Goal: Contribute content: Add original content to the website for others to see

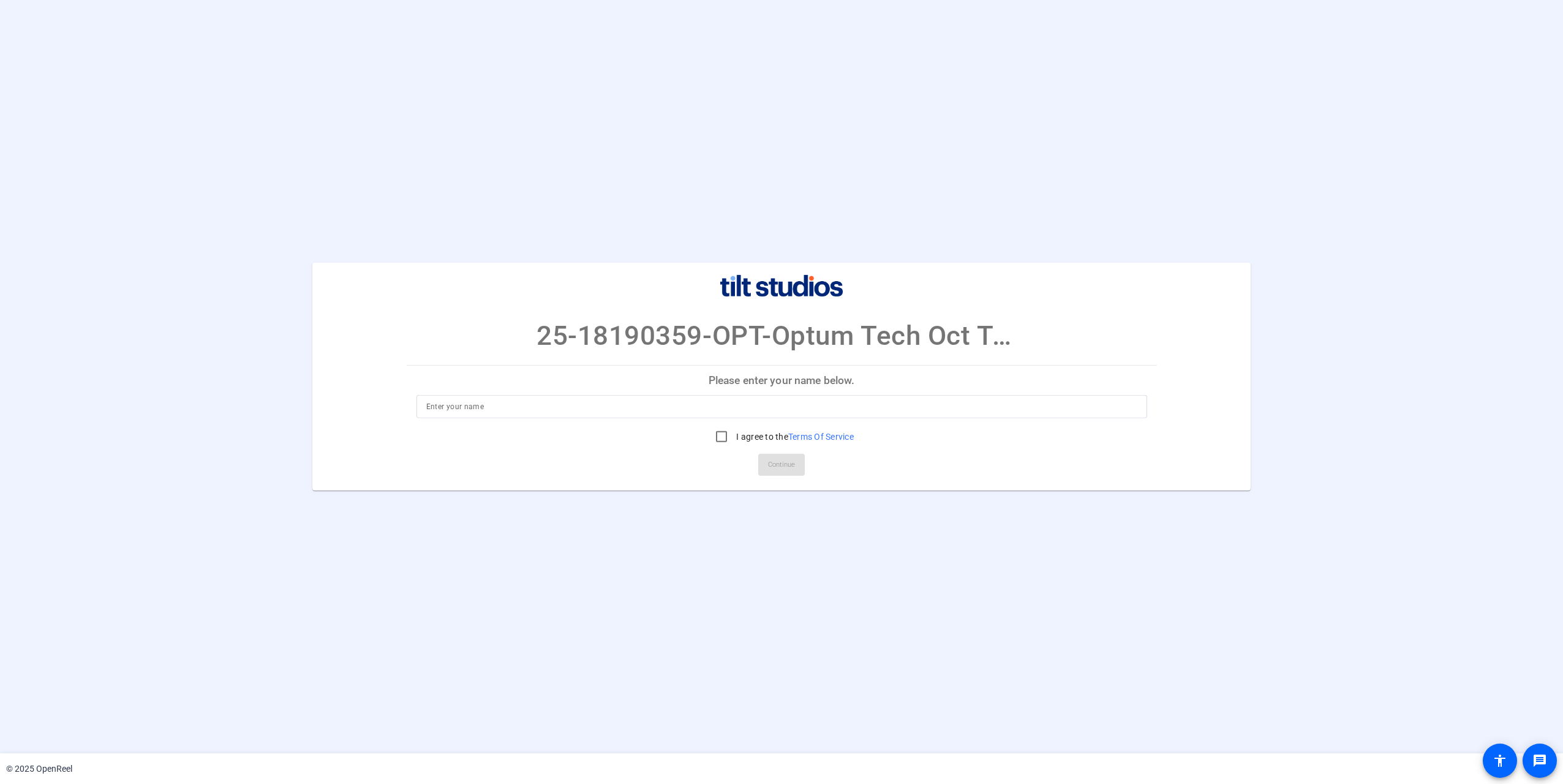
click at [580, 405] on input at bounding box center [781, 407] width 711 height 15
click at [537, 407] on input "Julles" at bounding box center [781, 407] width 711 height 15
click at [465, 408] on input "Julles" at bounding box center [781, 407] width 711 height 15
click at [462, 404] on input "[PERSON_NAME]" at bounding box center [781, 407] width 711 height 15
type input "[PERSON_NAME]"
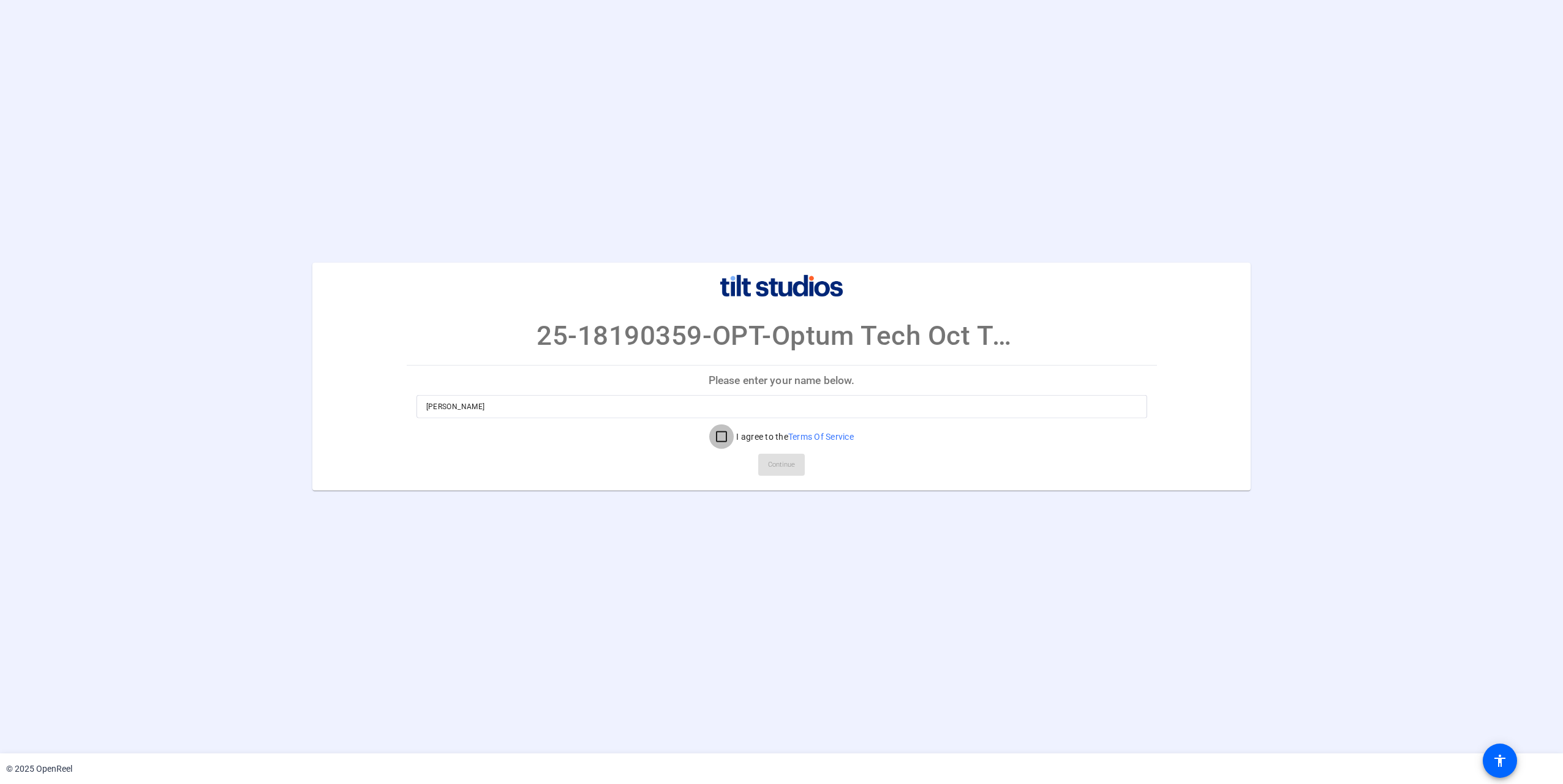
click at [719, 432] on input "I agree to the Terms Of Service" at bounding box center [721, 437] width 24 height 24
checkbox input "true"
click at [793, 462] on span "Continue" at bounding box center [782, 465] width 27 height 19
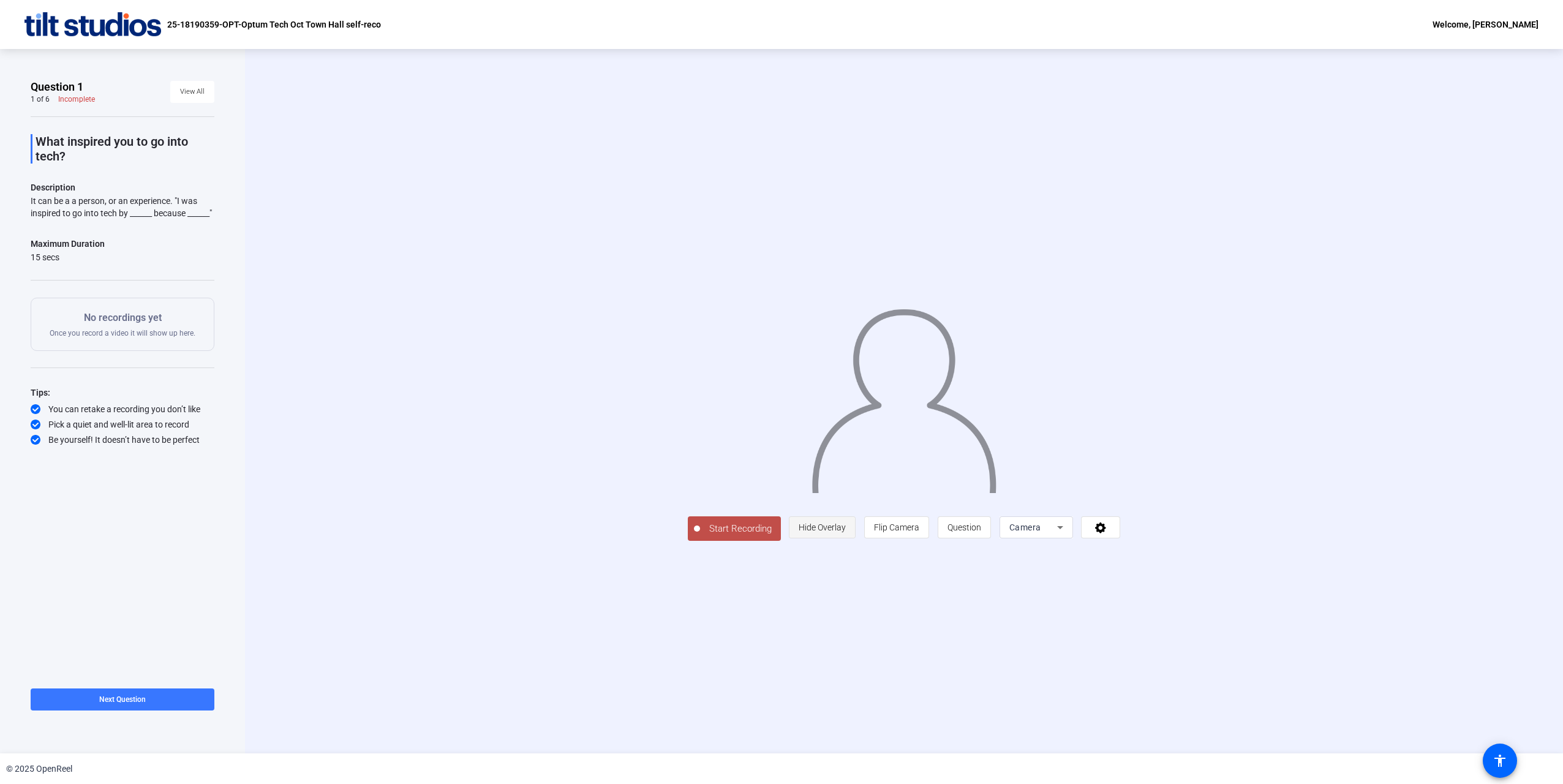
click at [845, 532] on span "Hide Overlay" at bounding box center [822, 527] width 47 height 10
click at [698, 537] on span "Start Recording" at bounding box center [738, 530] width 81 height 14
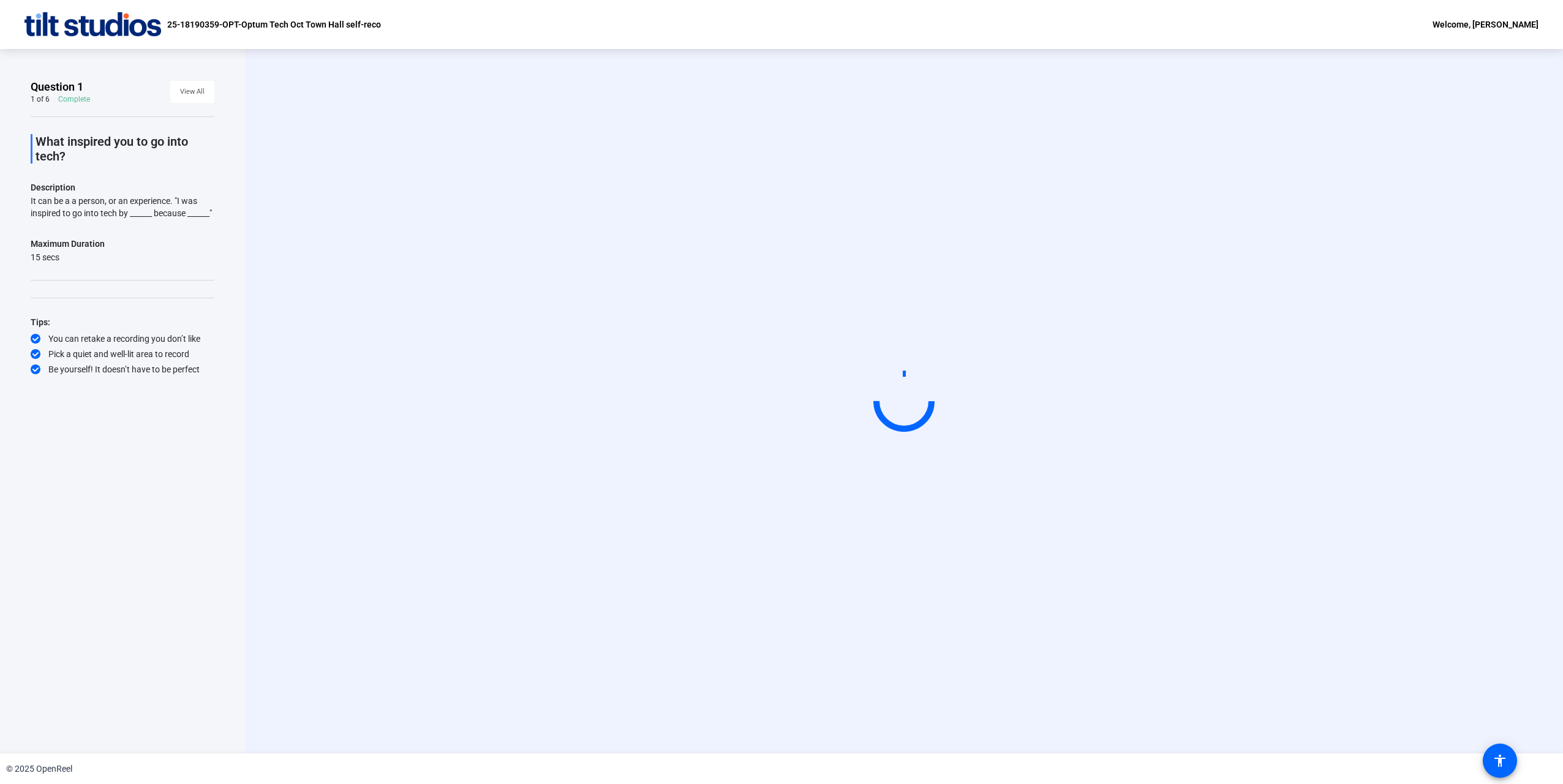
drag, startPoint x: 1247, startPoint y: 364, endPoint x: 1221, endPoint y: 366, distance: 26.1
click at [1224, 366] on div "Start Recording" at bounding box center [903, 401] width 1120 height 104
click at [951, 413] on video at bounding box center [903, 401] width 184 height 104
click at [893, 396] on div at bounding box center [904, 401] width 61 height 61
click at [866, 417] on video at bounding box center [903, 401] width 184 height 104
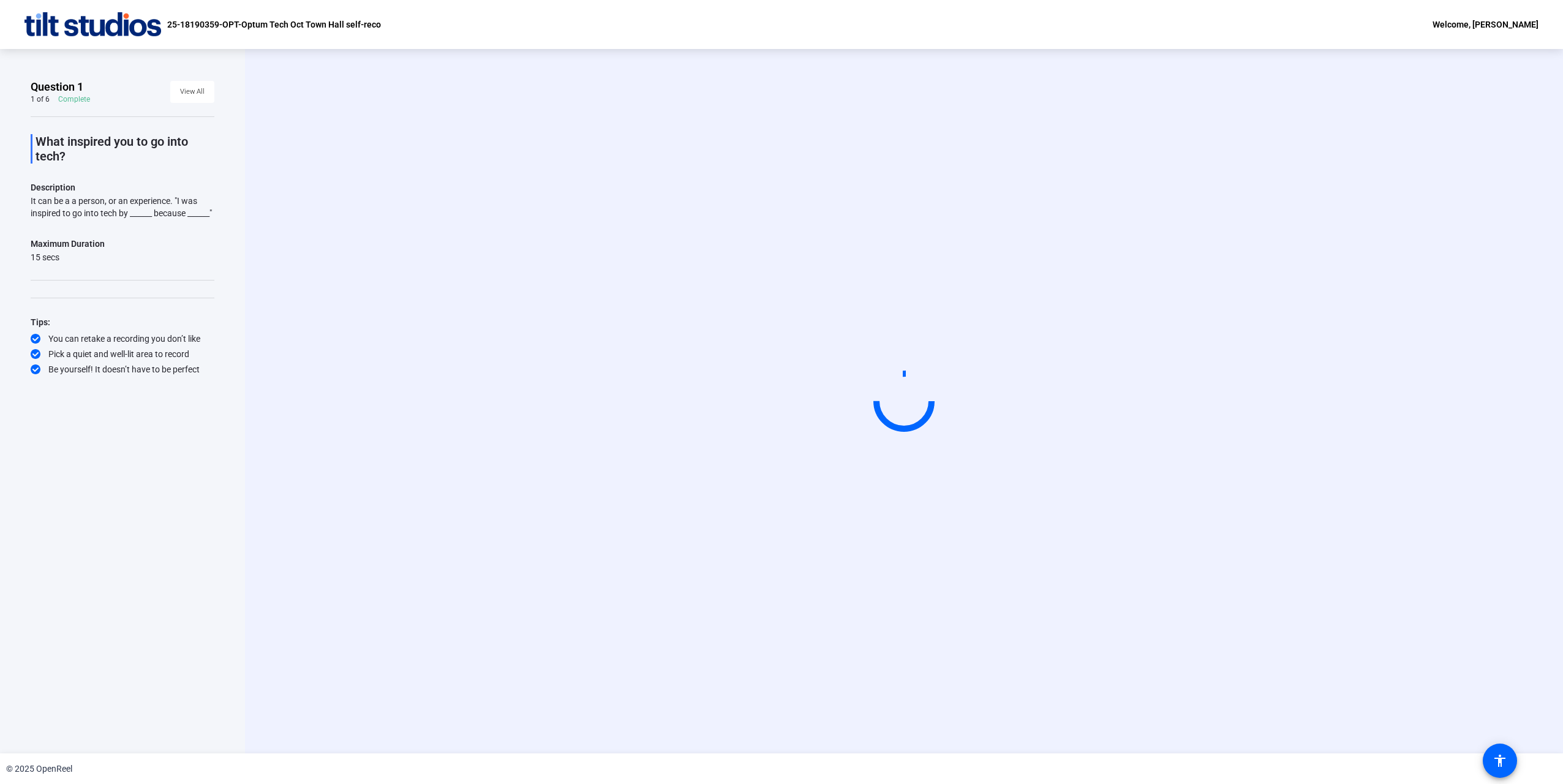
click at [932, 453] on video at bounding box center [903, 401] width 184 height 104
drag, startPoint x: 877, startPoint y: 324, endPoint x: 886, endPoint y: 289, distance: 36.1
click at [878, 349] on video at bounding box center [903, 401] width 184 height 104
click at [196, 89] on span "View All" at bounding box center [192, 92] width 24 height 19
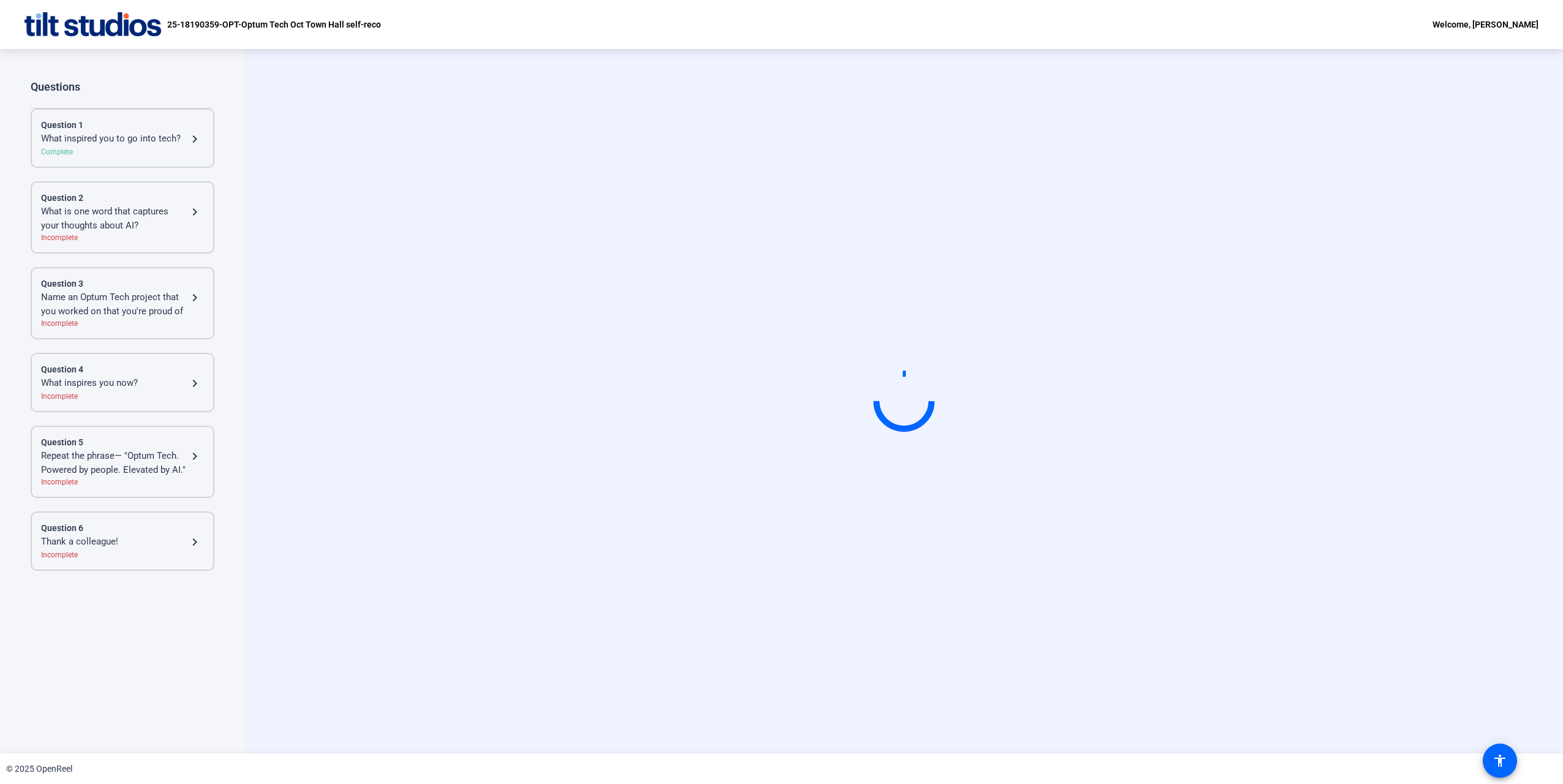
click at [195, 135] on mat-icon "navigate_next" at bounding box center [194, 139] width 15 height 15
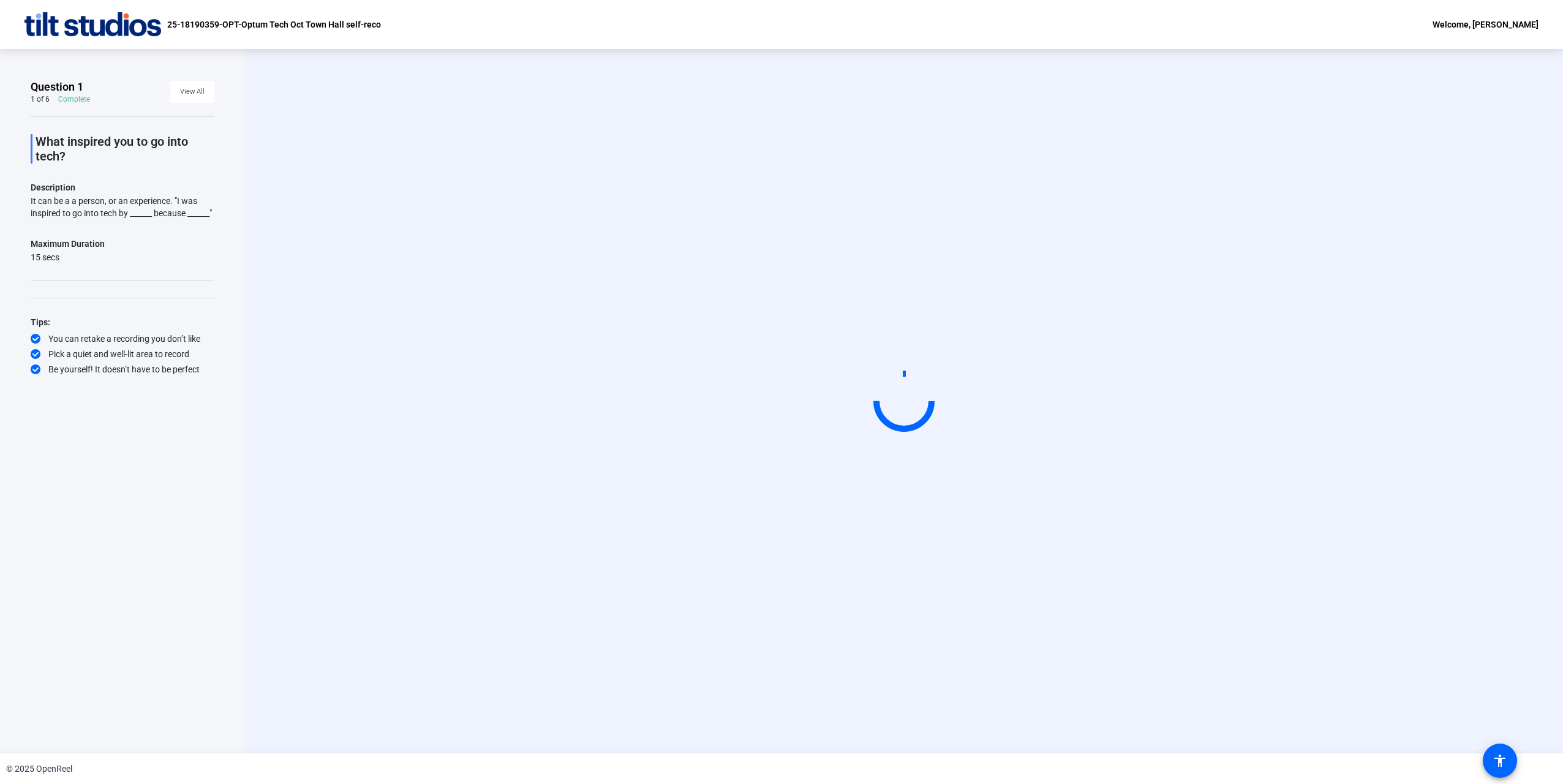
click at [54, 263] on div "15 secs" at bounding box center [68, 257] width 74 height 12
click at [54, 251] on div "Maximum Duration" at bounding box center [68, 244] width 74 height 15
click at [1545, 29] on div "25-18190359-OPT-Optum Tech Oct Town Hall self-reco Welcome, Jules Mohr" at bounding box center [781, 24] width 1563 height 49
click at [877, 449] on video at bounding box center [903, 401] width 184 height 104
click at [928, 379] on div at bounding box center [903, 401] width 65 height 65
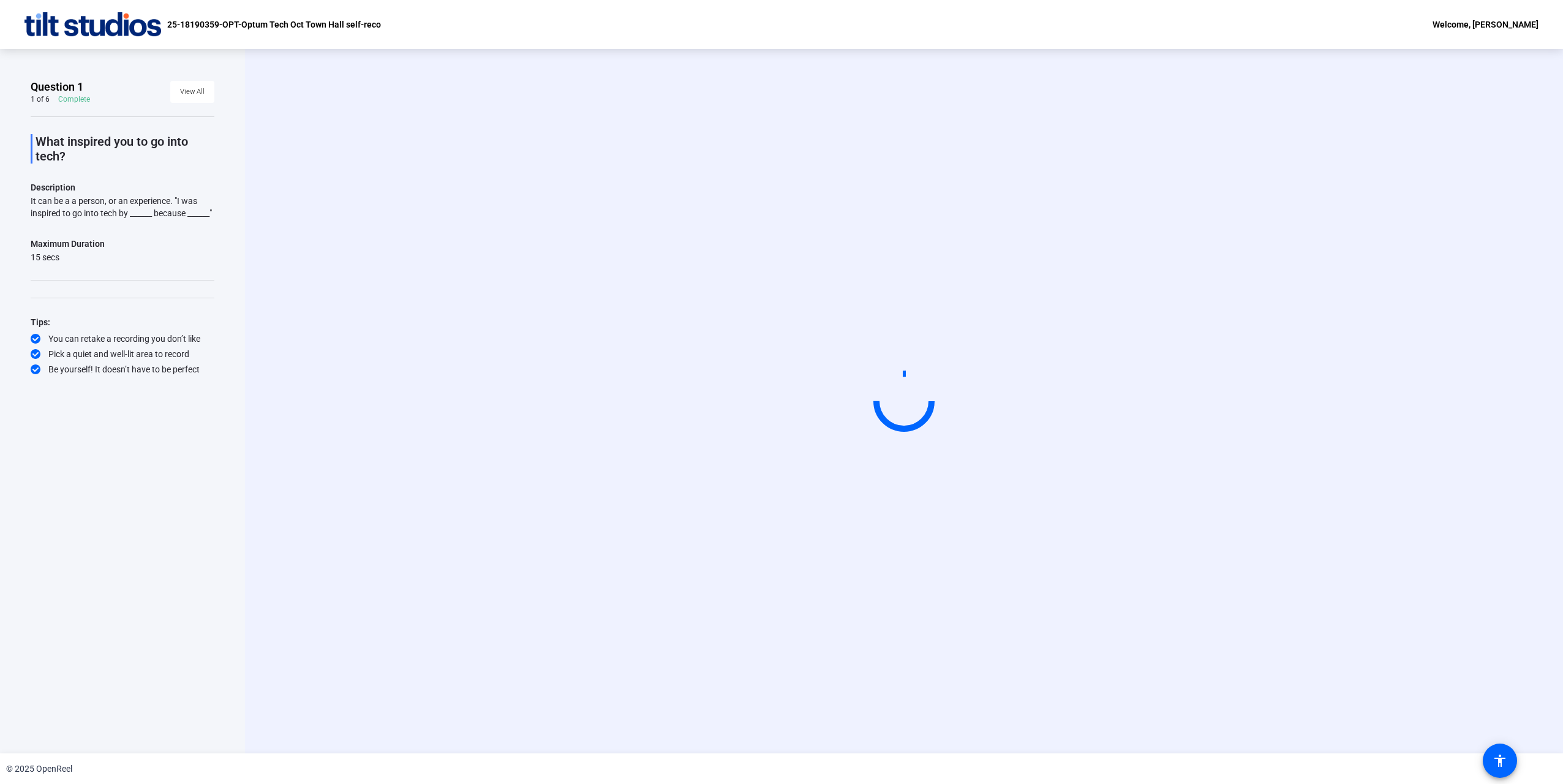
drag, startPoint x: 898, startPoint y: 373, endPoint x: 879, endPoint y: 374, distance: 19.0
click at [879, 374] on div at bounding box center [904, 401] width 61 height 61
click at [43, 100] on div "1 of 6" at bounding box center [40, 99] width 19 height 10
click at [178, 94] on span at bounding box center [192, 91] width 44 height 29
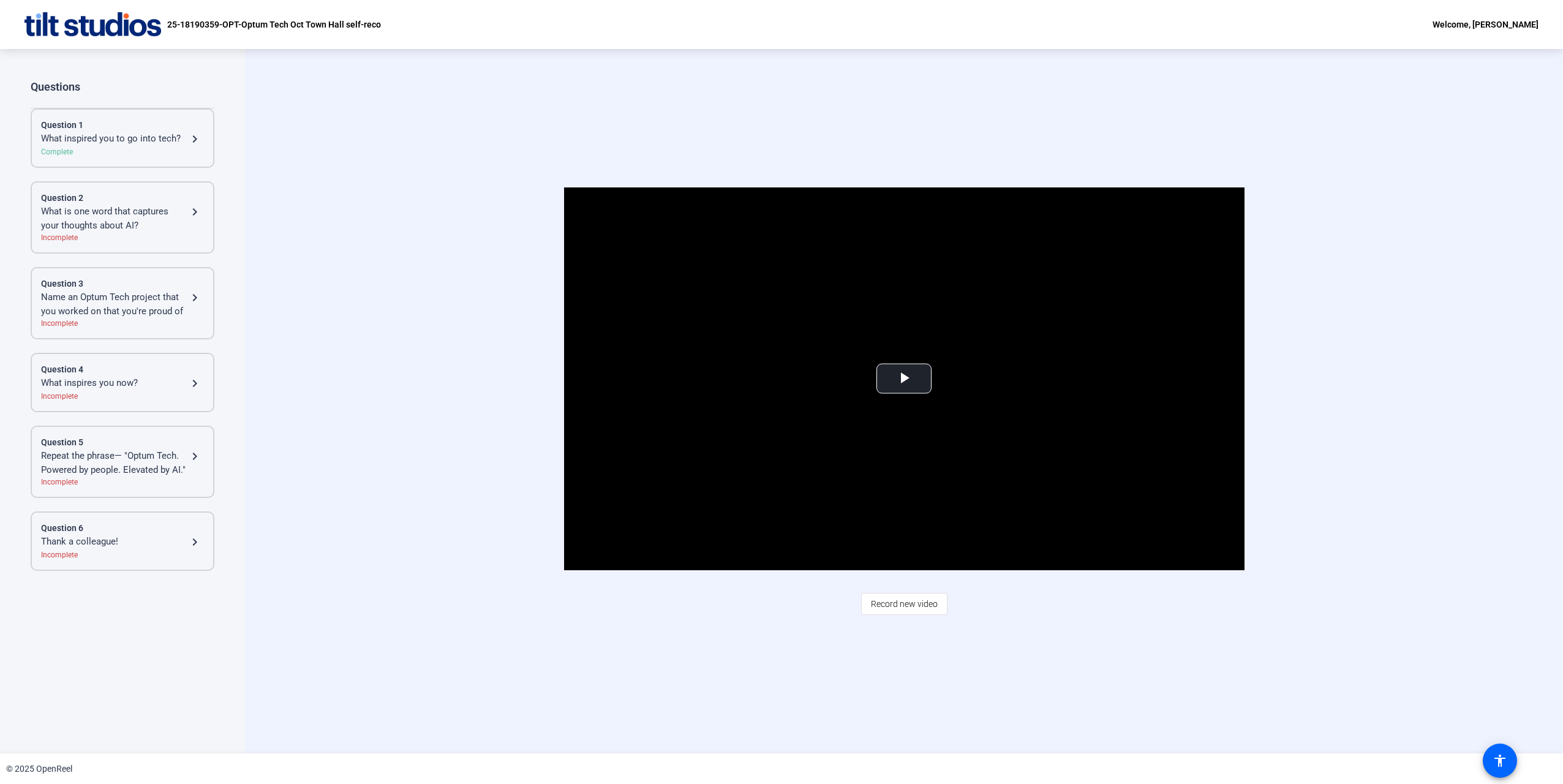
click at [76, 140] on div "What inspired you to go into tech?" at bounding box center [114, 139] width 147 height 15
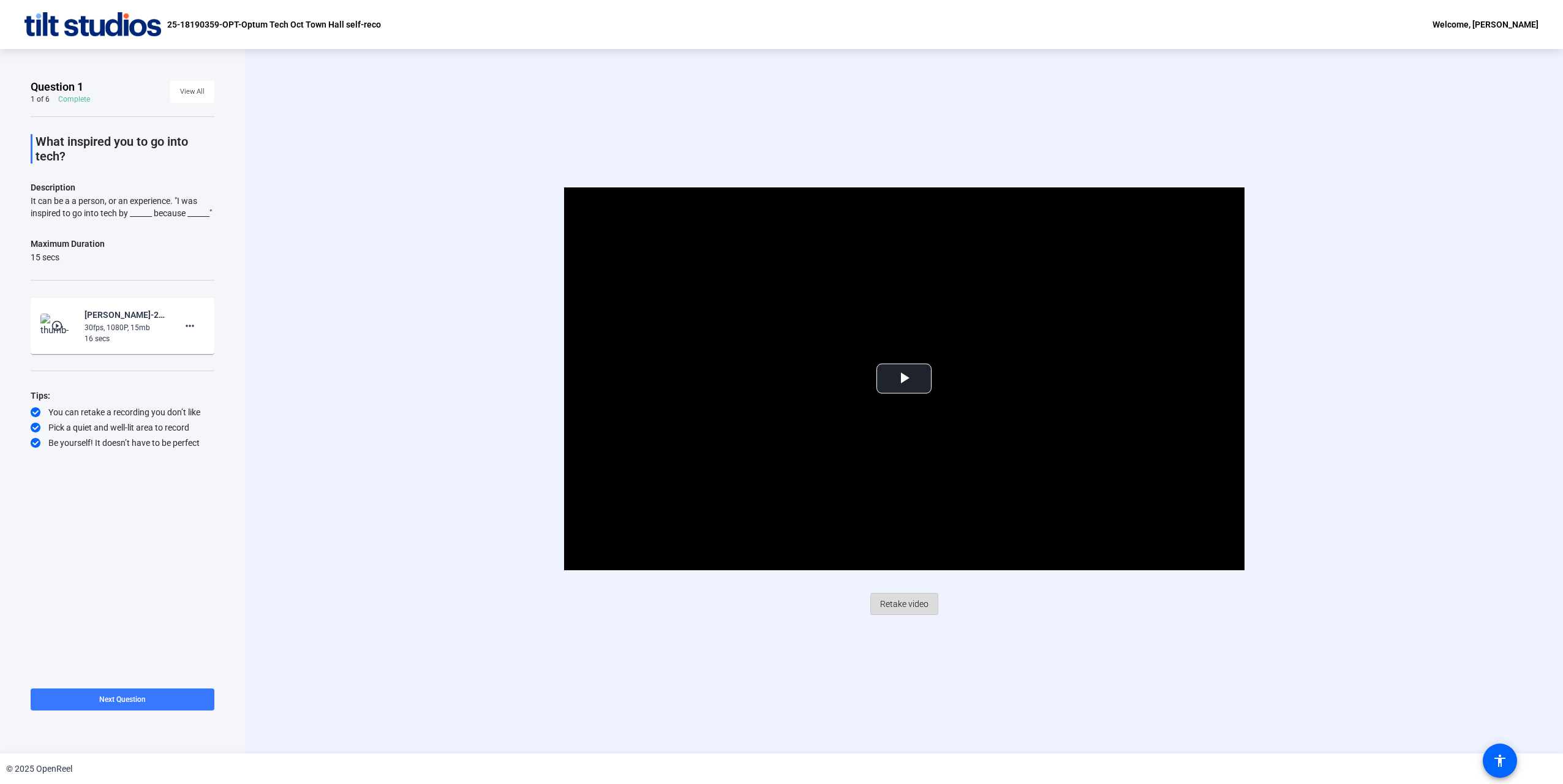
click at [905, 600] on span "Retake video" at bounding box center [904, 604] width 49 height 24
click at [909, 599] on span "Retake video" at bounding box center [904, 604] width 49 height 24
click at [913, 610] on span "Retake video" at bounding box center [904, 604] width 49 height 24
click at [192, 99] on span "View All" at bounding box center [192, 92] width 24 height 19
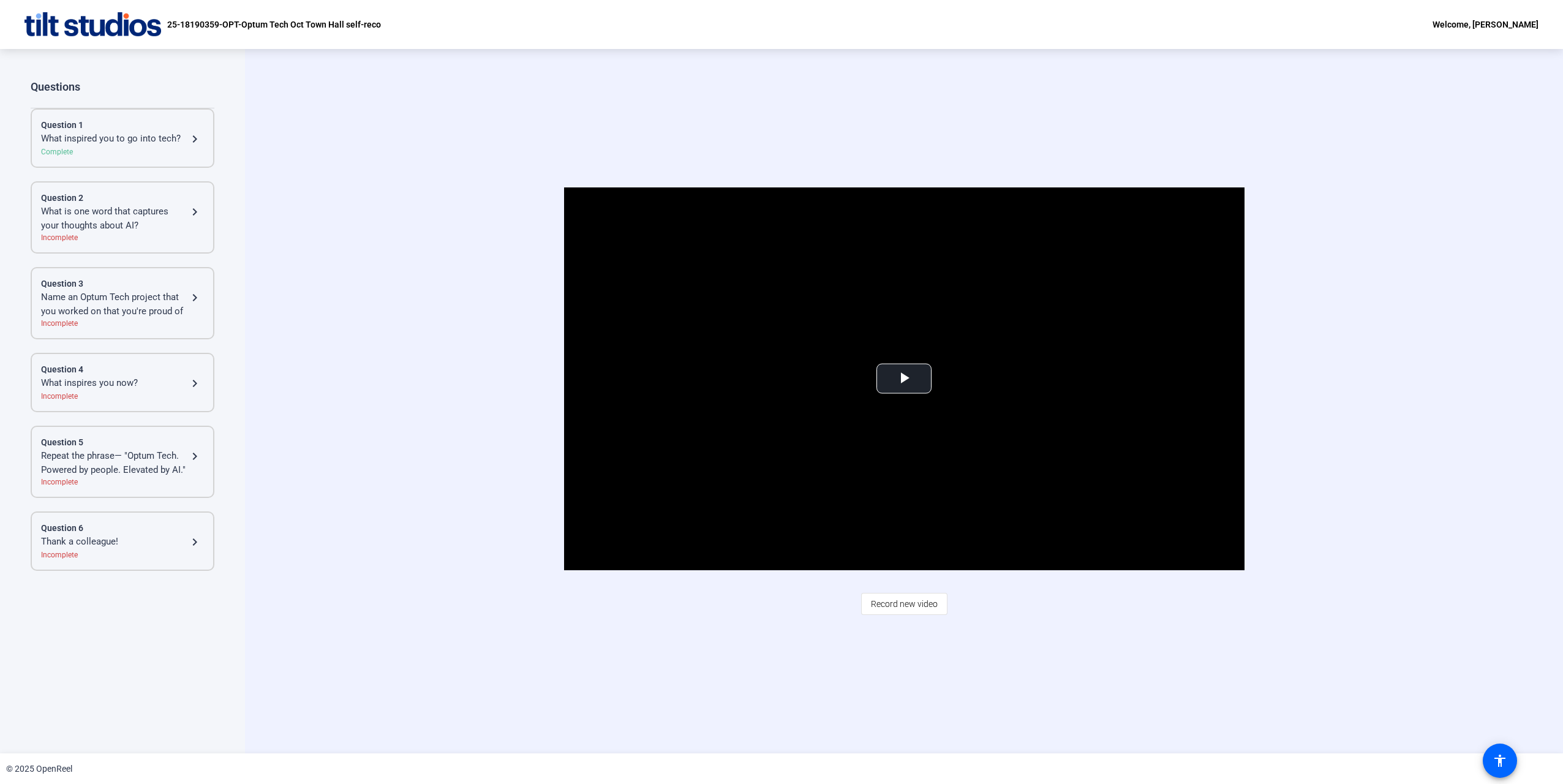
click at [183, 218] on div "What is one word that captures your thoughts about AI?" at bounding box center [114, 218] width 147 height 28
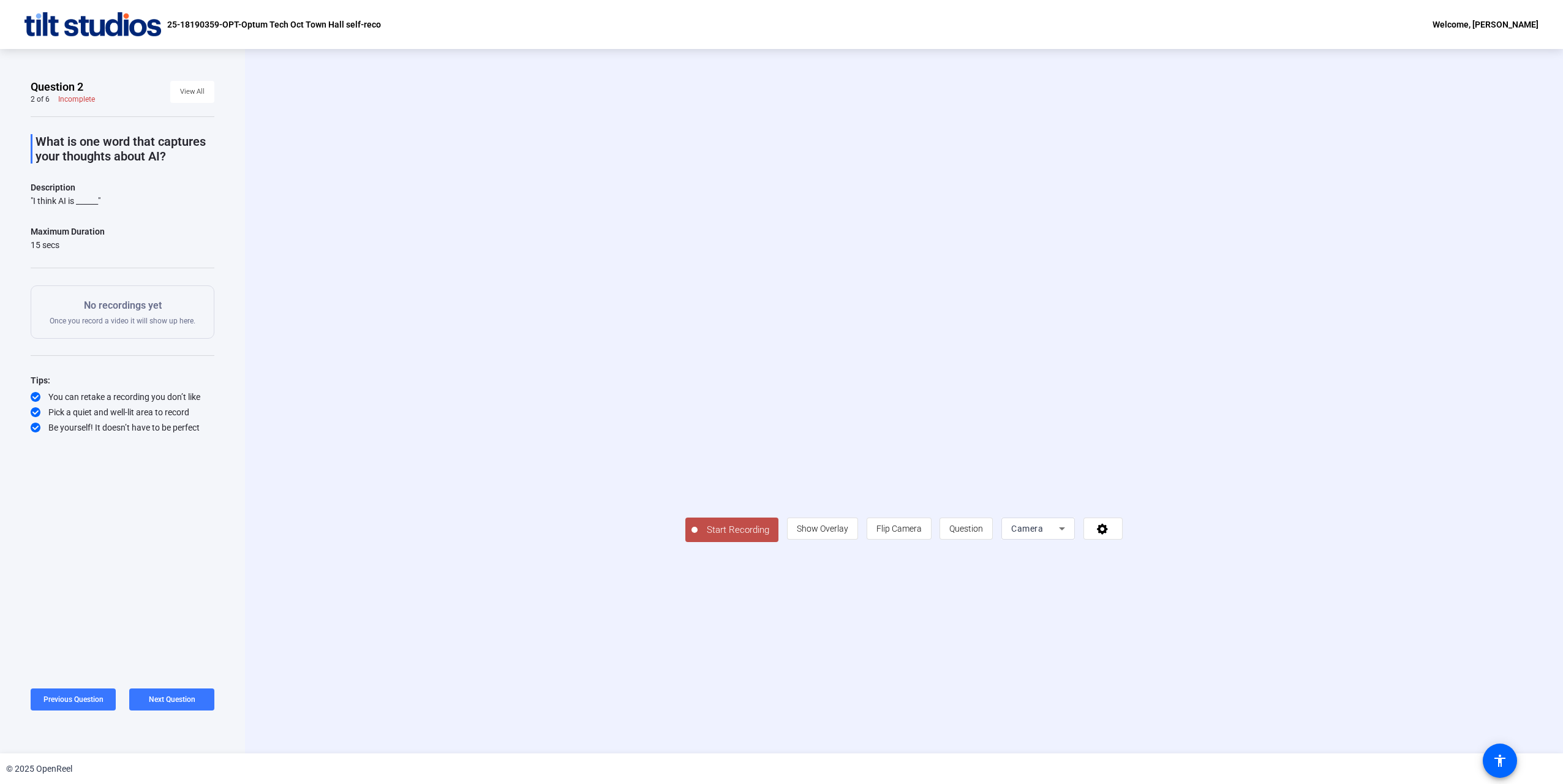
click at [698, 537] on span "Start Recording" at bounding box center [738, 530] width 81 height 14
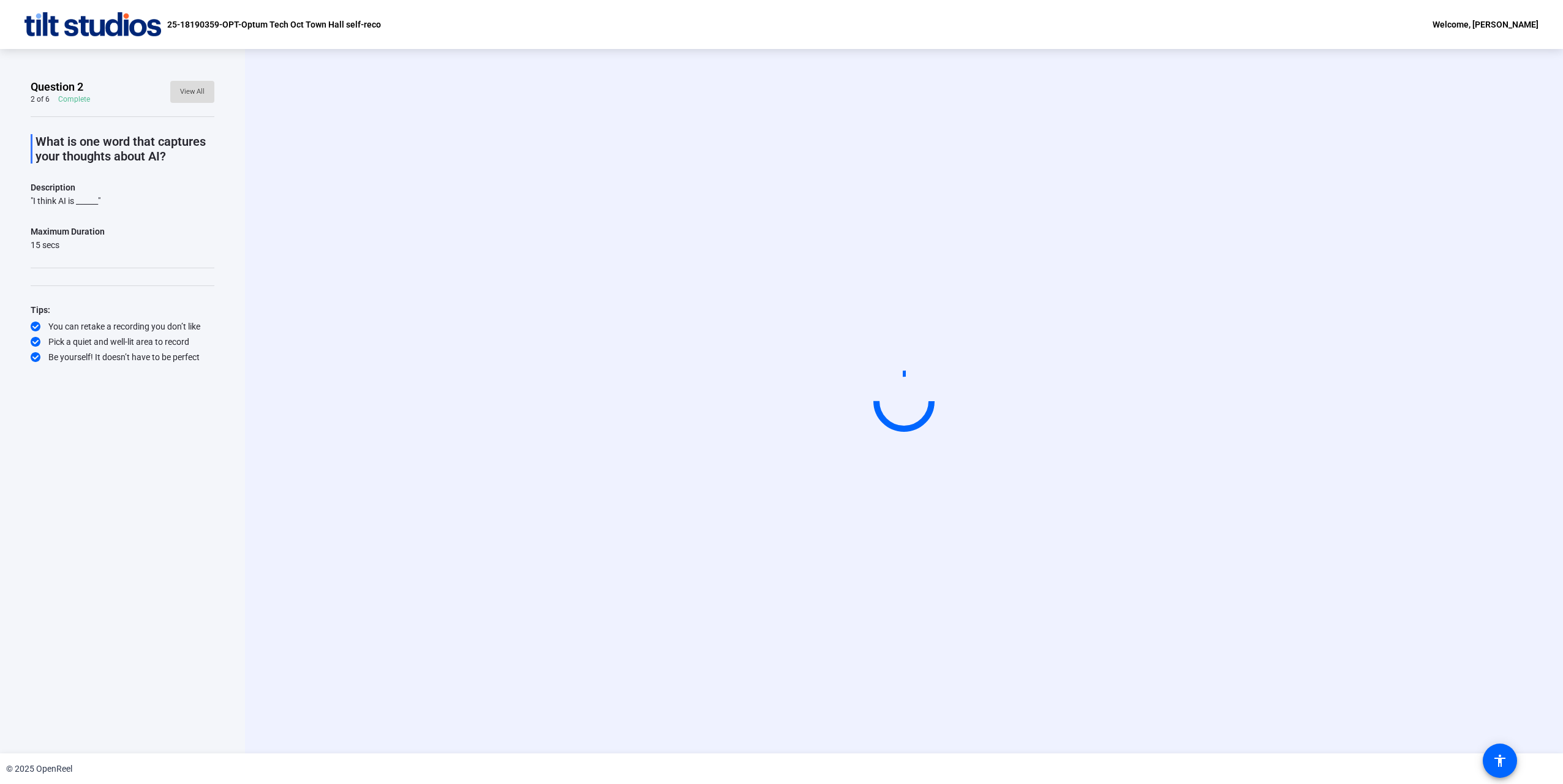
click at [193, 88] on span "View All" at bounding box center [192, 92] width 24 height 19
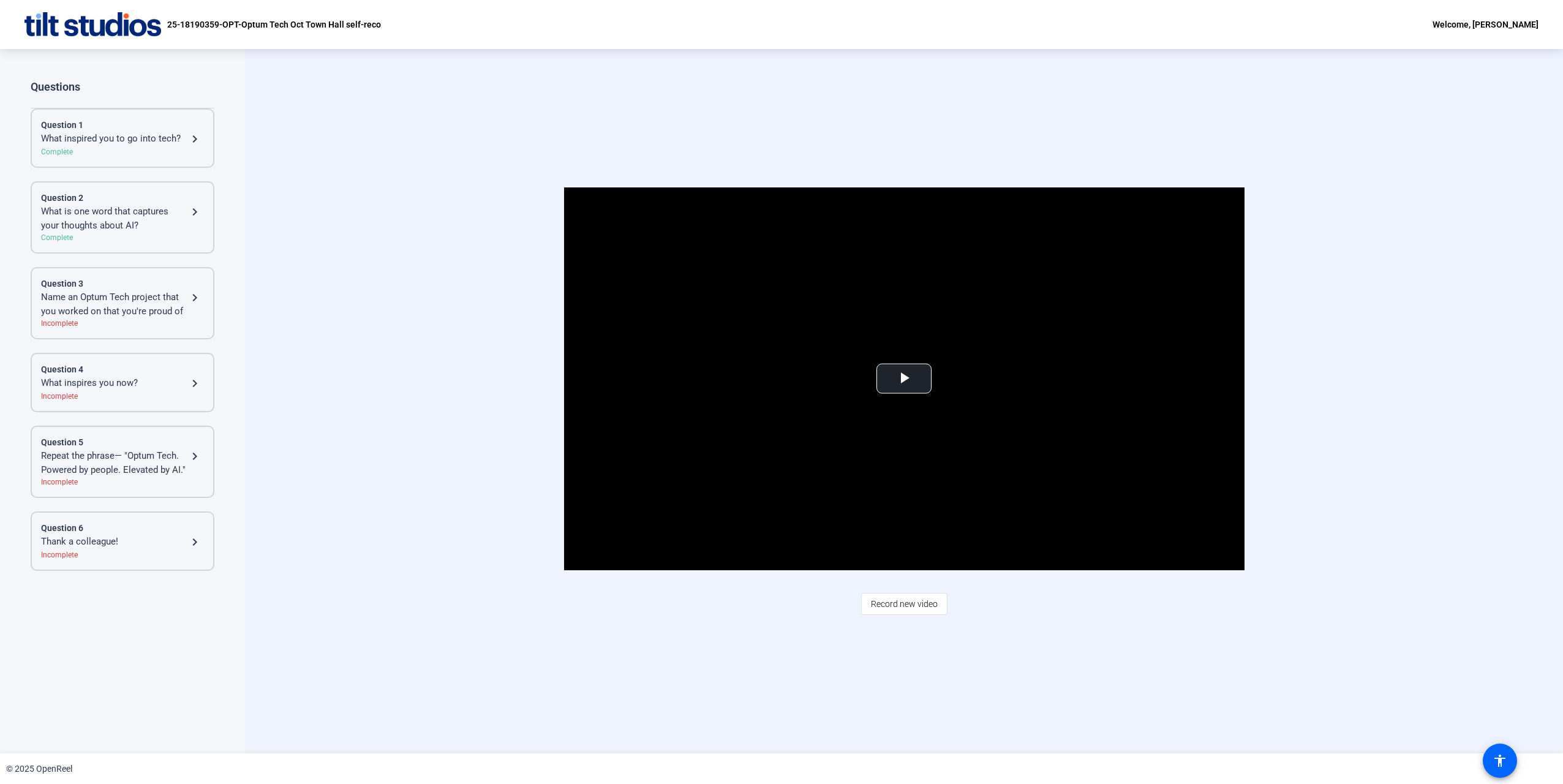
click at [193, 295] on mat-icon "navigate_next" at bounding box center [194, 297] width 15 height 15
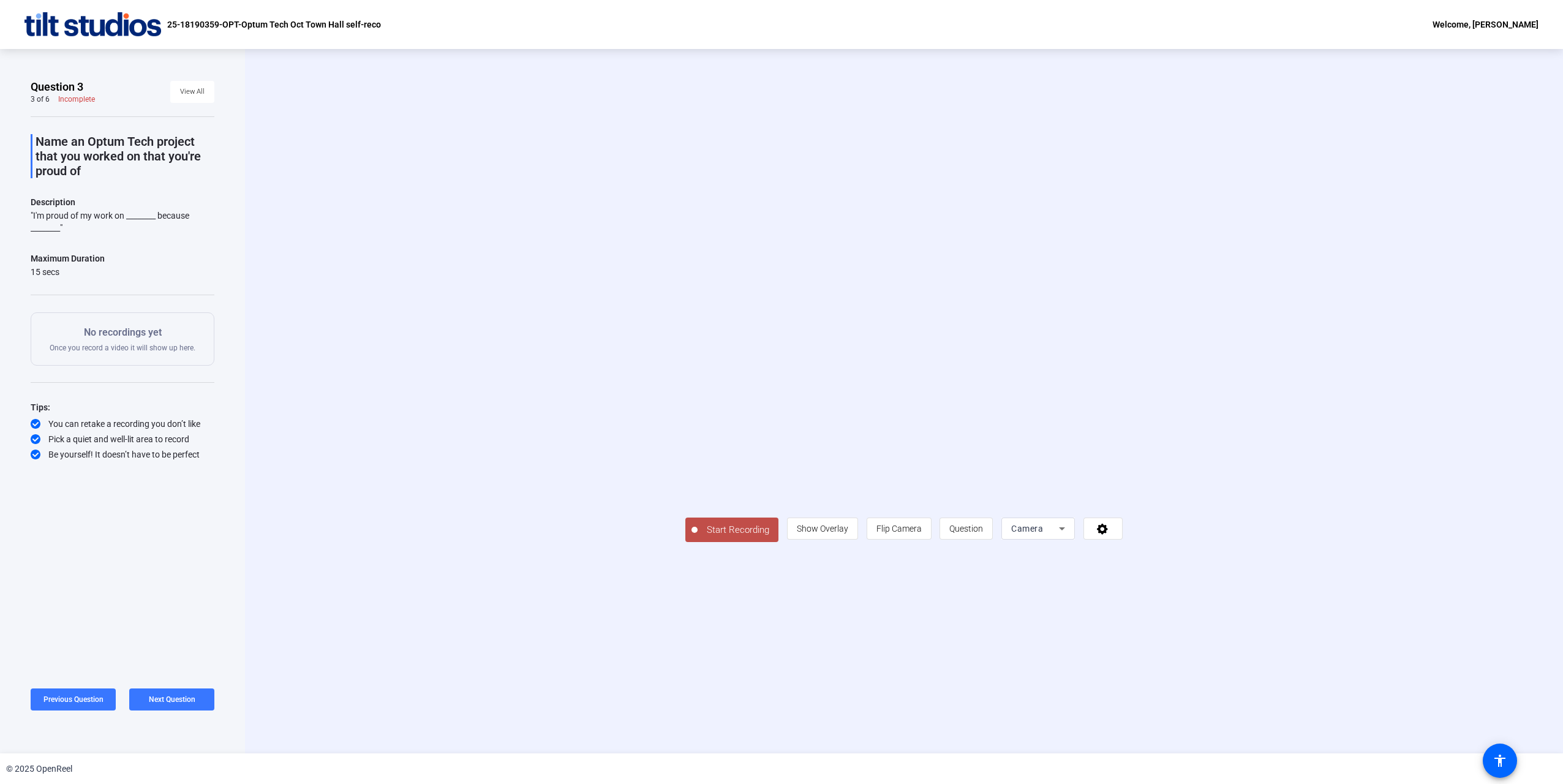
click at [698, 537] on span "Start Recording" at bounding box center [738, 530] width 81 height 14
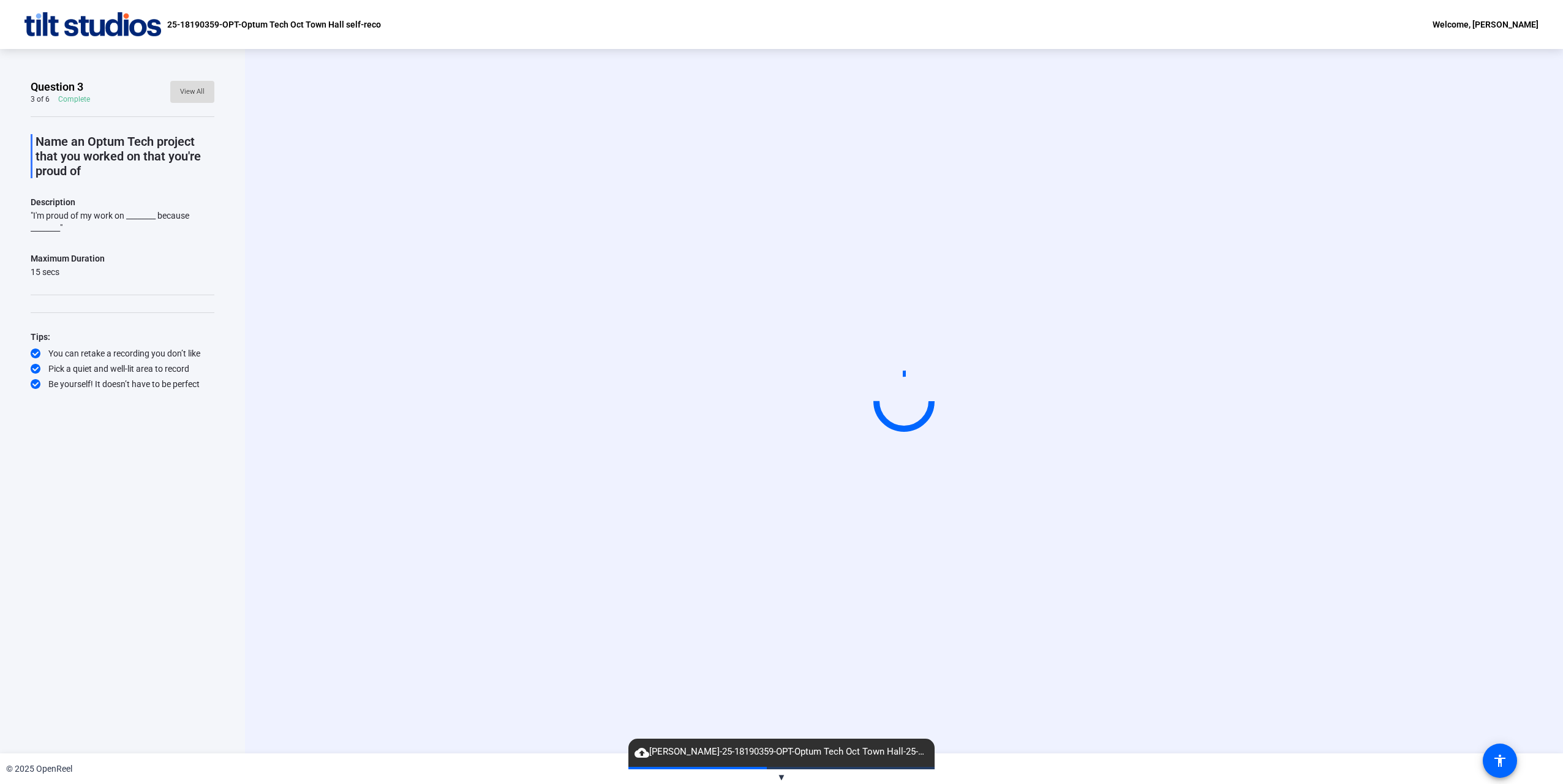
click at [203, 98] on span "View All" at bounding box center [192, 92] width 24 height 19
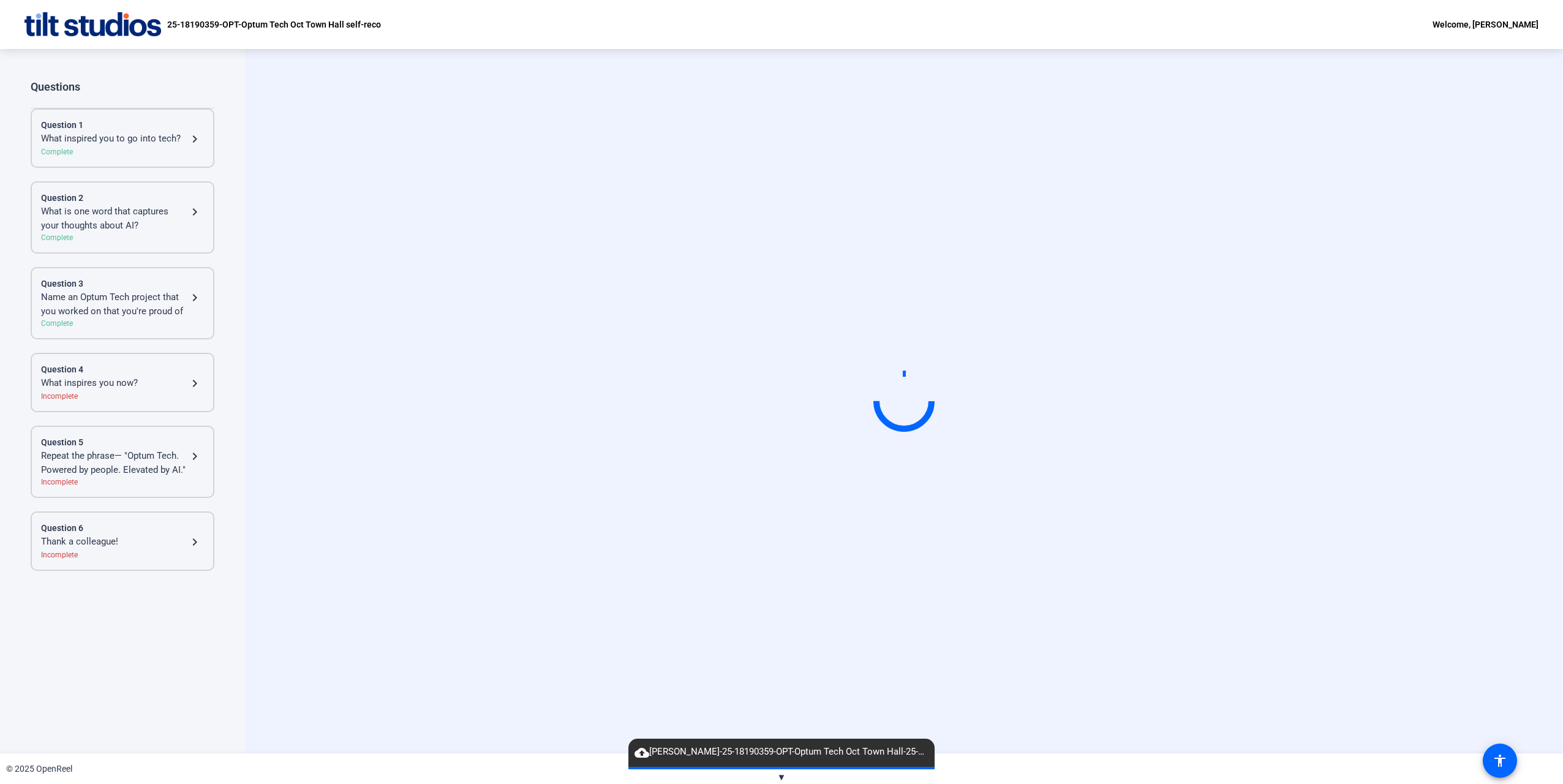
click at [152, 312] on div "Name an Optum Tech project that you worked on that you're proud of" at bounding box center [114, 304] width 147 height 28
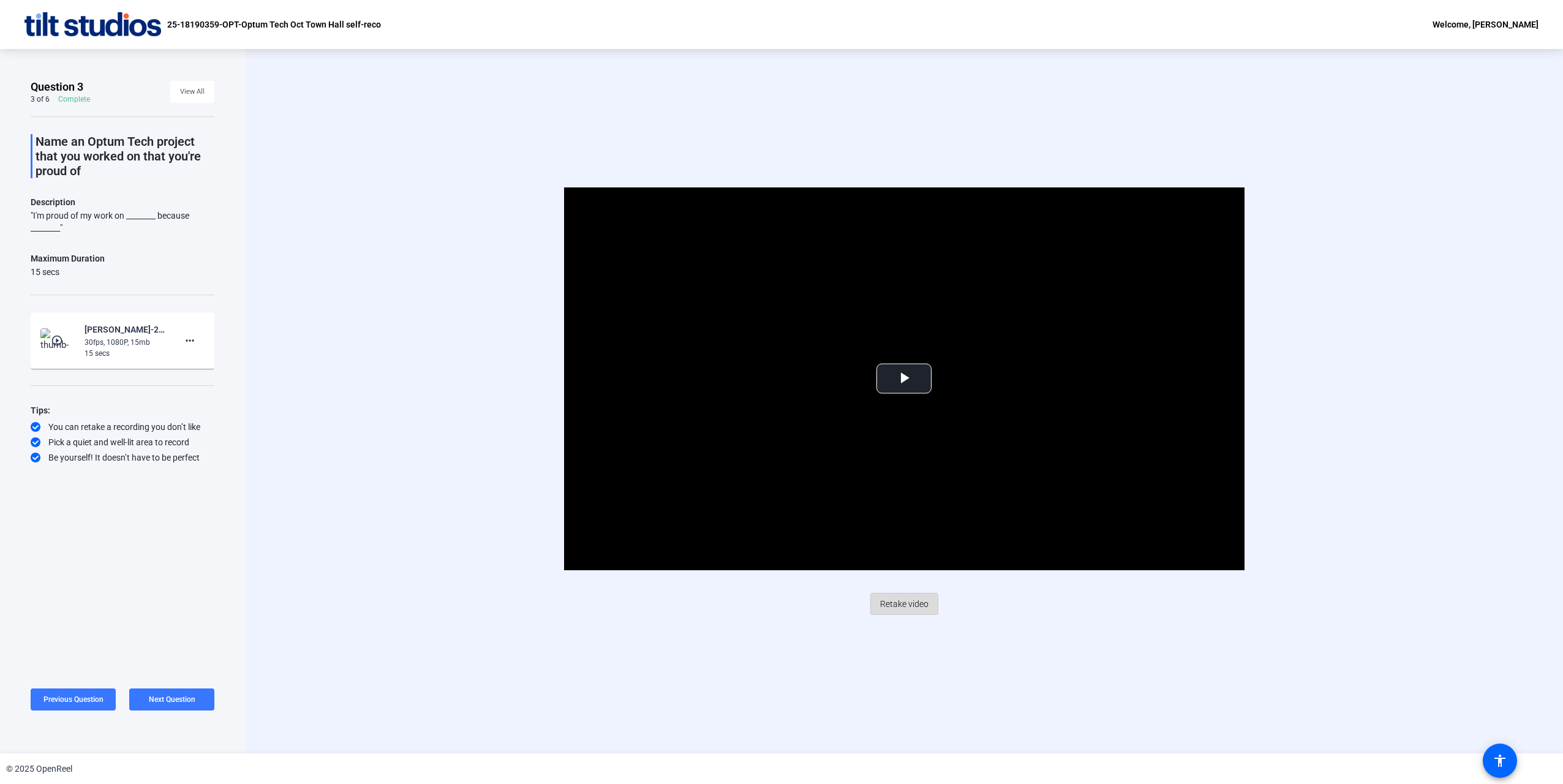
click at [900, 610] on span "Retake video" at bounding box center [904, 604] width 49 height 24
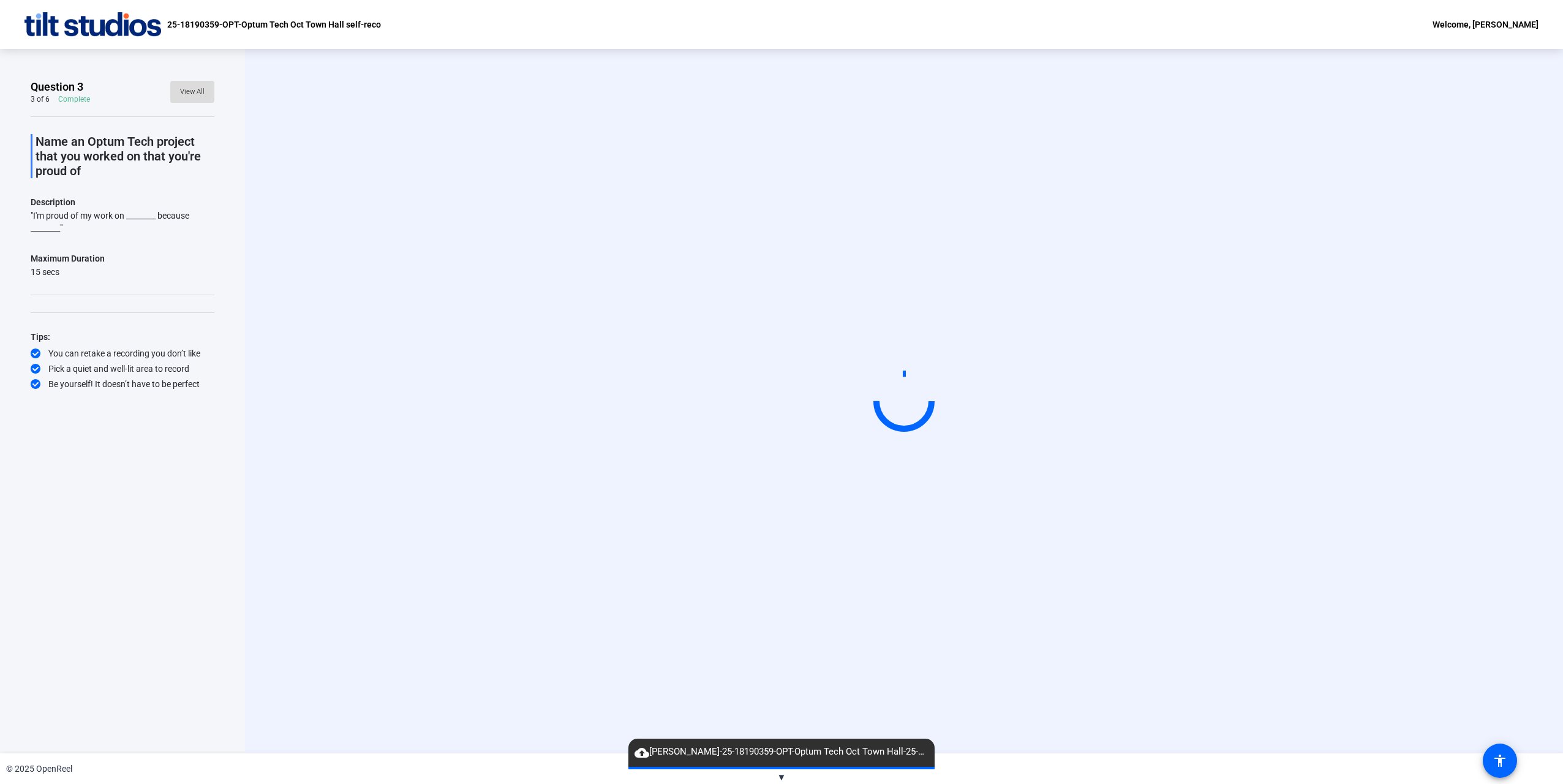
click at [194, 94] on span "View All" at bounding box center [192, 92] width 24 height 19
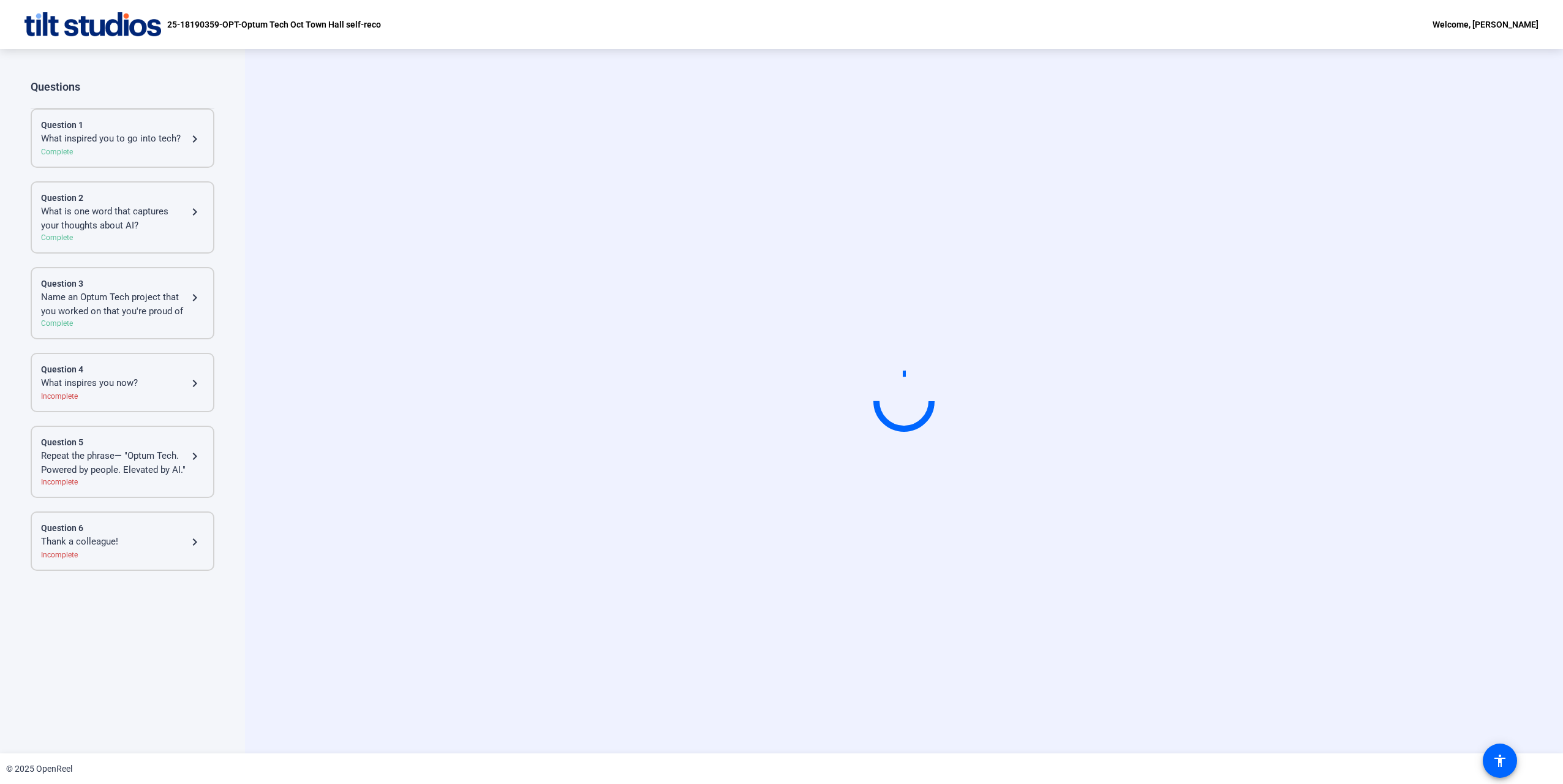
click at [189, 297] on mat-icon "navigate_next" at bounding box center [194, 297] width 15 height 15
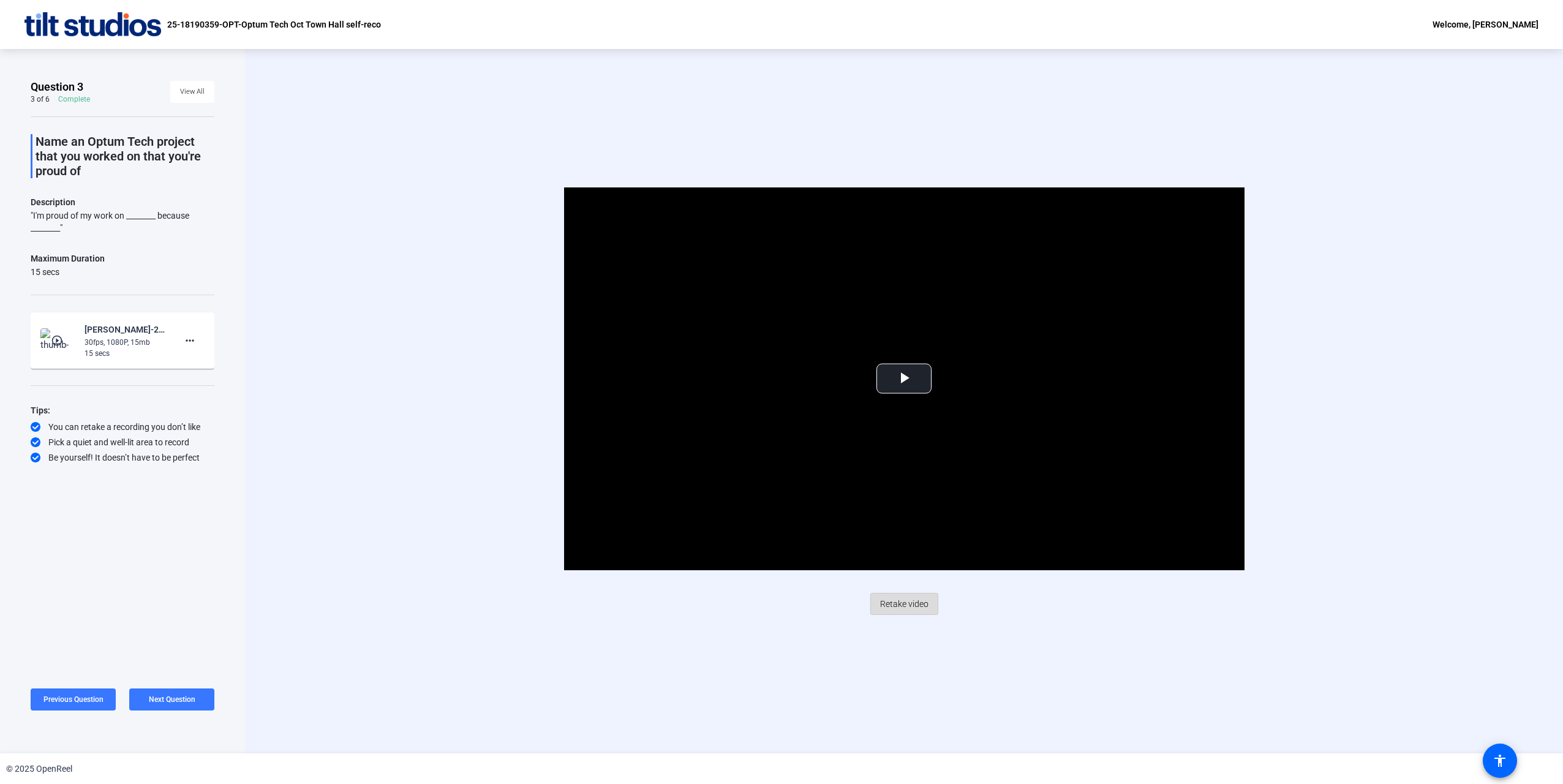
click at [909, 602] on span "Retake video" at bounding box center [904, 604] width 49 height 24
click at [904, 379] on span "Video Player" at bounding box center [904, 379] width 0 height 0
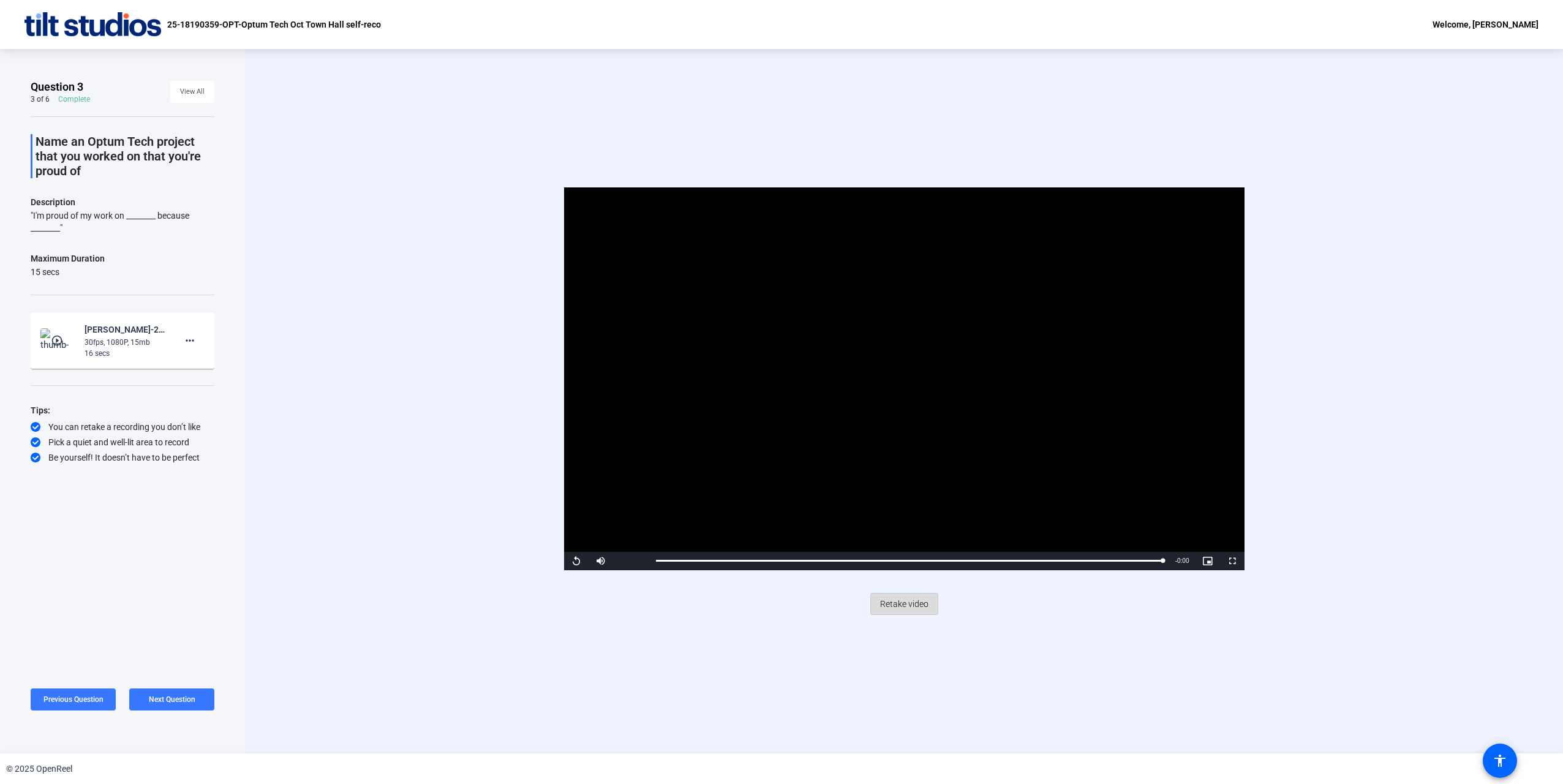
click at [903, 590] on span at bounding box center [903, 603] width 66 height 29
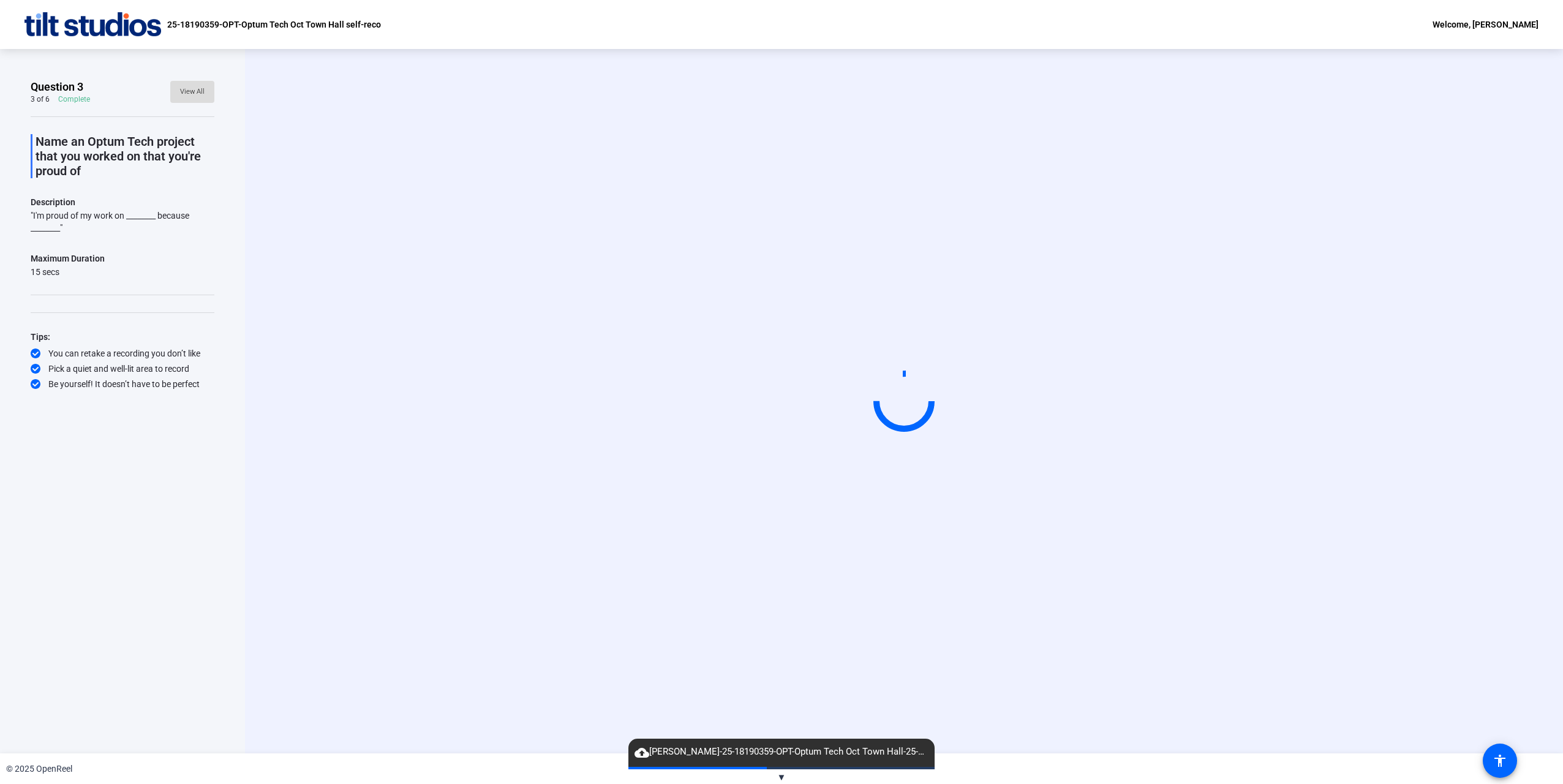
click at [196, 88] on span "View All" at bounding box center [192, 92] width 24 height 19
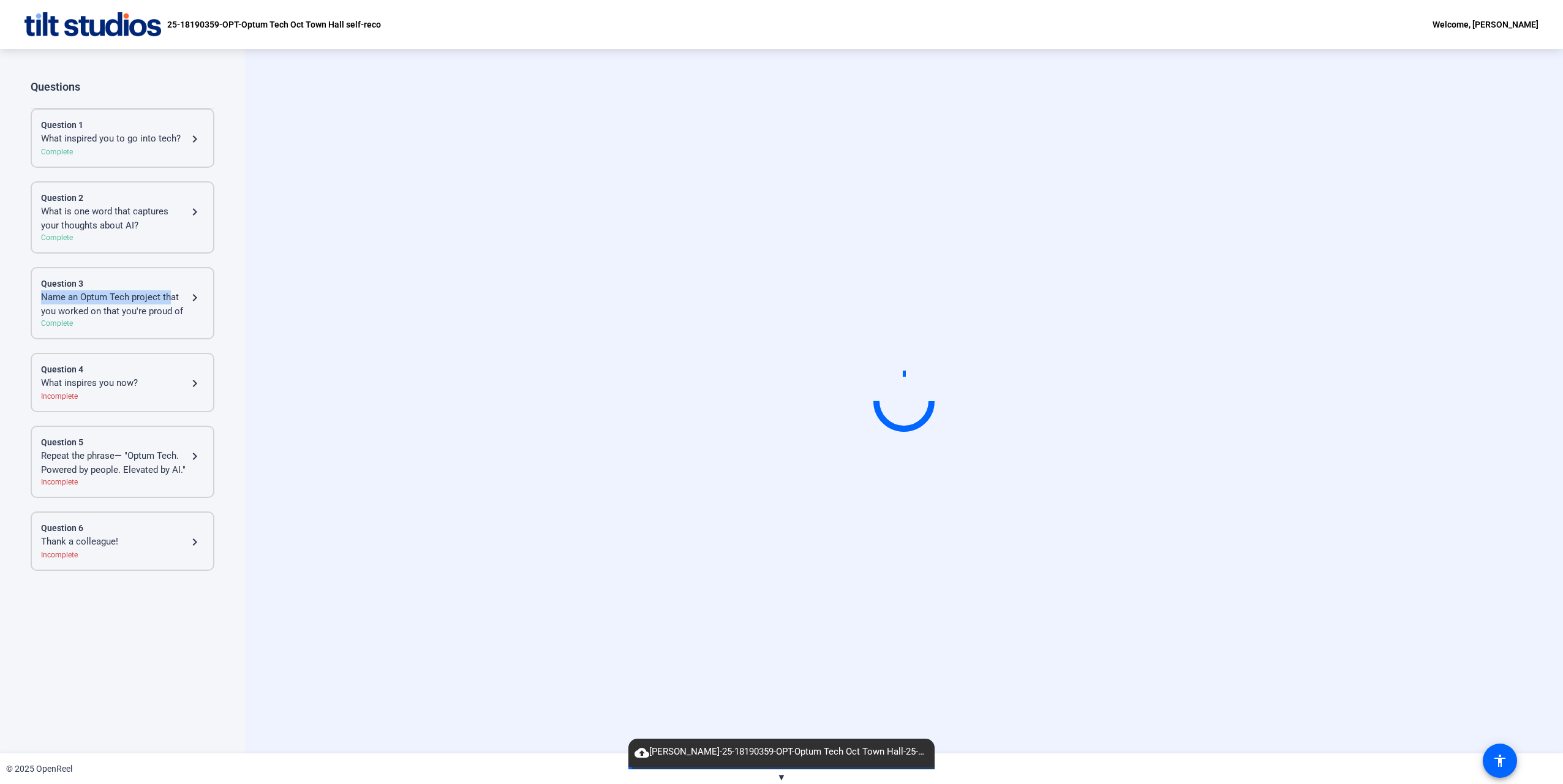
click at [169, 291] on div "Question 3 Name an Optum Tech project that you worked on that you're proud of n…" at bounding box center [122, 303] width 163 height 51
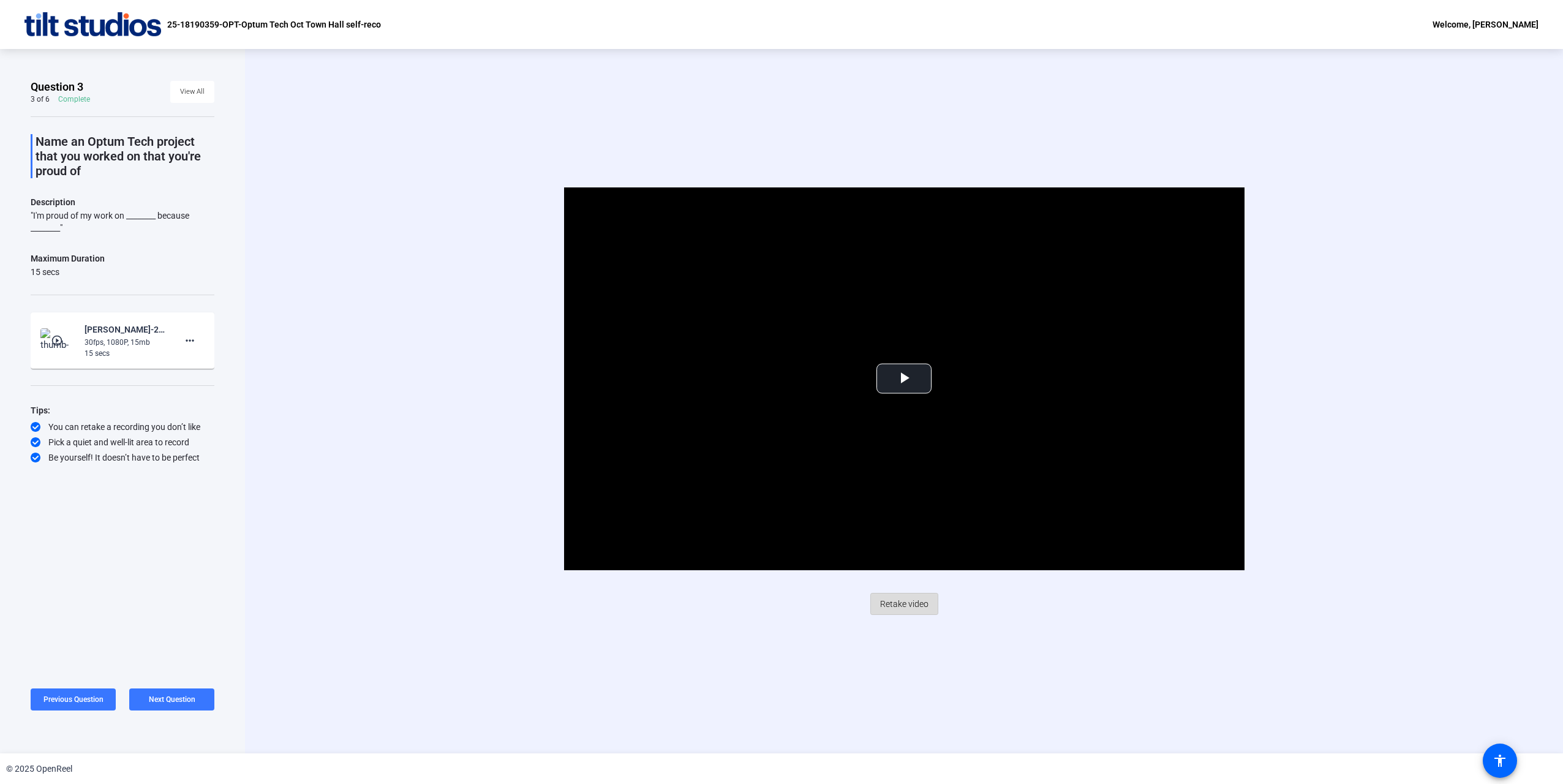
click at [908, 601] on span "Retake video" at bounding box center [904, 604] width 49 height 24
click at [192, 89] on span "View All" at bounding box center [192, 92] width 24 height 19
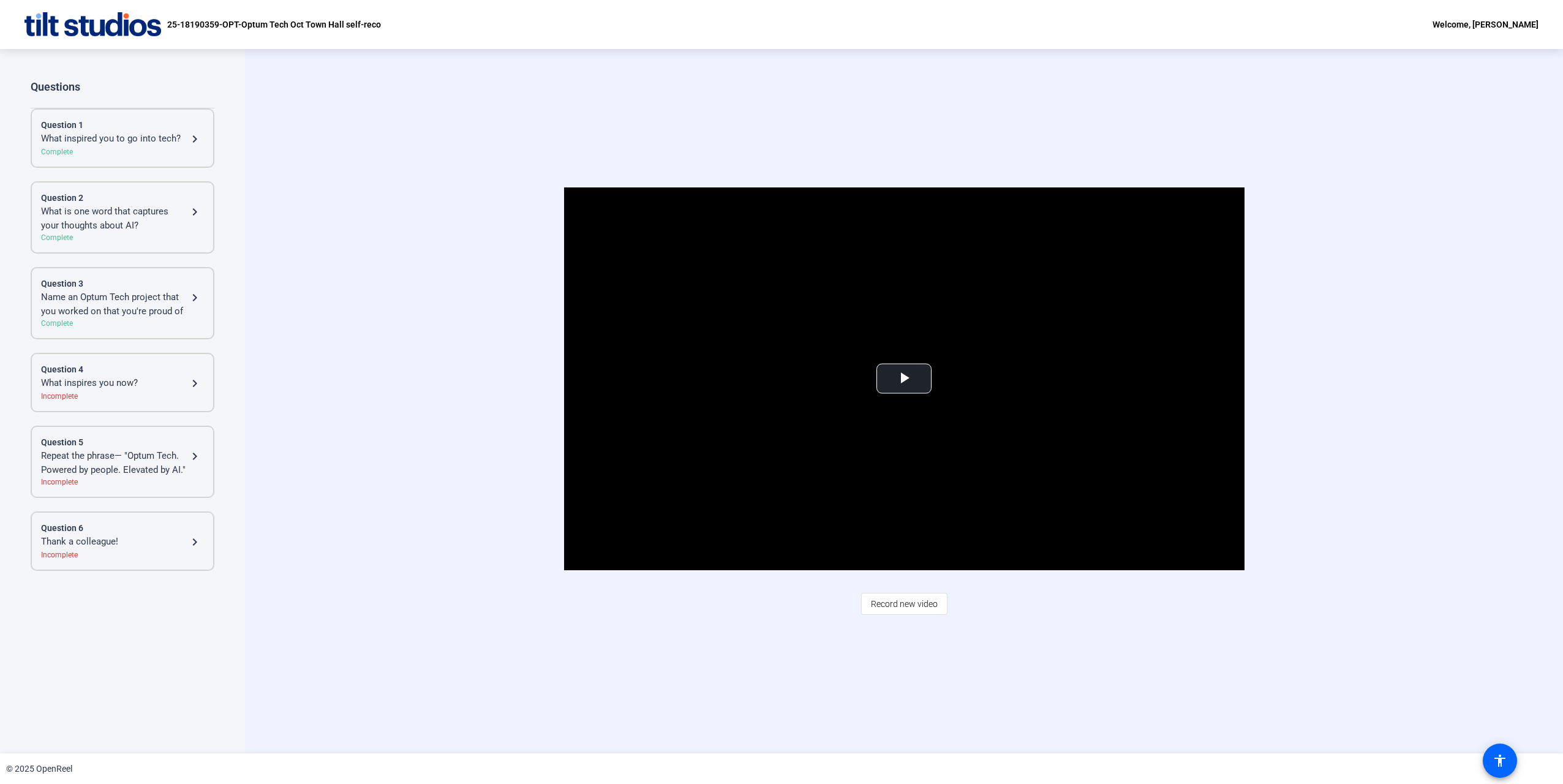
click at [194, 381] on mat-icon "navigate_next" at bounding box center [194, 383] width 15 height 15
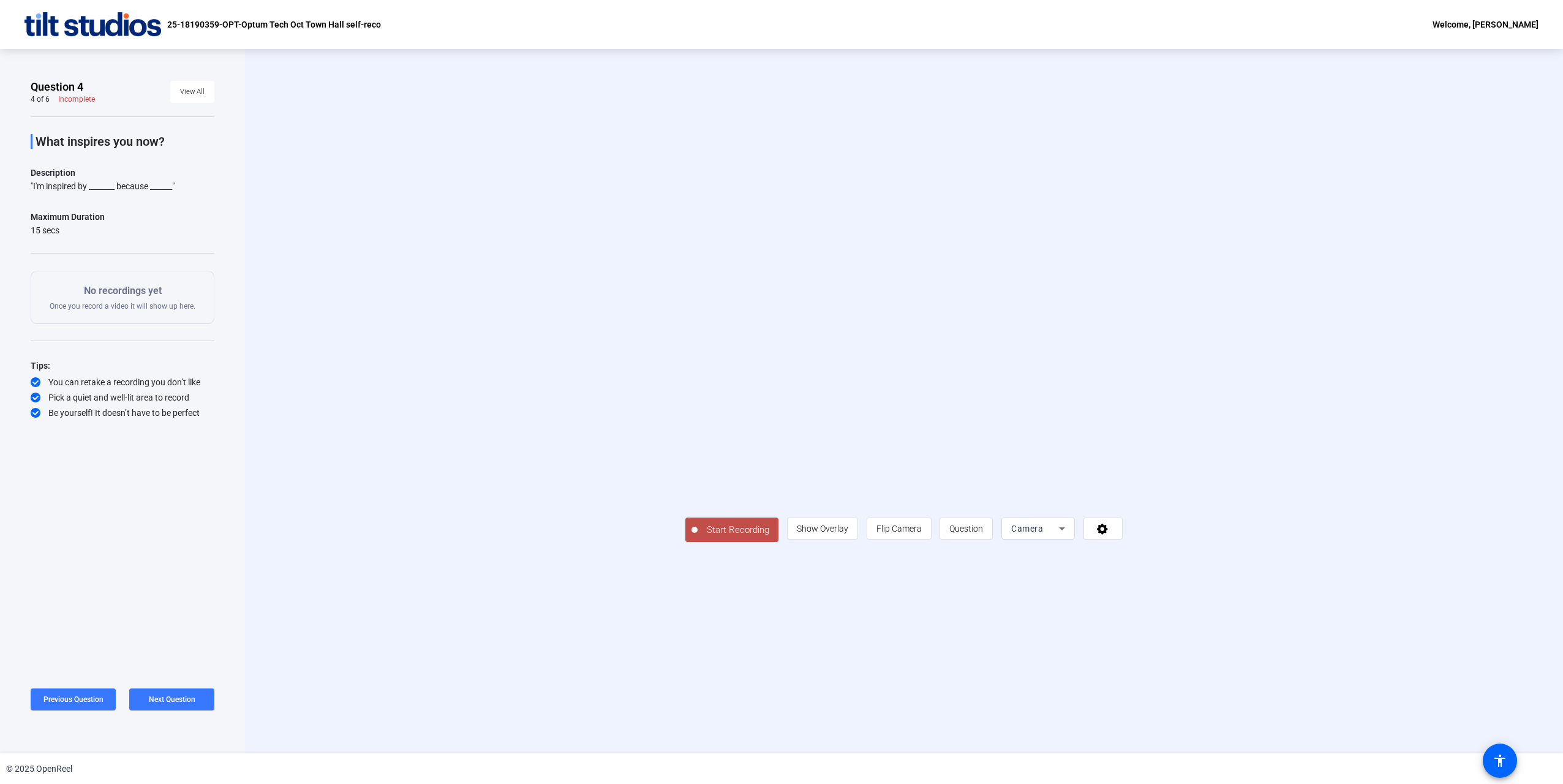
click at [698, 537] on span "Start Recording" at bounding box center [738, 530] width 81 height 14
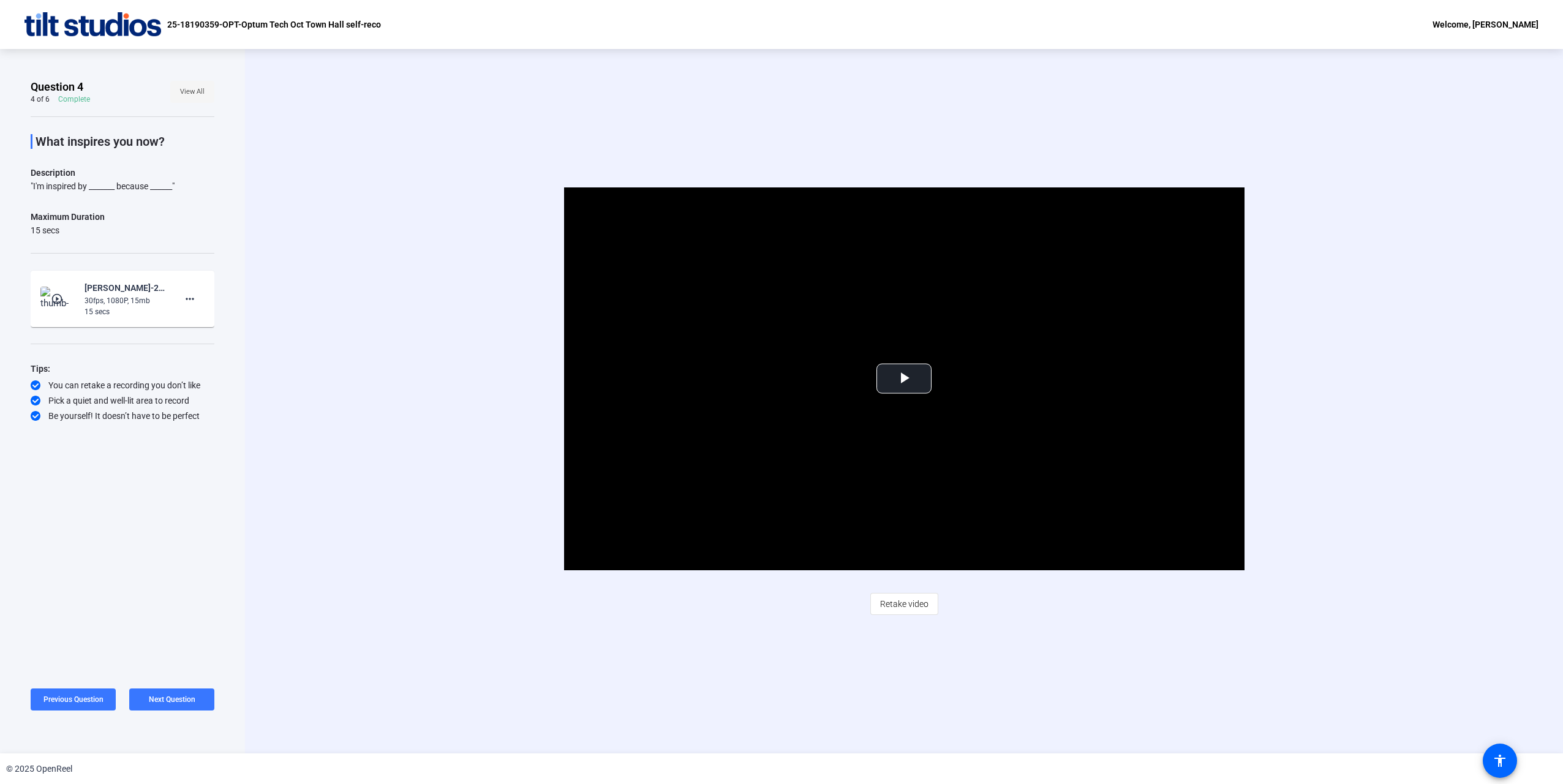
click at [204, 90] on span "View All" at bounding box center [192, 92] width 24 height 19
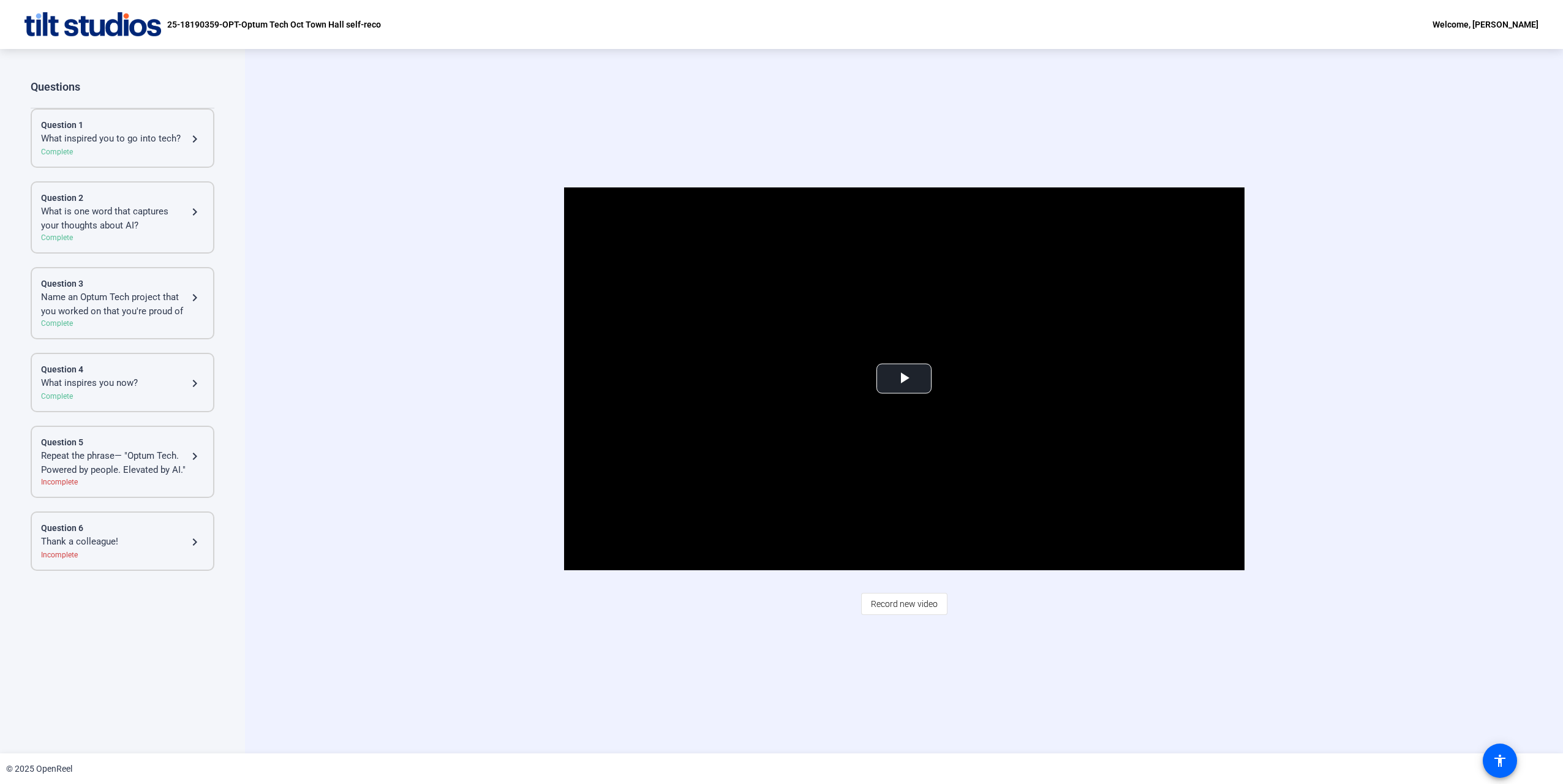
click at [194, 449] on mat-icon "navigate_next" at bounding box center [194, 456] width 15 height 15
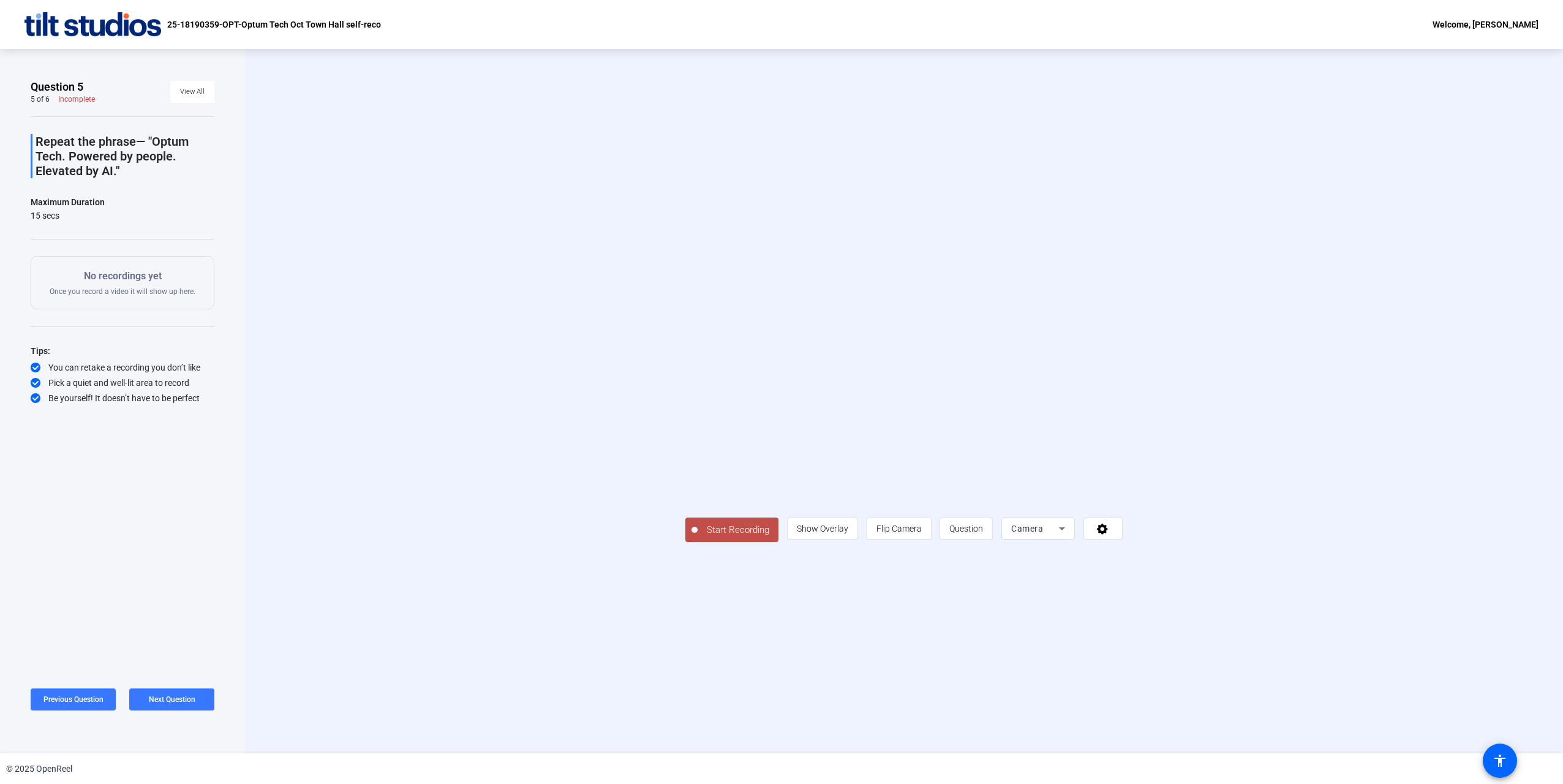
click at [698, 537] on span "Start Recording" at bounding box center [738, 530] width 81 height 14
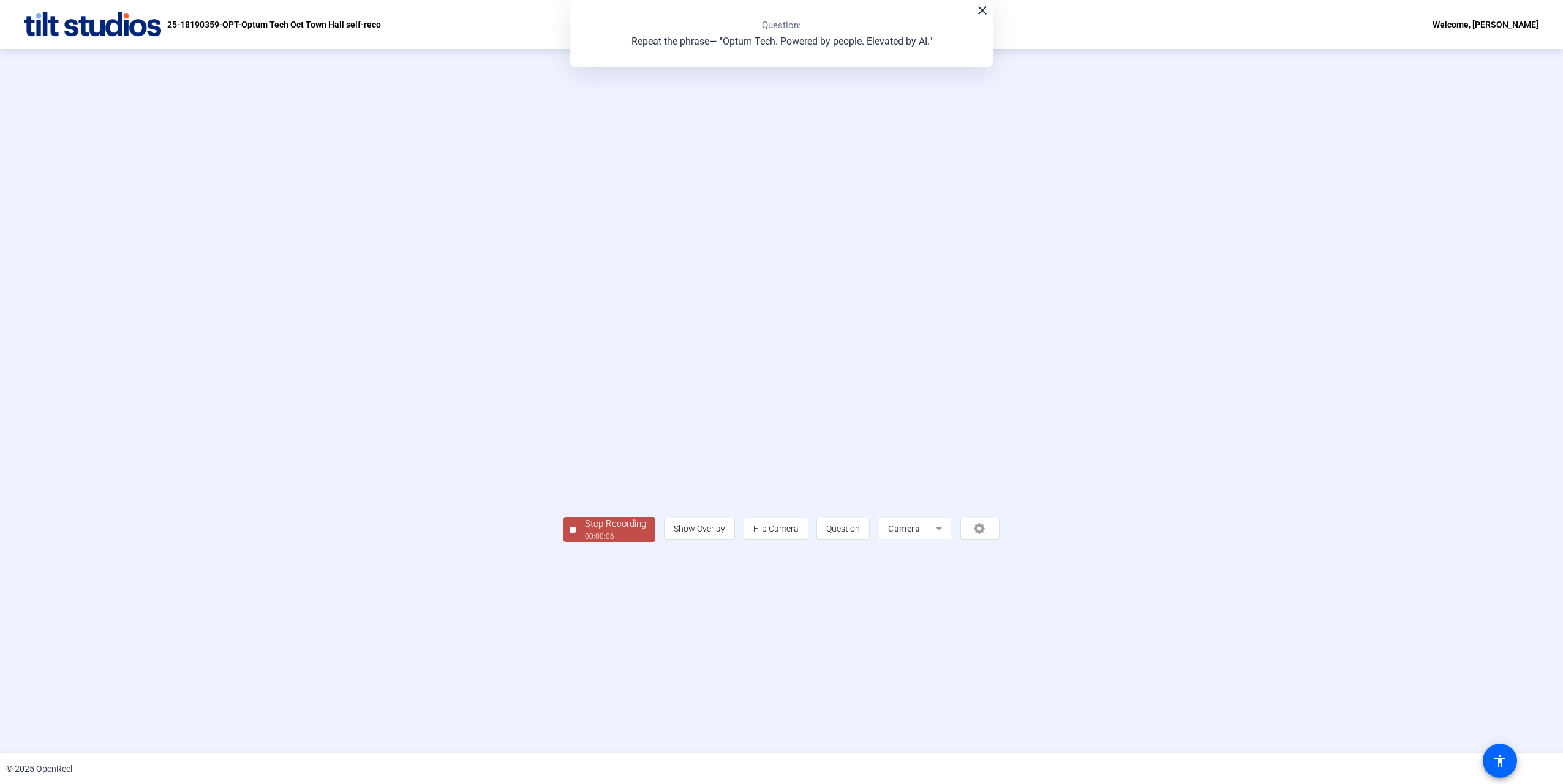
click at [585, 531] on div "Stop Recording" at bounding box center [615, 524] width 61 height 14
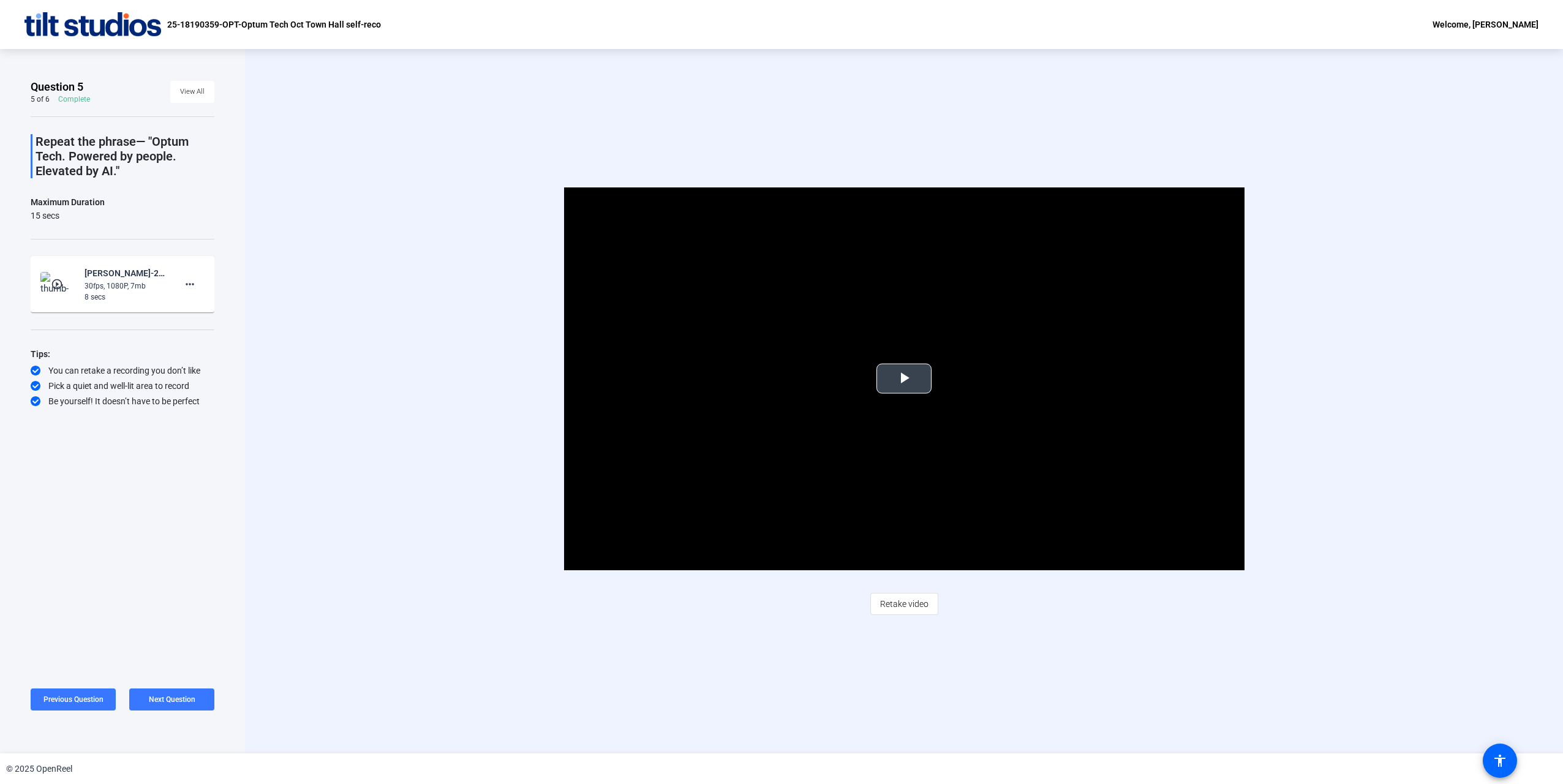
click at [904, 379] on span "Video Player" at bounding box center [904, 379] width 0 height 0
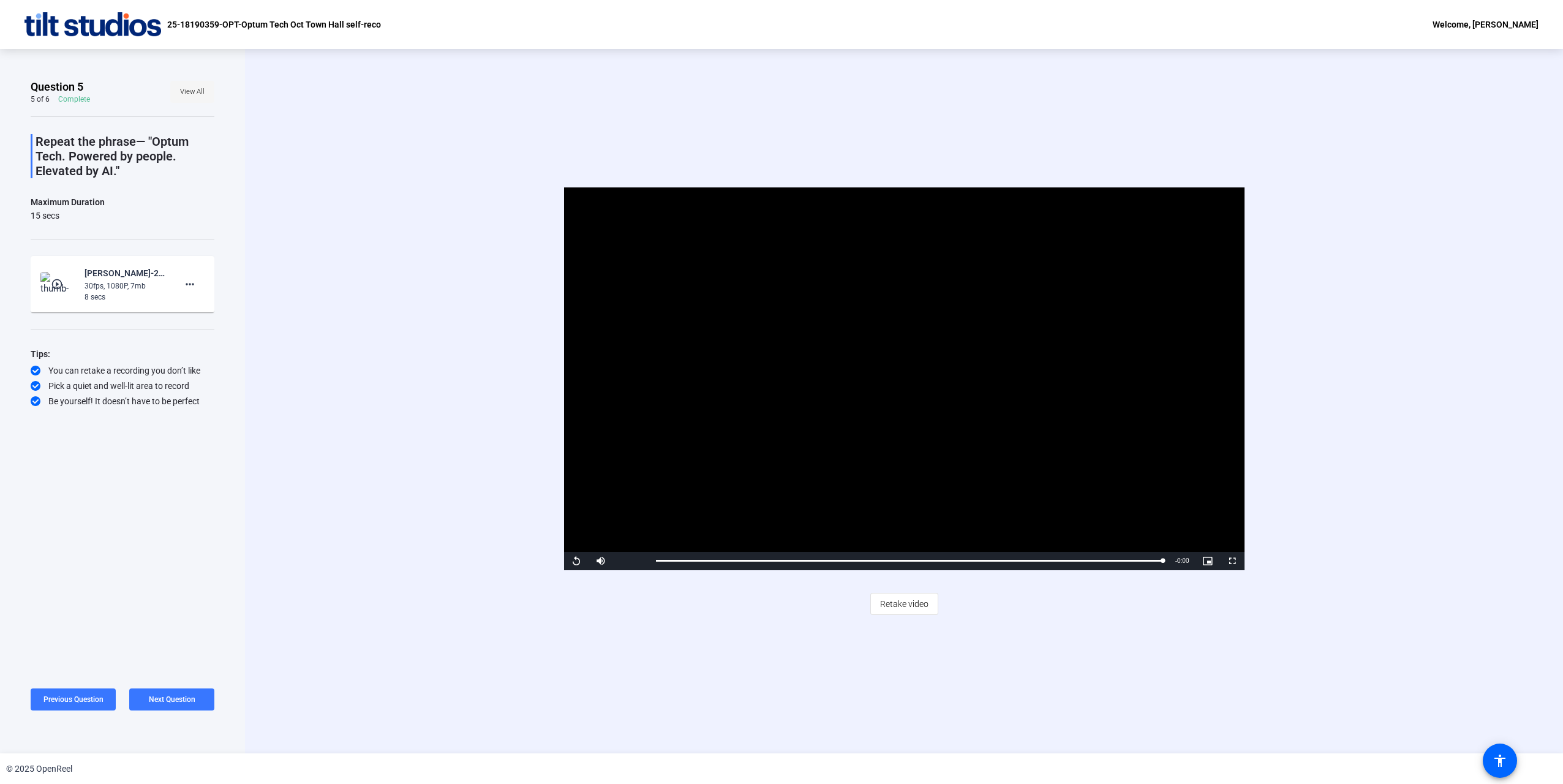
click at [194, 94] on span "View All" at bounding box center [192, 92] width 24 height 19
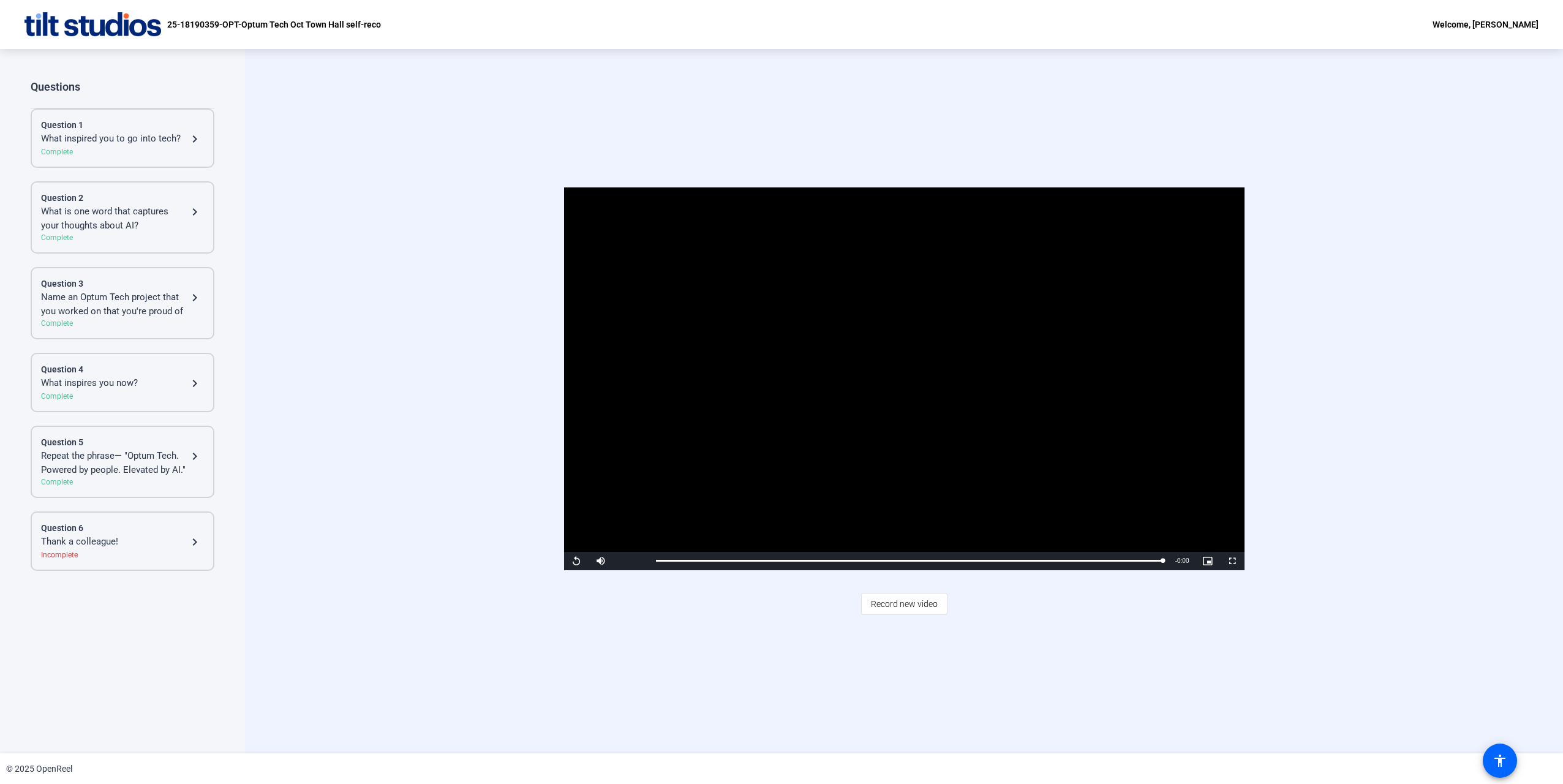
click at [199, 545] on mat-icon "navigate_next" at bounding box center [194, 542] width 15 height 15
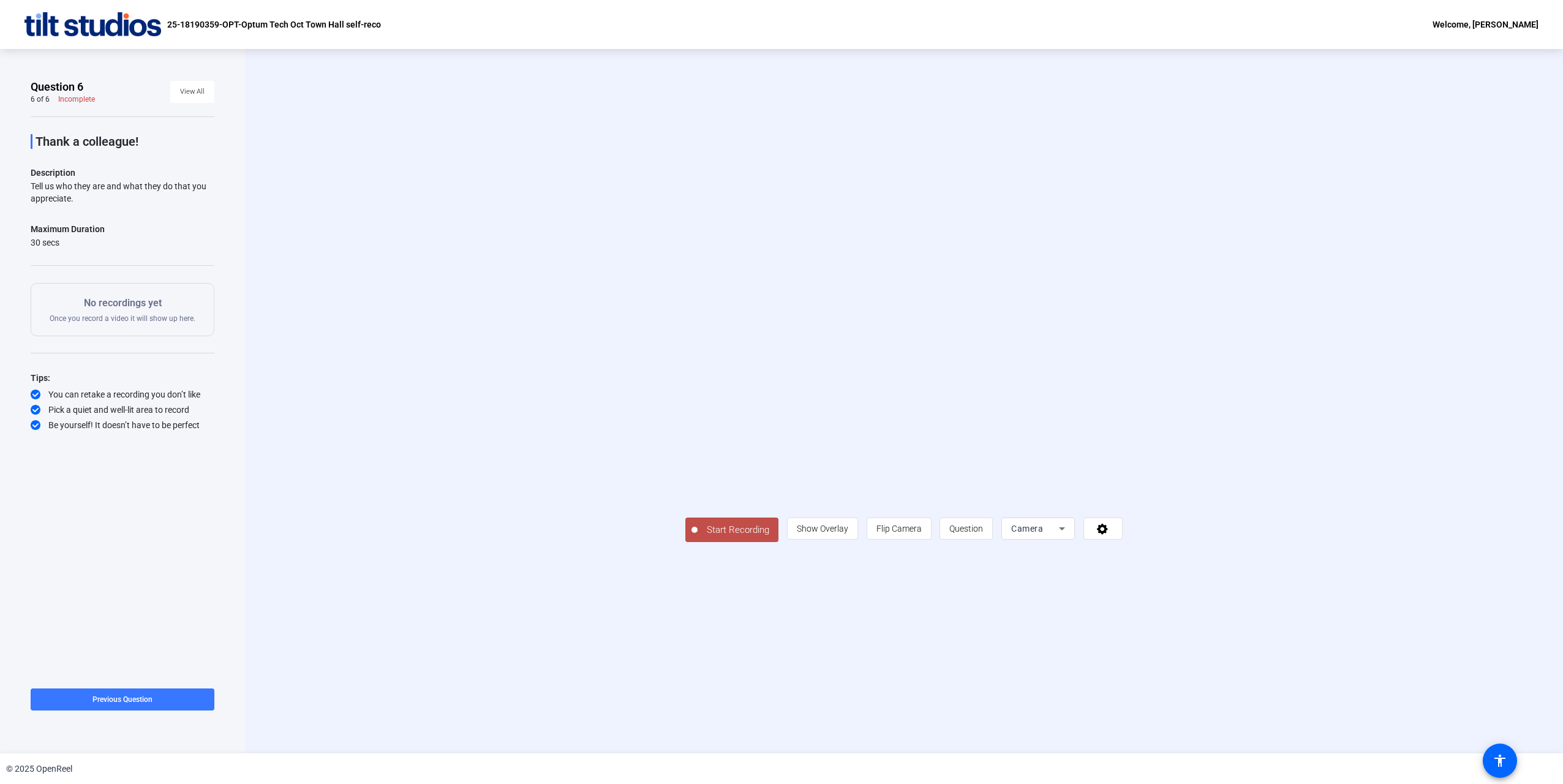
click at [698, 537] on span "Start Recording" at bounding box center [738, 530] width 81 height 14
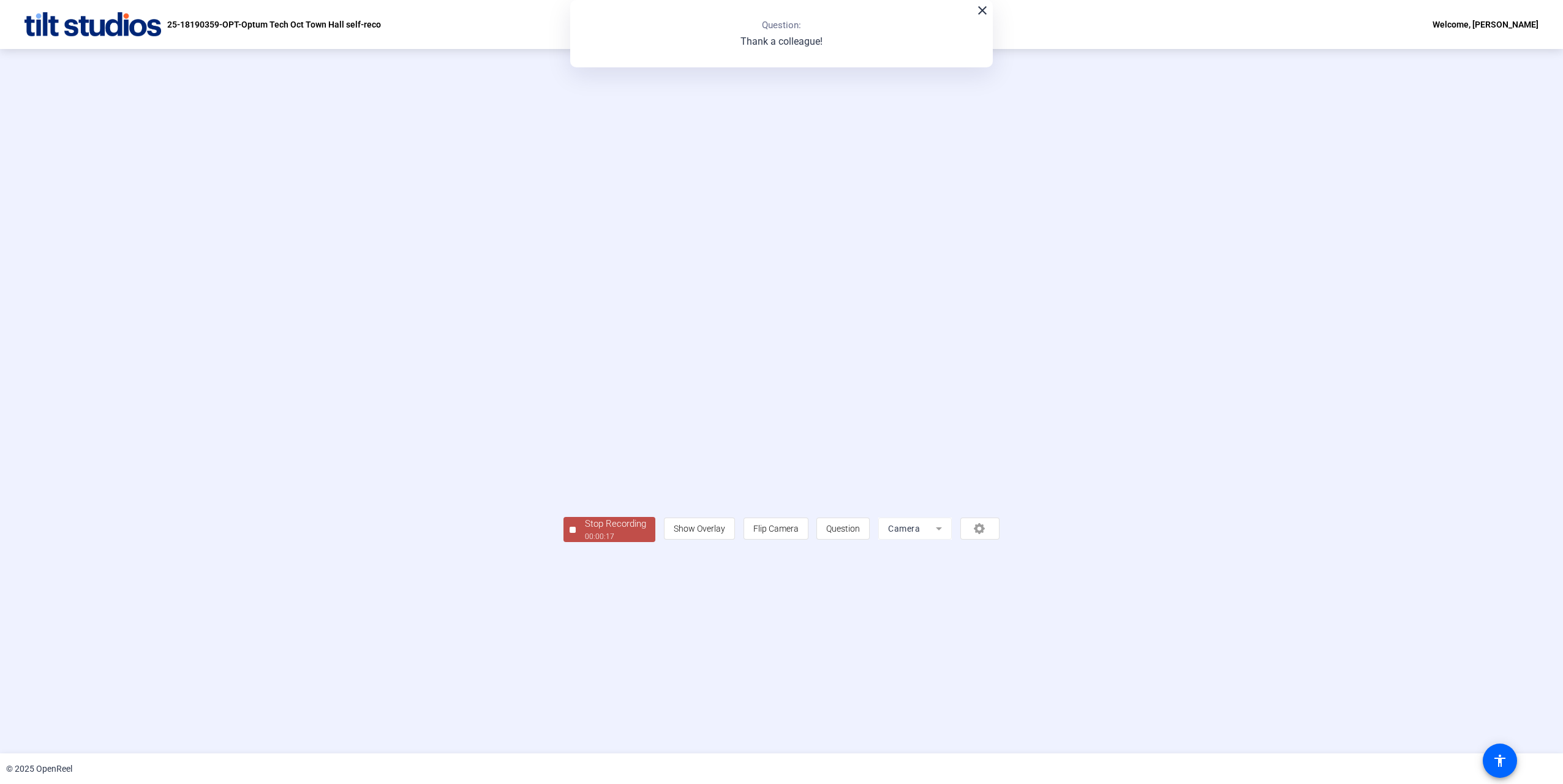
click at [585, 531] on div "Stop Recording" at bounding box center [615, 524] width 61 height 14
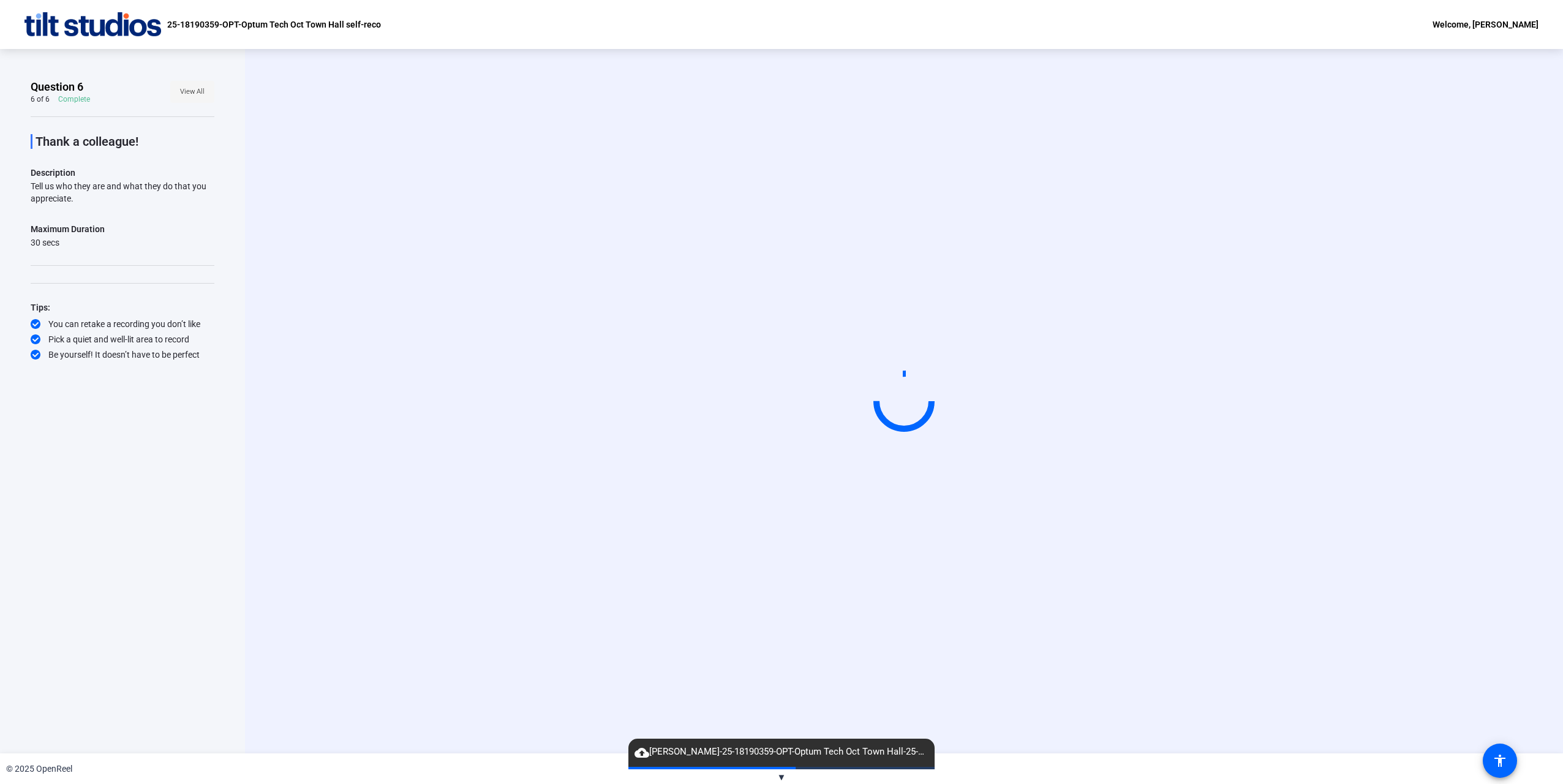
click at [191, 98] on span "View All" at bounding box center [192, 92] width 24 height 19
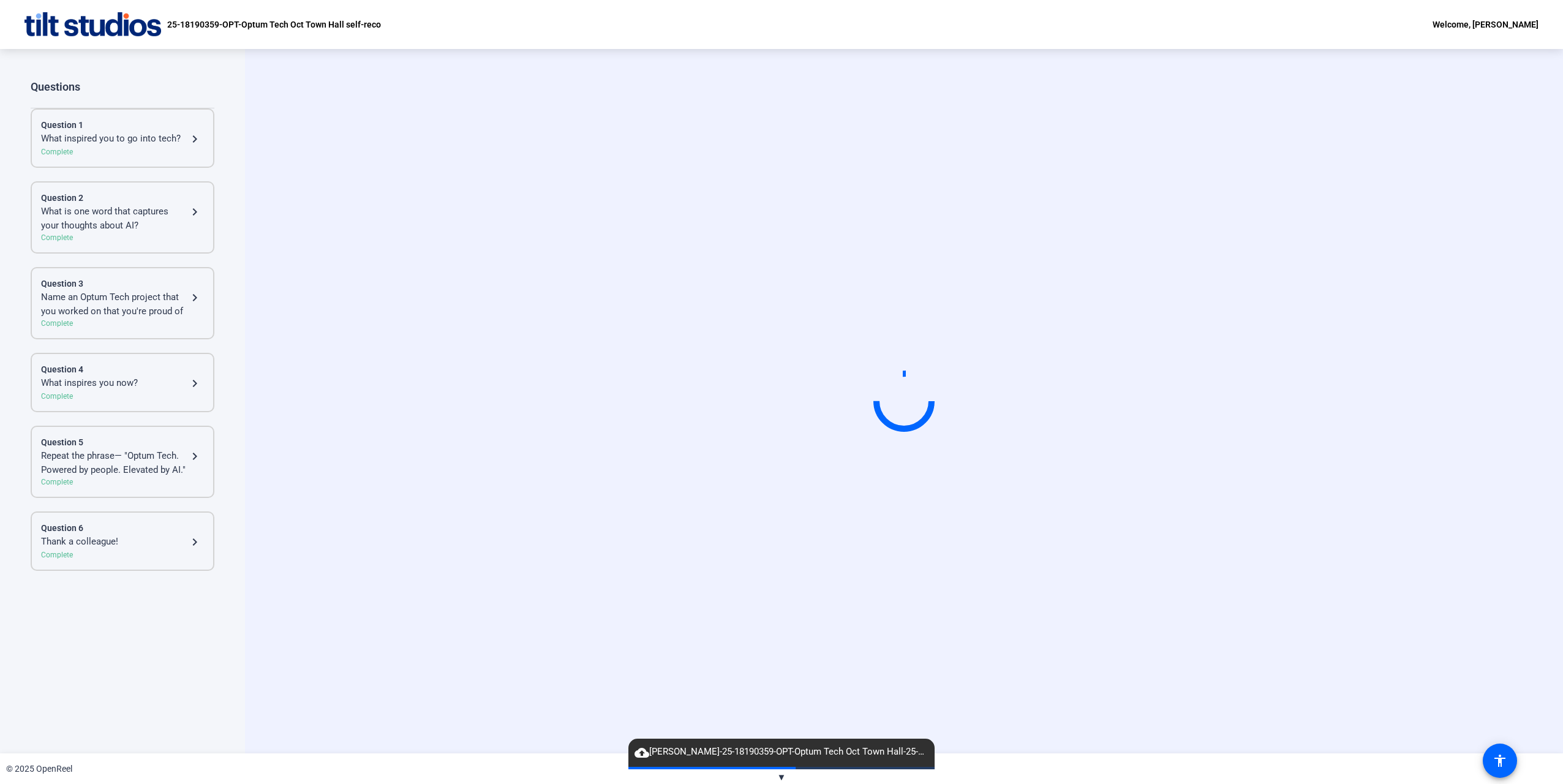
click at [138, 132] on div "What inspired you to go into tech?" at bounding box center [114, 139] width 147 height 15
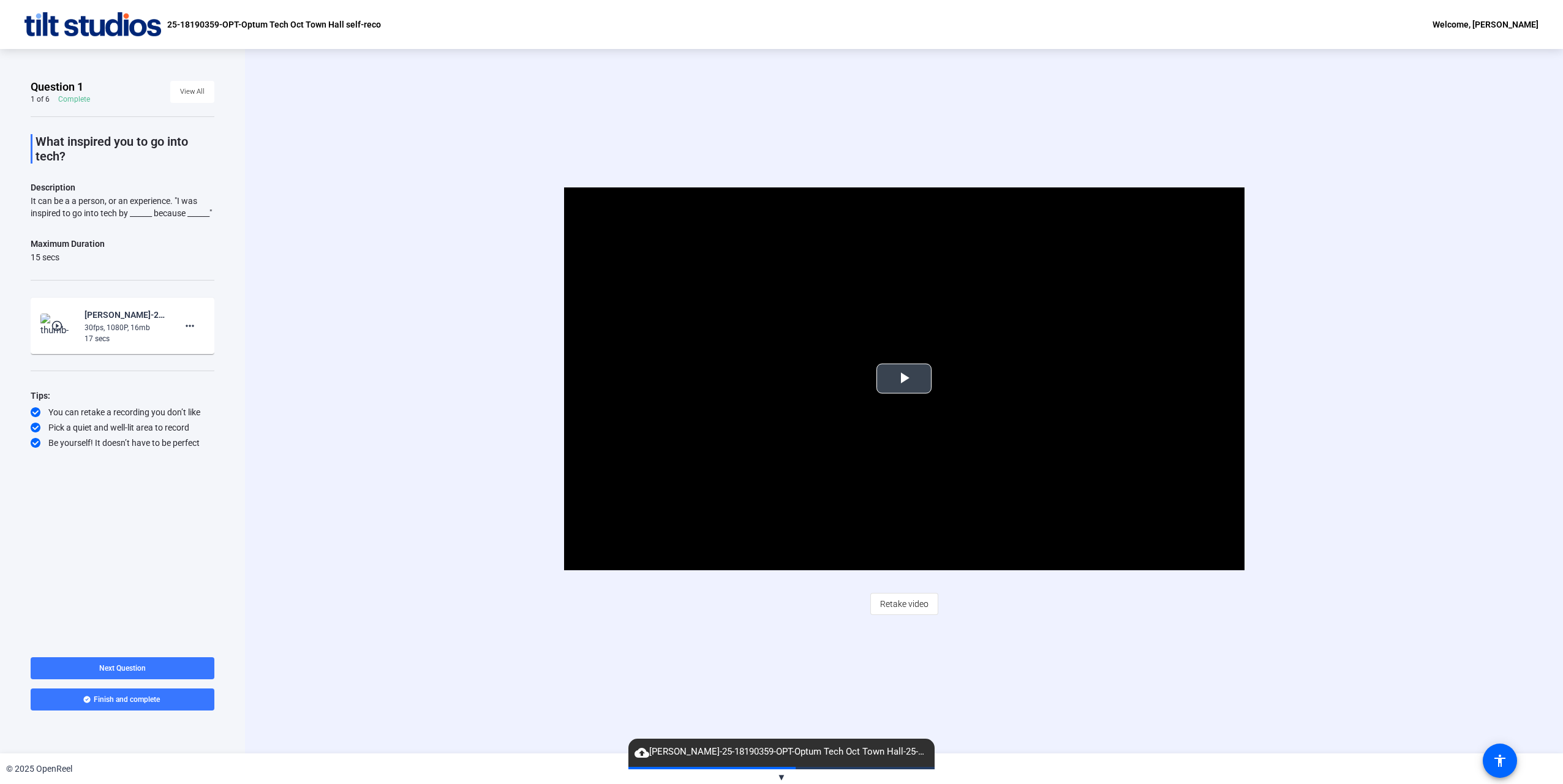
click at [904, 379] on span "Video Player" at bounding box center [904, 379] width 0 height 0
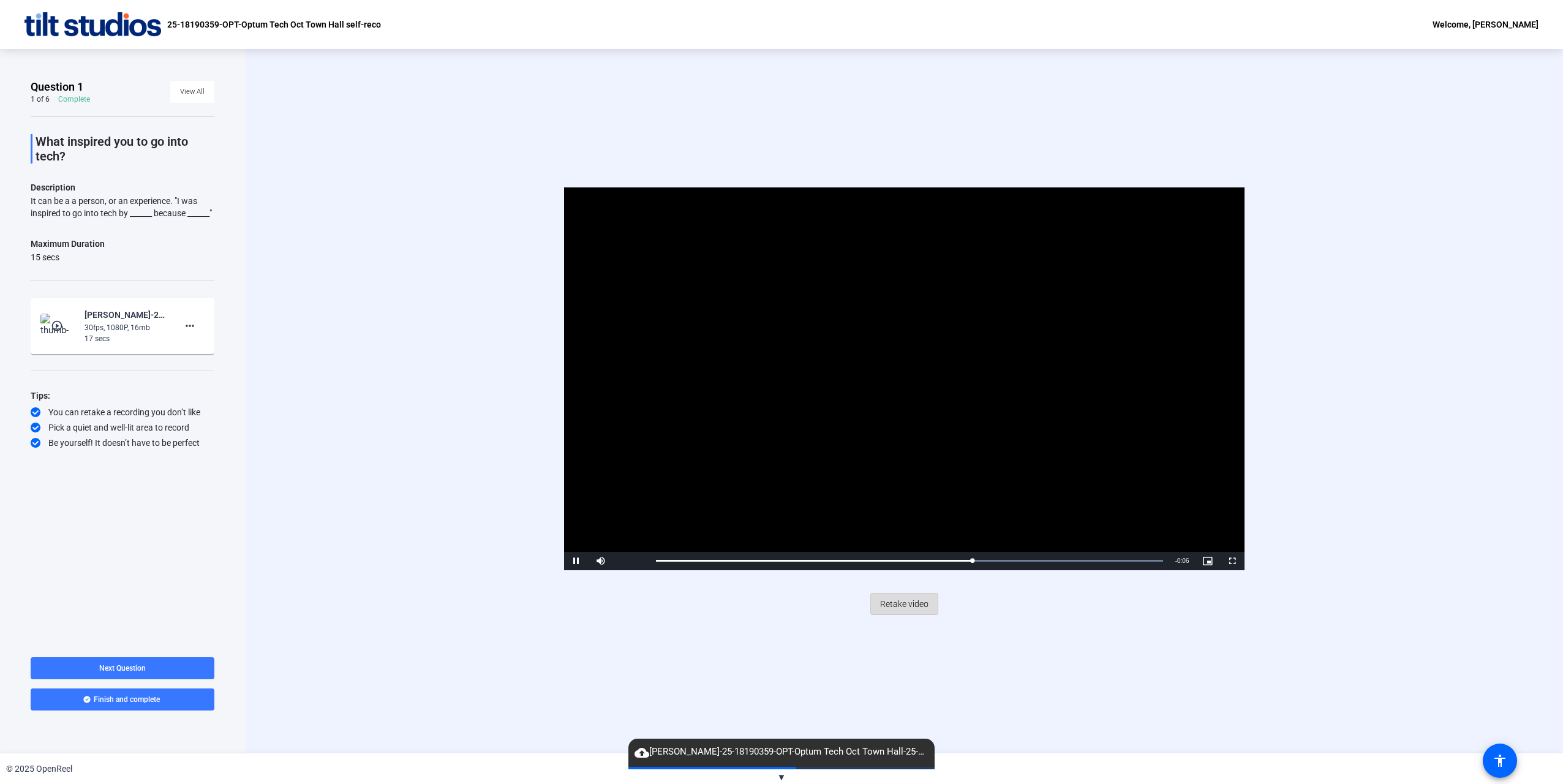
click at [895, 597] on span "Retake video" at bounding box center [904, 604] width 49 height 24
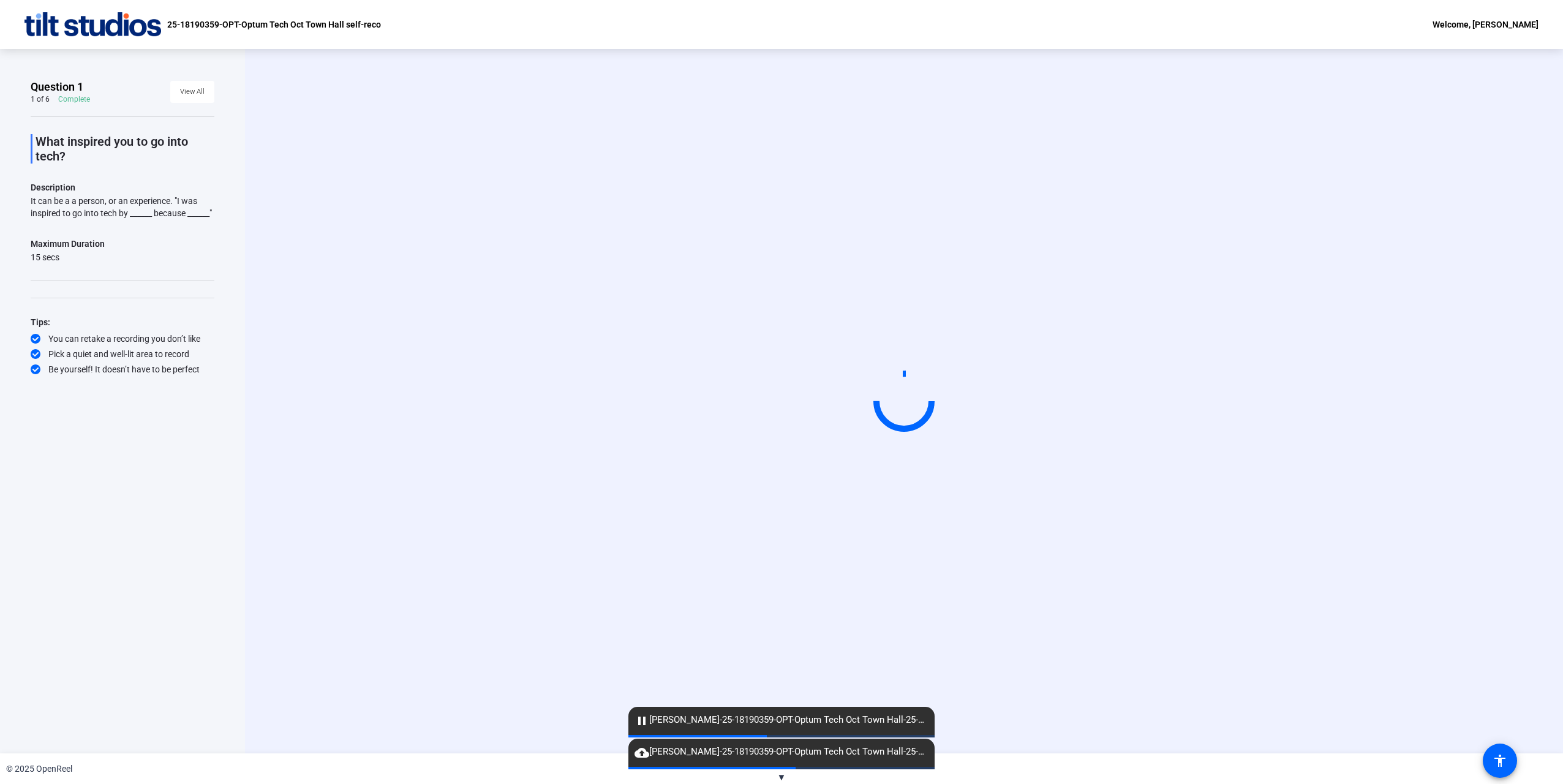
click at [921, 440] on video at bounding box center [903, 401] width 184 height 104
click at [830, 146] on div "Start Recording" at bounding box center [904, 401] width 1318 height 704
click at [877, 660] on div "Start Recording" at bounding box center [904, 401] width 1318 height 704
click at [898, 173] on div "Start Recording" at bounding box center [904, 401] width 1318 height 704
click at [628, 104] on div "Start Recording" at bounding box center [904, 401] width 1318 height 704
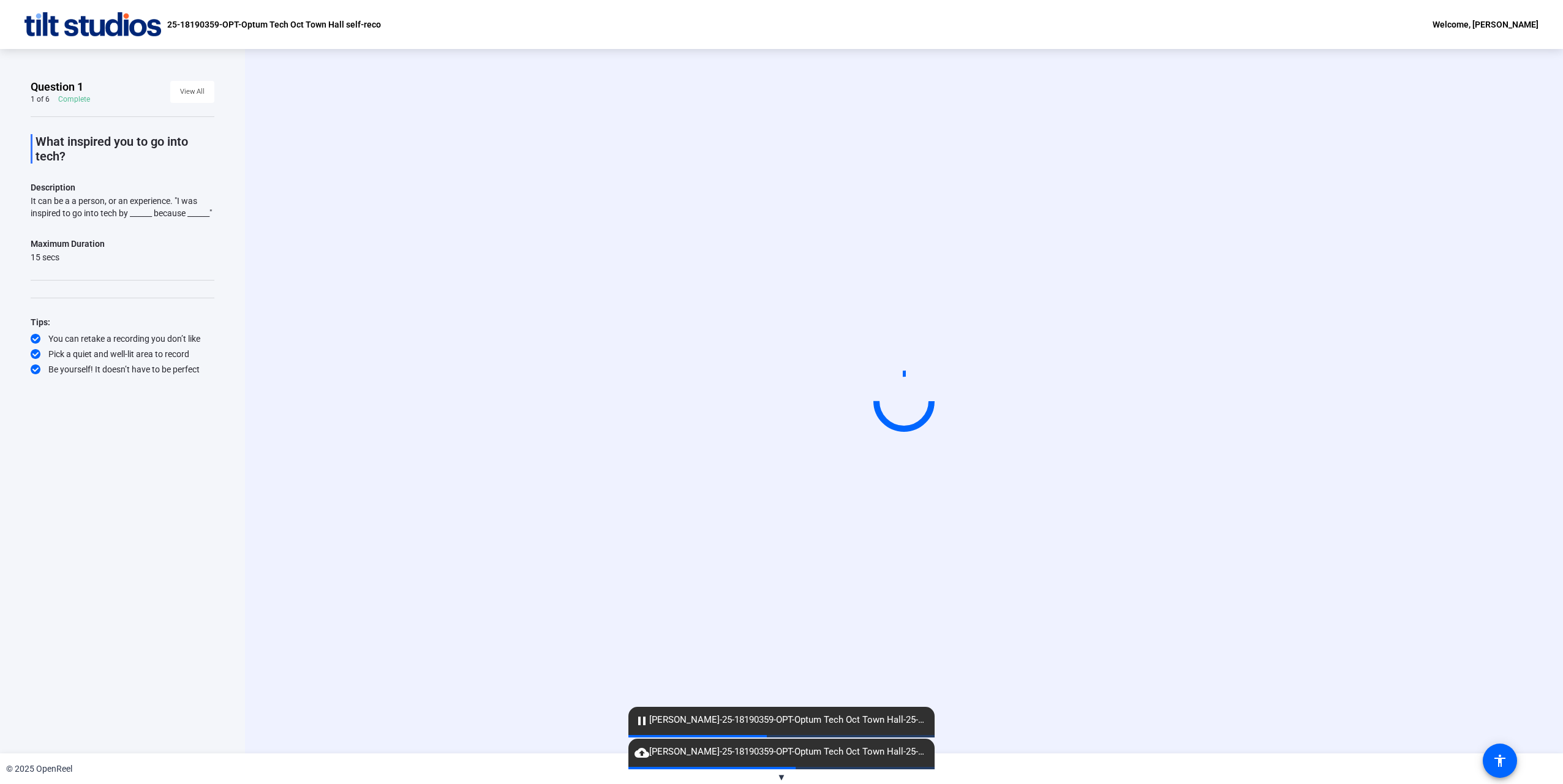
drag, startPoint x: 491, startPoint y: 122, endPoint x: 495, endPoint y: 131, distance: 9.8
click at [495, 131] on div "Start Recording" at bounding box center [904, 401] width 1318 height 704
click at [450, 394] on div "Start Recording" at bounding box center [903, 401] width 1120 height 104
click at [450, 392] on div "Start Recording" at bounding box center [903, 401] width 1120 height 104
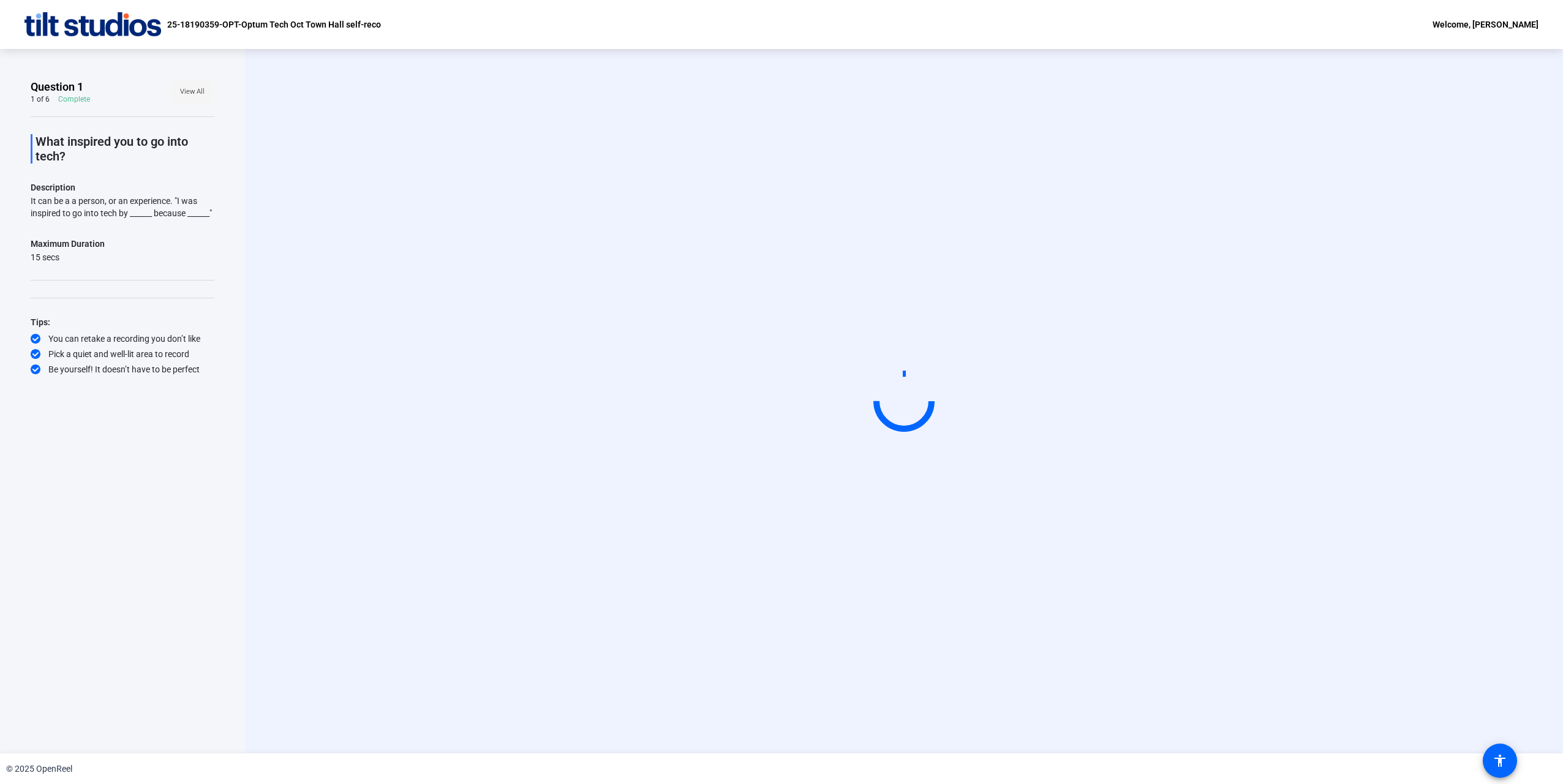
click at [207, 90] on span at bounding box center [192, 91] width 44 height 29
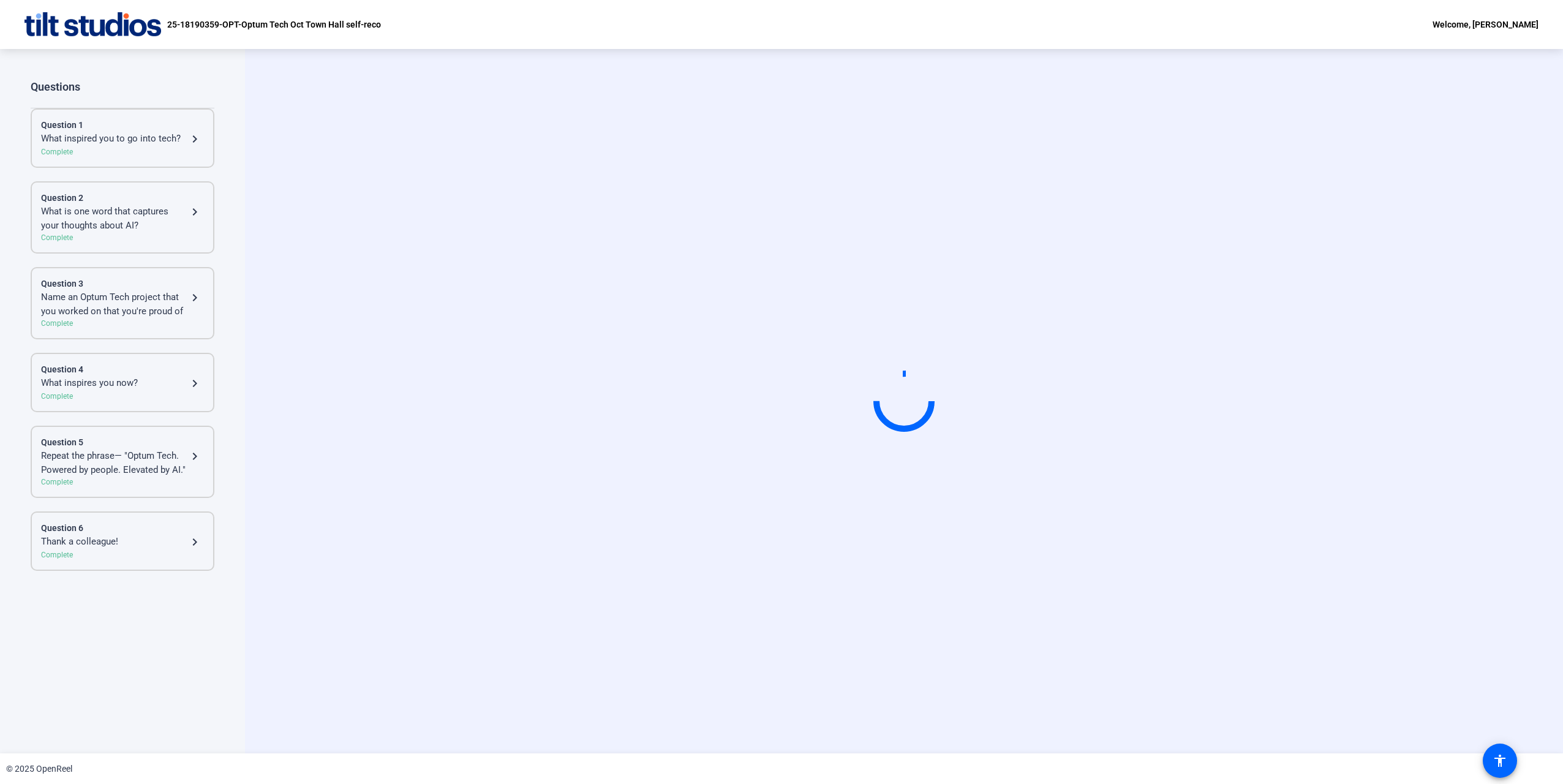
click at [174, 144] on div "What inspired you to go into tech?" at bounding box center [114, 139] width 147 height 15
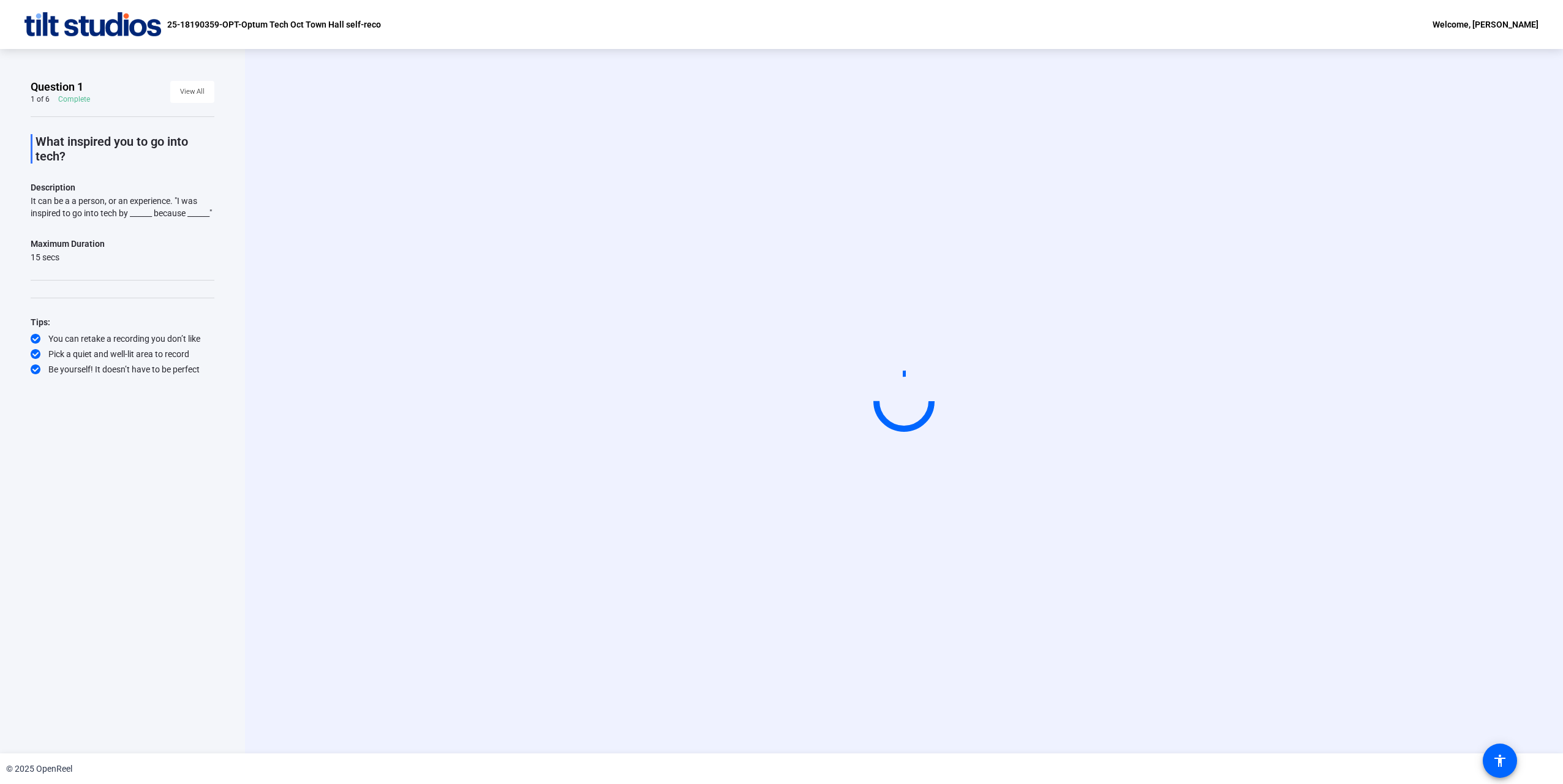
click at [629, 169] on div "Start Recording" at bounding box center [904, 401] width 1318 height 704
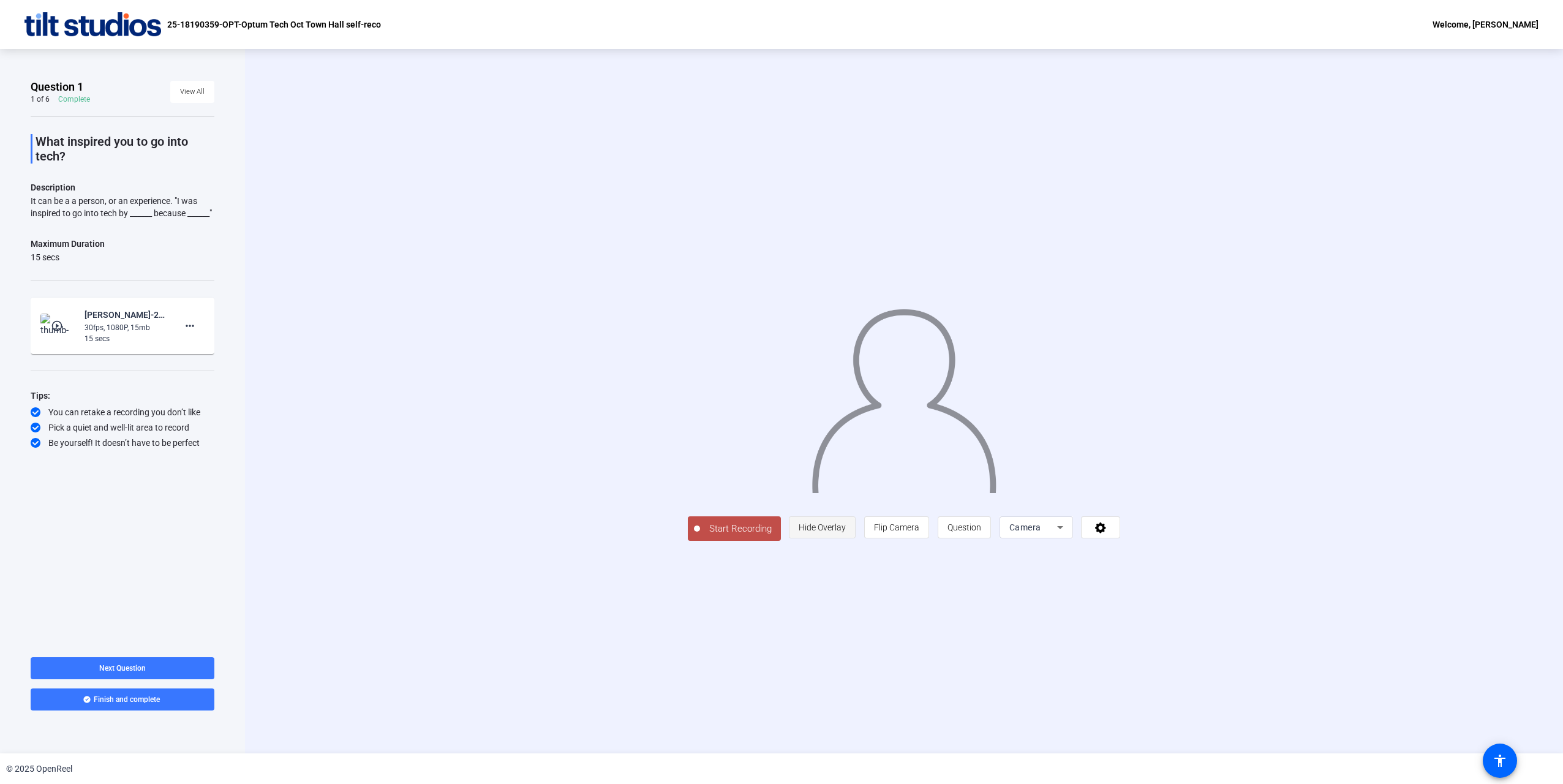
click at [845, 532] on span "Hide Overlay" at bounding box center [822, 527] width 47 height 10
click at [195, 89] on span "View All" at bounding box center [192, 92] width 24 height 19
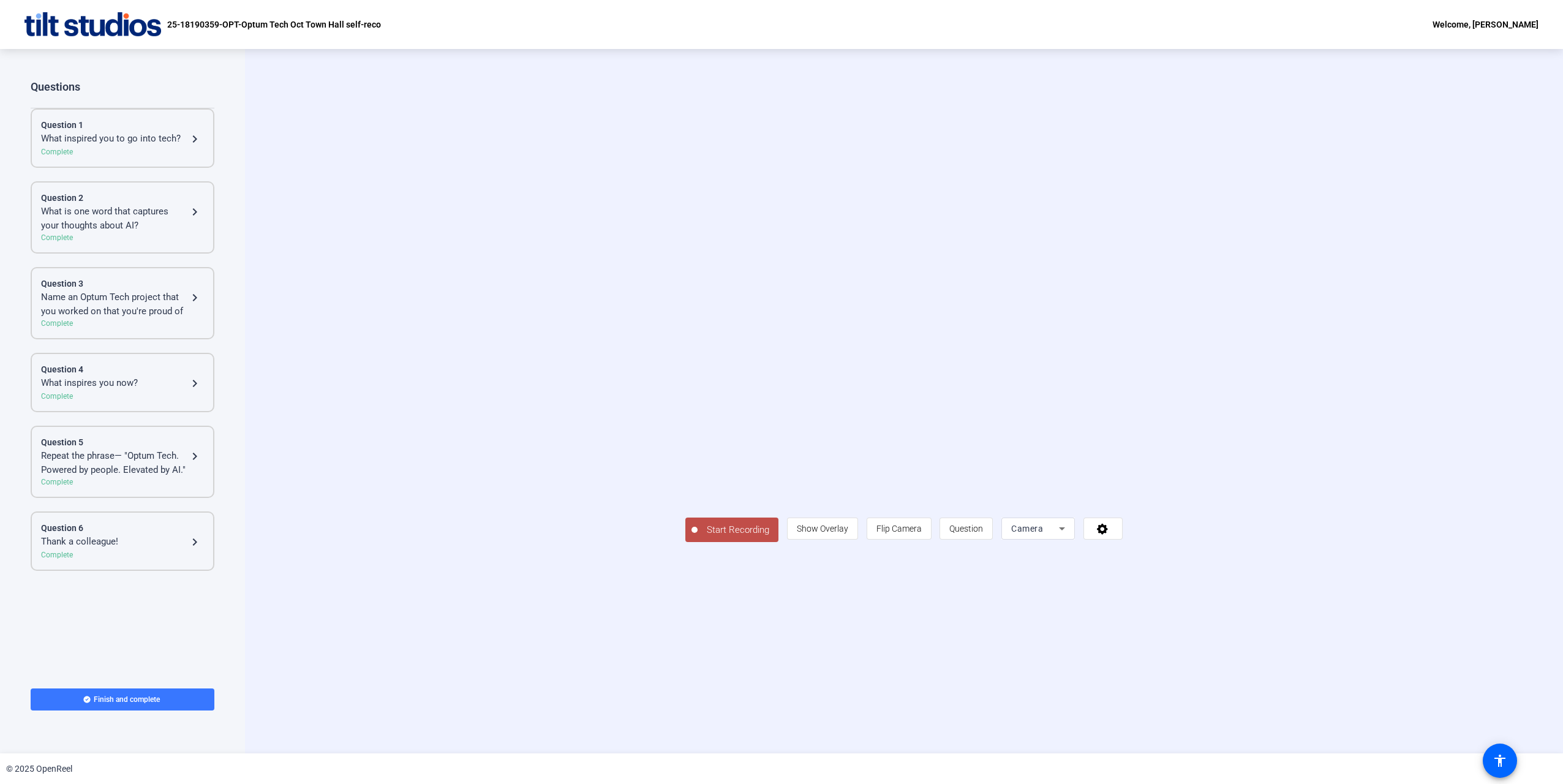
click at [174, 146] on div "What inspired you to go into tech?" at bounding box center [114, 139] width 147 height 15
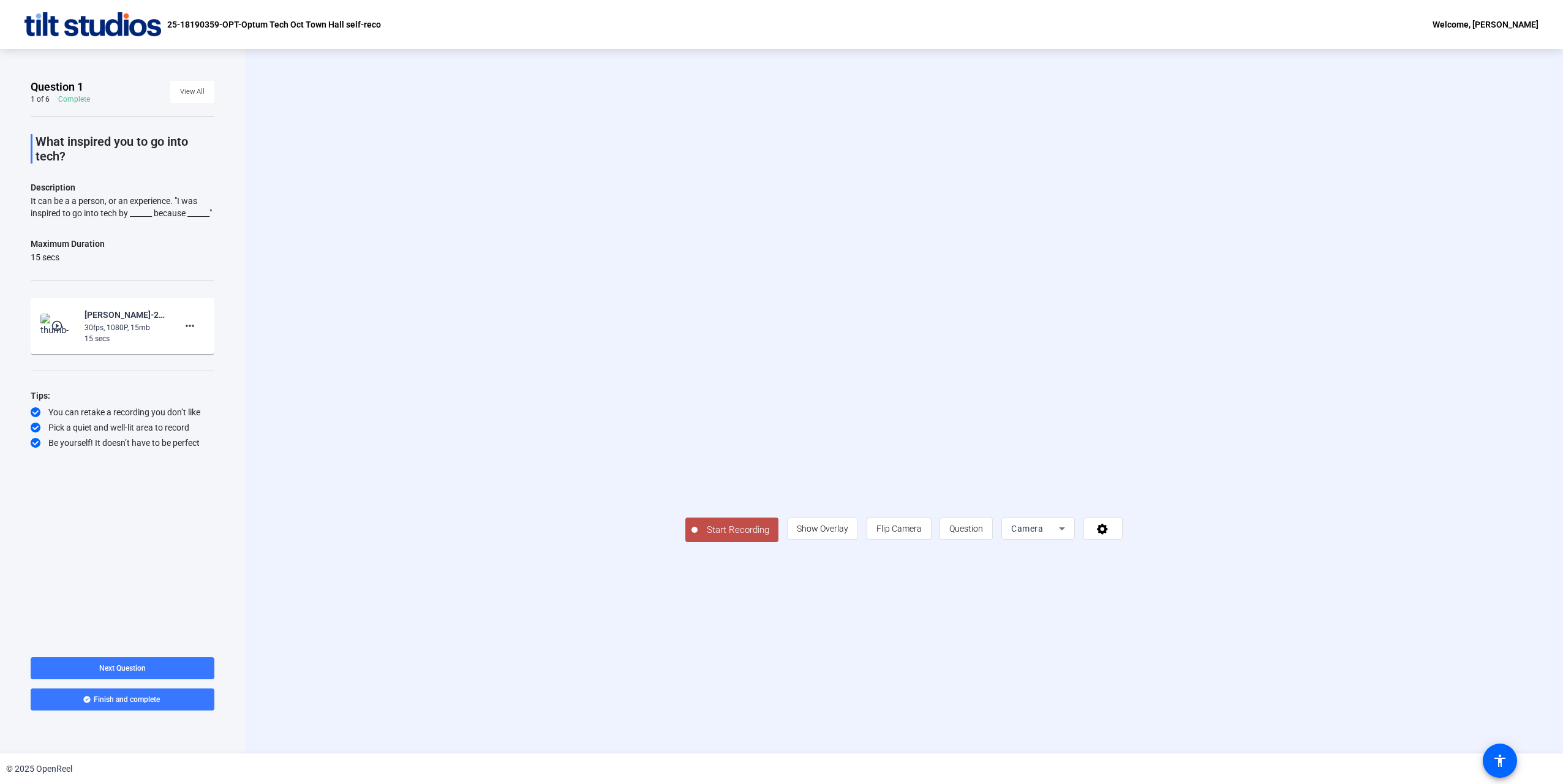
click at [698, 537] on span "Start Recording" at bounding box center [738, 530] width 81 height 14
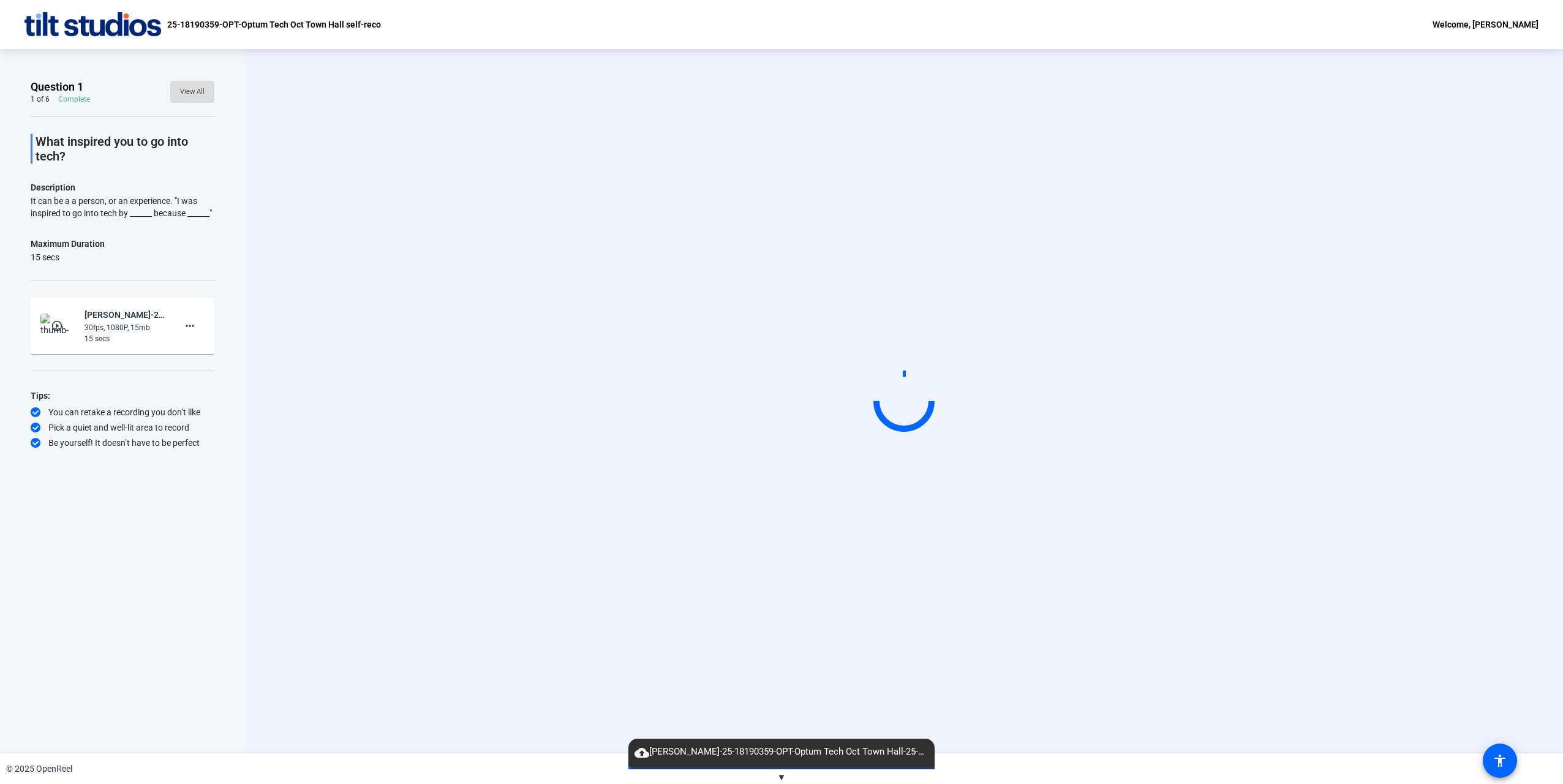
click at [195, 96] on span "View All" at bounding box center [192, 92] width 24 height 19
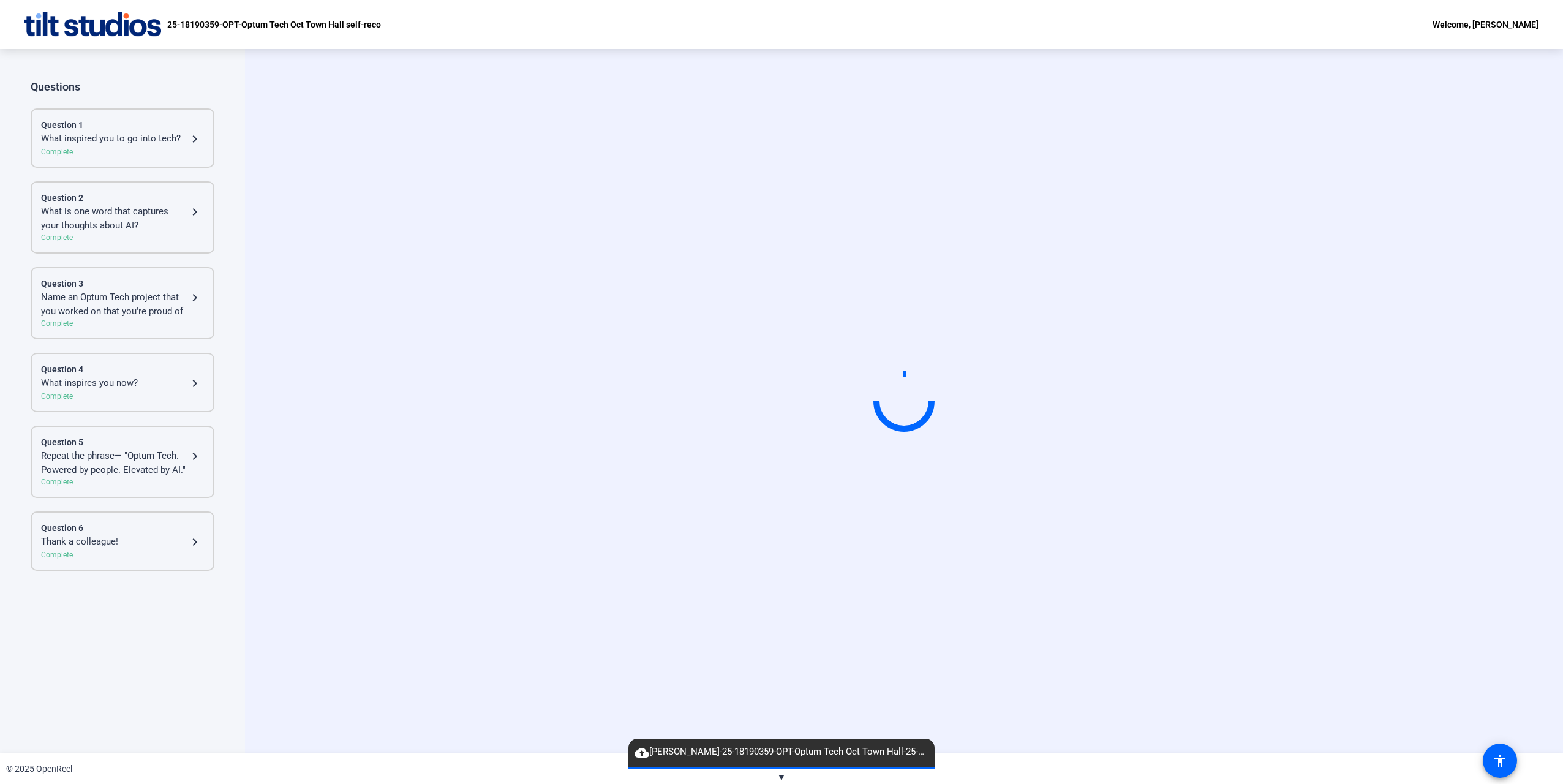
click at [157, 134] on div "What inspired you to go into tech?" at bounding box center [114, 139] width 147 height 15
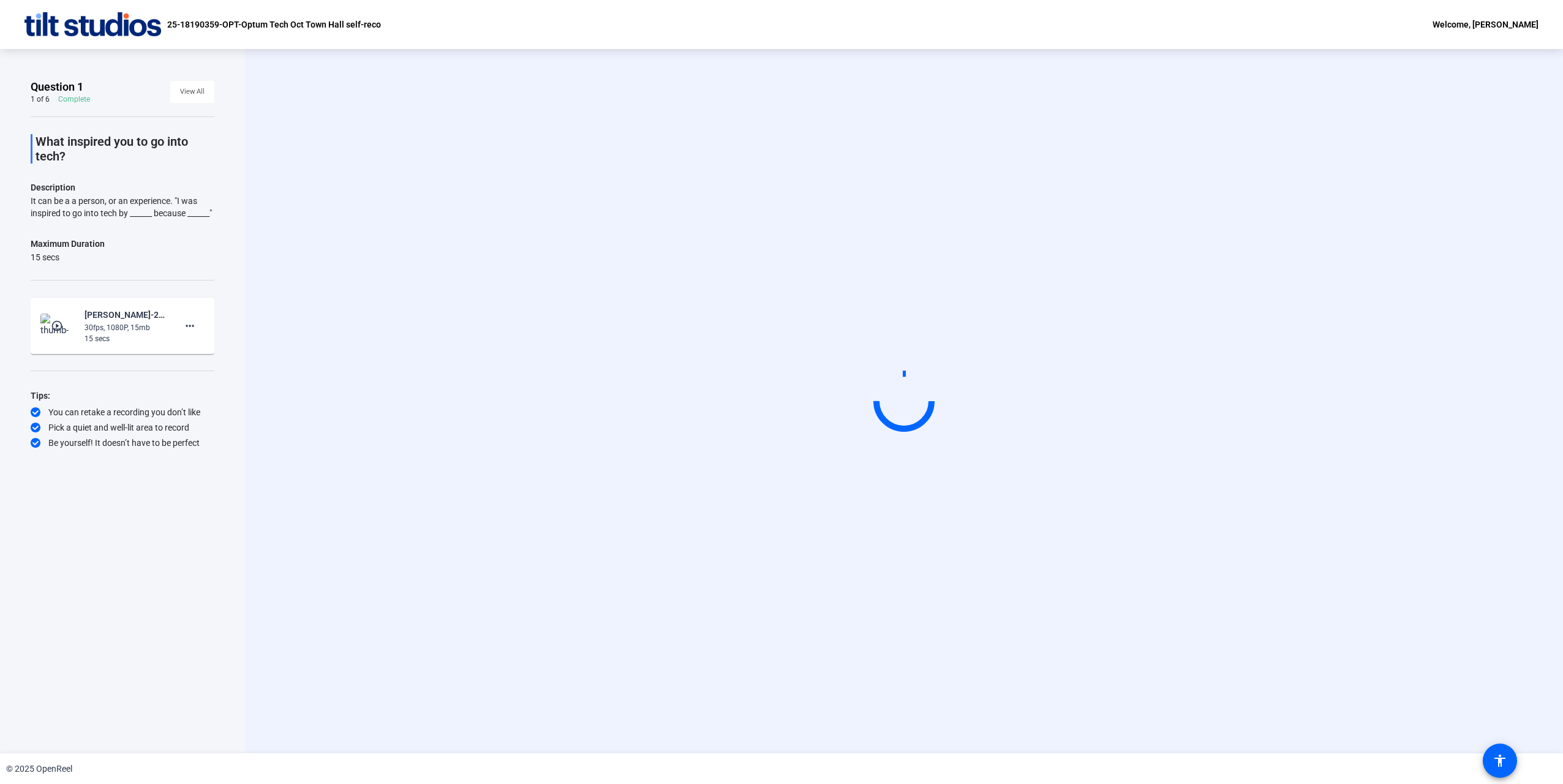
click at [454, 349] on div "Start Recording" at bounding box center [903, 401] width 1120 height 104
click at [405, 349] on div "Start Recording" at bounding box center [903, 401] width 1120 height 104
click at [400, 349] on div "Start Recording" at bounding box center [903, 401] width 1120 height 104
click at [948, 177] on div "Start Recording" at bounding box center [904, 401] width 1318 height 704
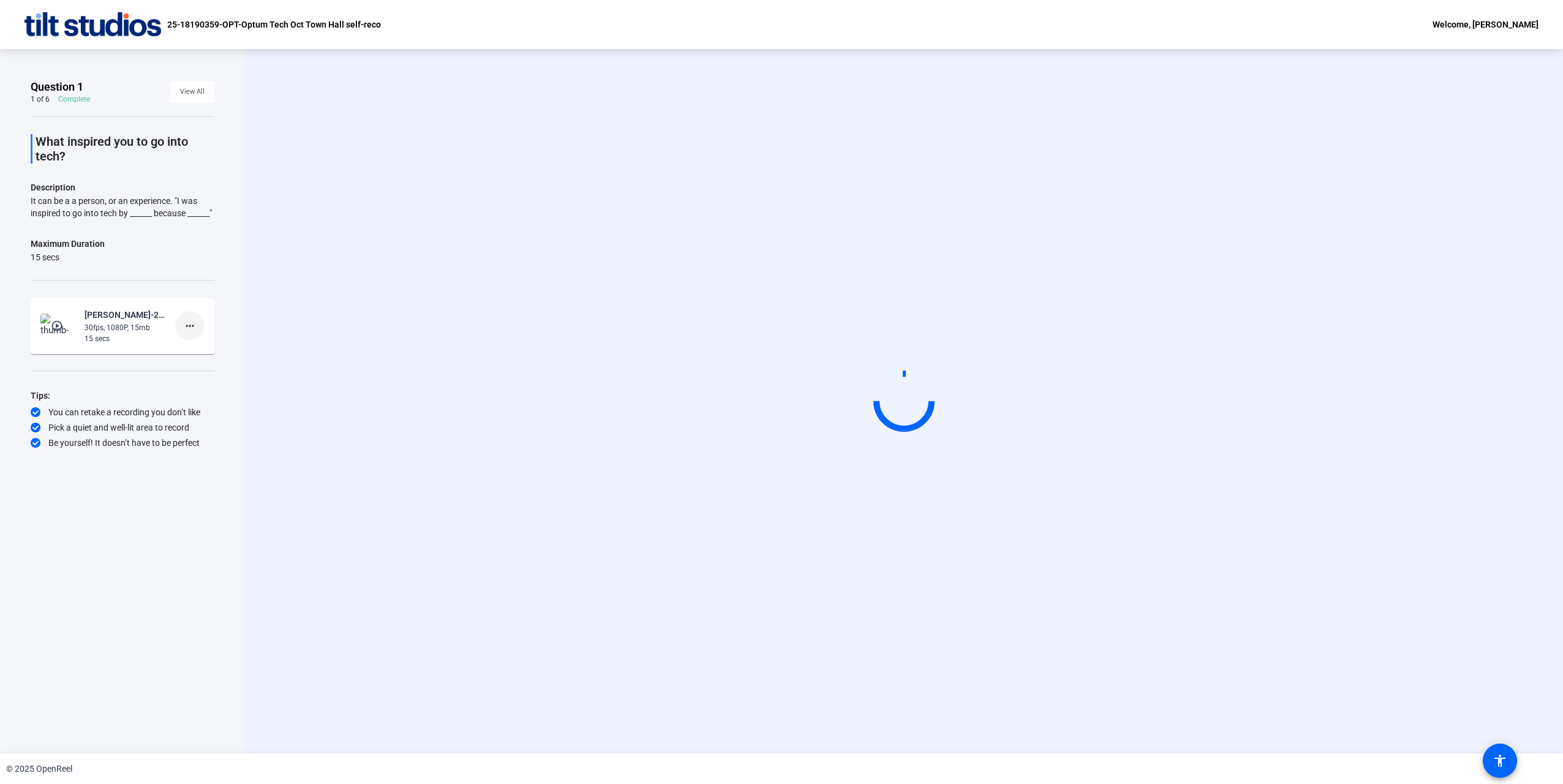
click at [190, 333] on mat-icon "more_horiz" at bounding box center [189, 326] width 15 height 15
click at [344, 267] on div at bounding box center [781, 392] width 1563 height 784
click at [187, 333] on mat-icon "more_horiz" at bounding box center [189, 326] width 15 height 15
click at [214, 377] on span "Retake" at bounding box center [209, 378] width 49 height 15
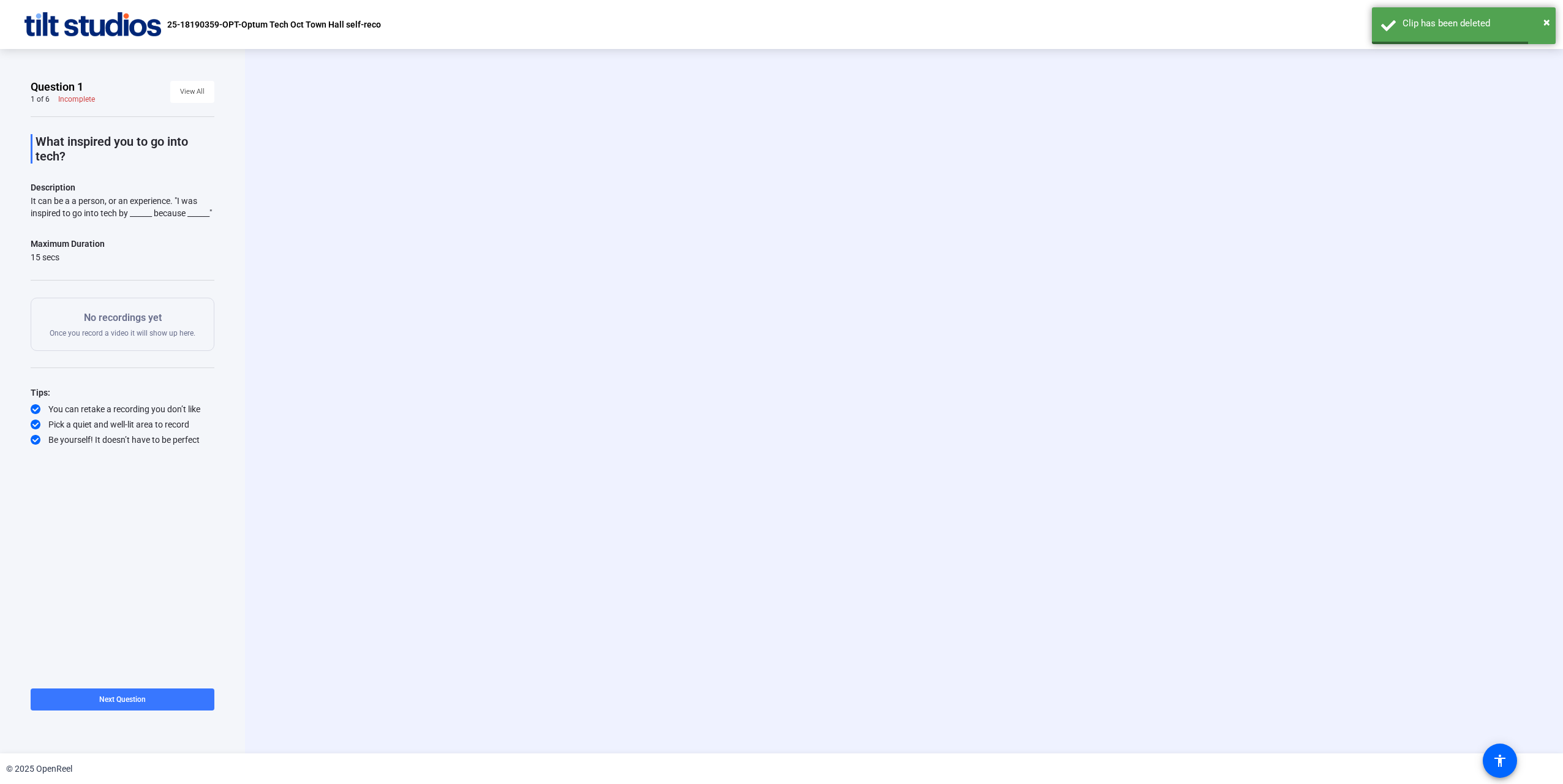
click at [427, 349] on div "Start Recording person Show Overlay flip Flip Camera question_mark Question Cam…" at bounding box center [903, 401] width 1120 height 104
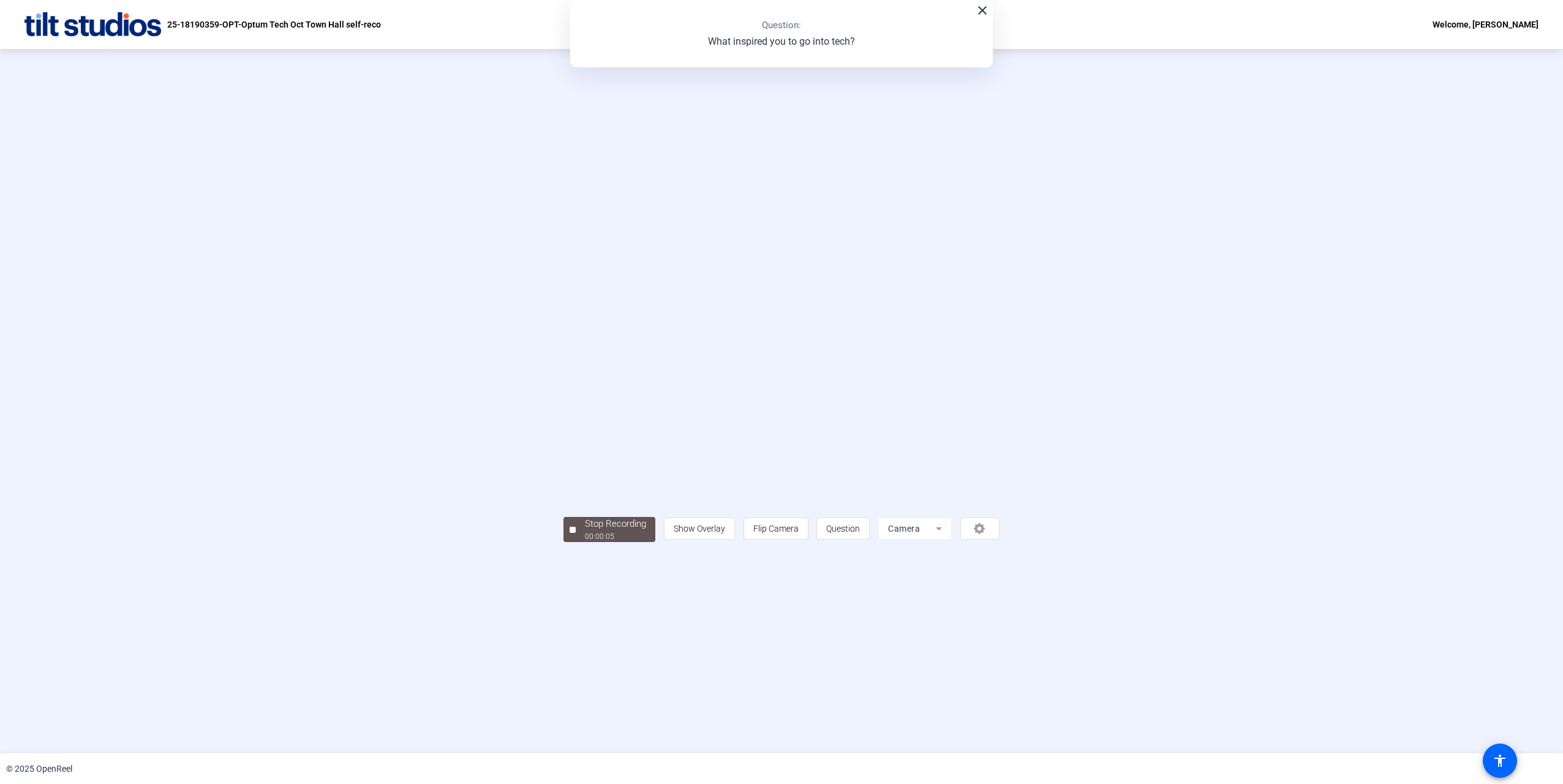
click at [585, 542] on div "00:00:05" at bounding box center [615, 536] width 61 height 11
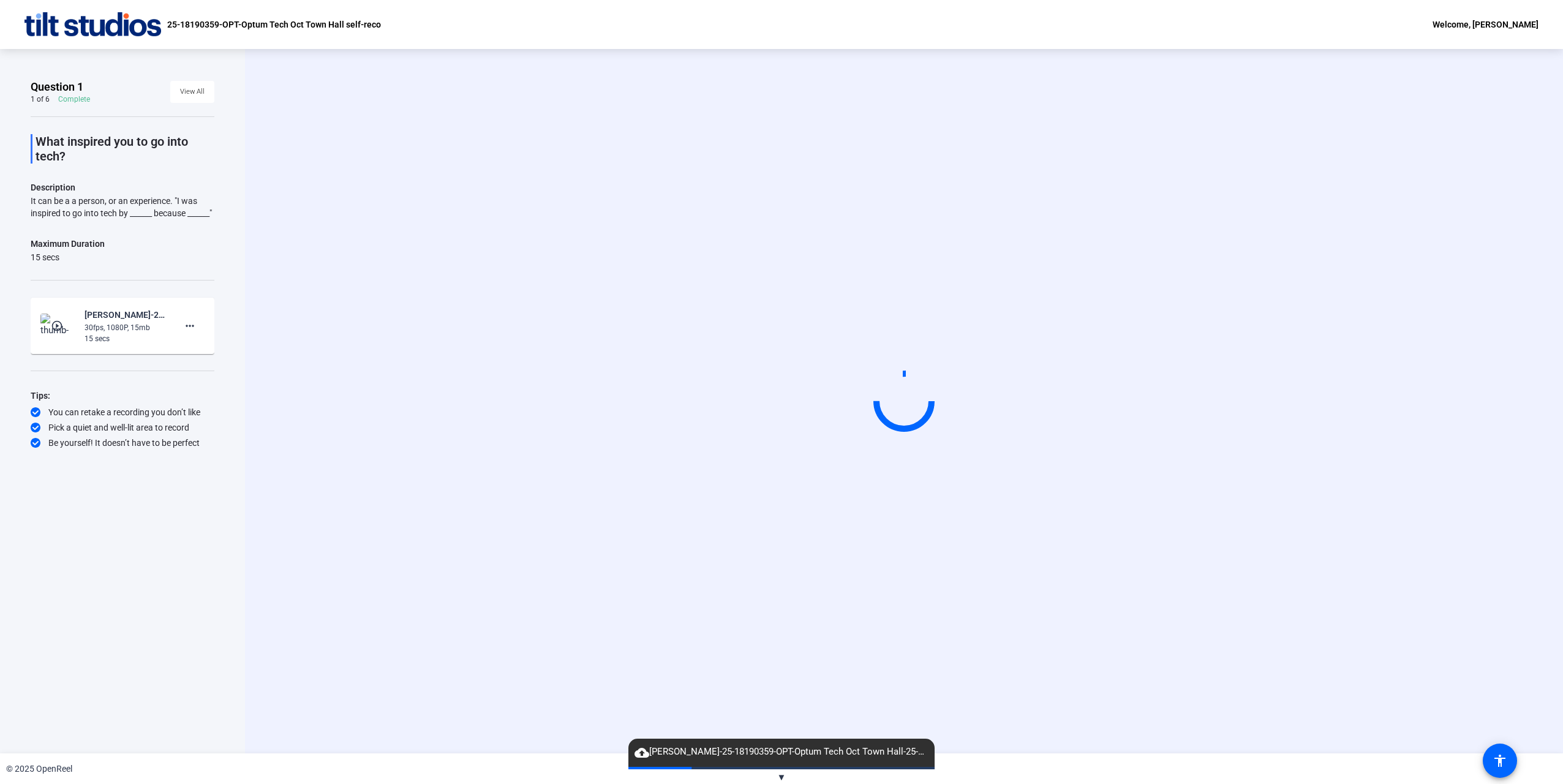
click at [153, 344] on div "15 secs" at bounding box center [125, 338] width 82 height 11
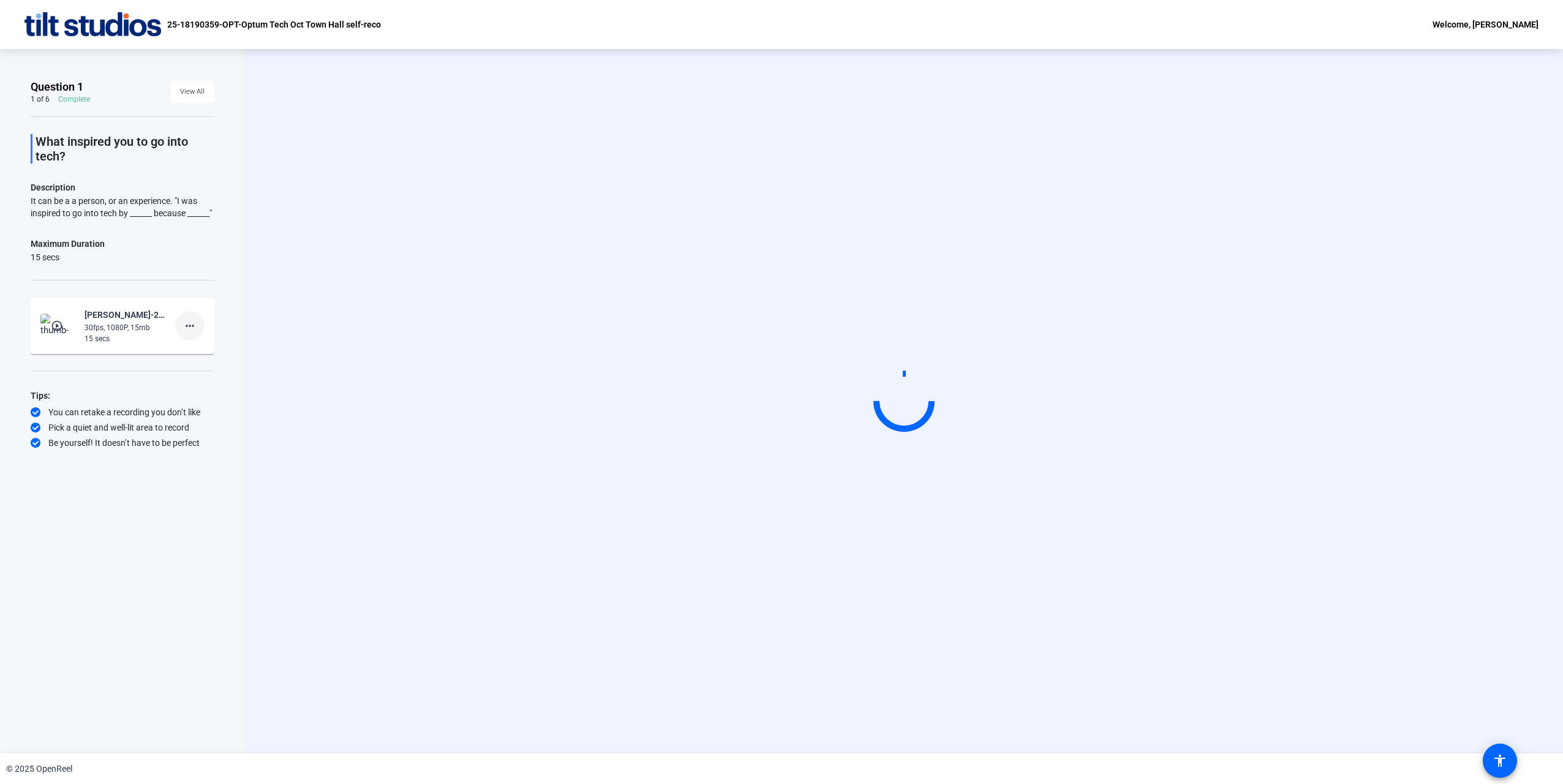
click at [194, 333] on mat-icon "more_horiz" at bounding box center [189, 326] width 15 height 15
click at [204, 374] on span "Retake" at bounding box center [209, 378] width 49 height 15
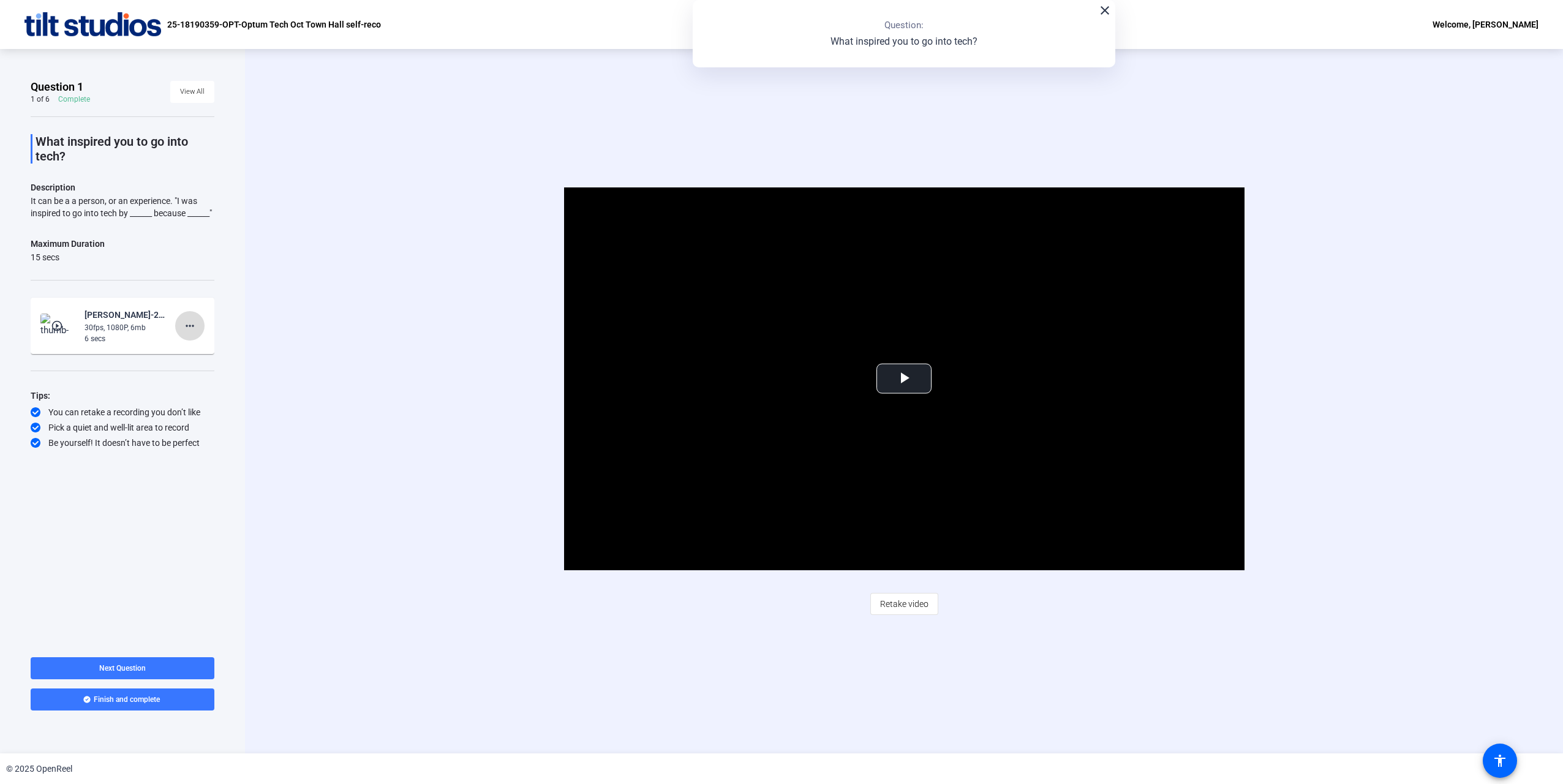
click at [189, 331] on mat-icon "more_horiz" at bounding box center [189, 326] width 15 height 15
click at [208, 379] on span "Retake" at bounding box center [209, 378] width 49 height 15
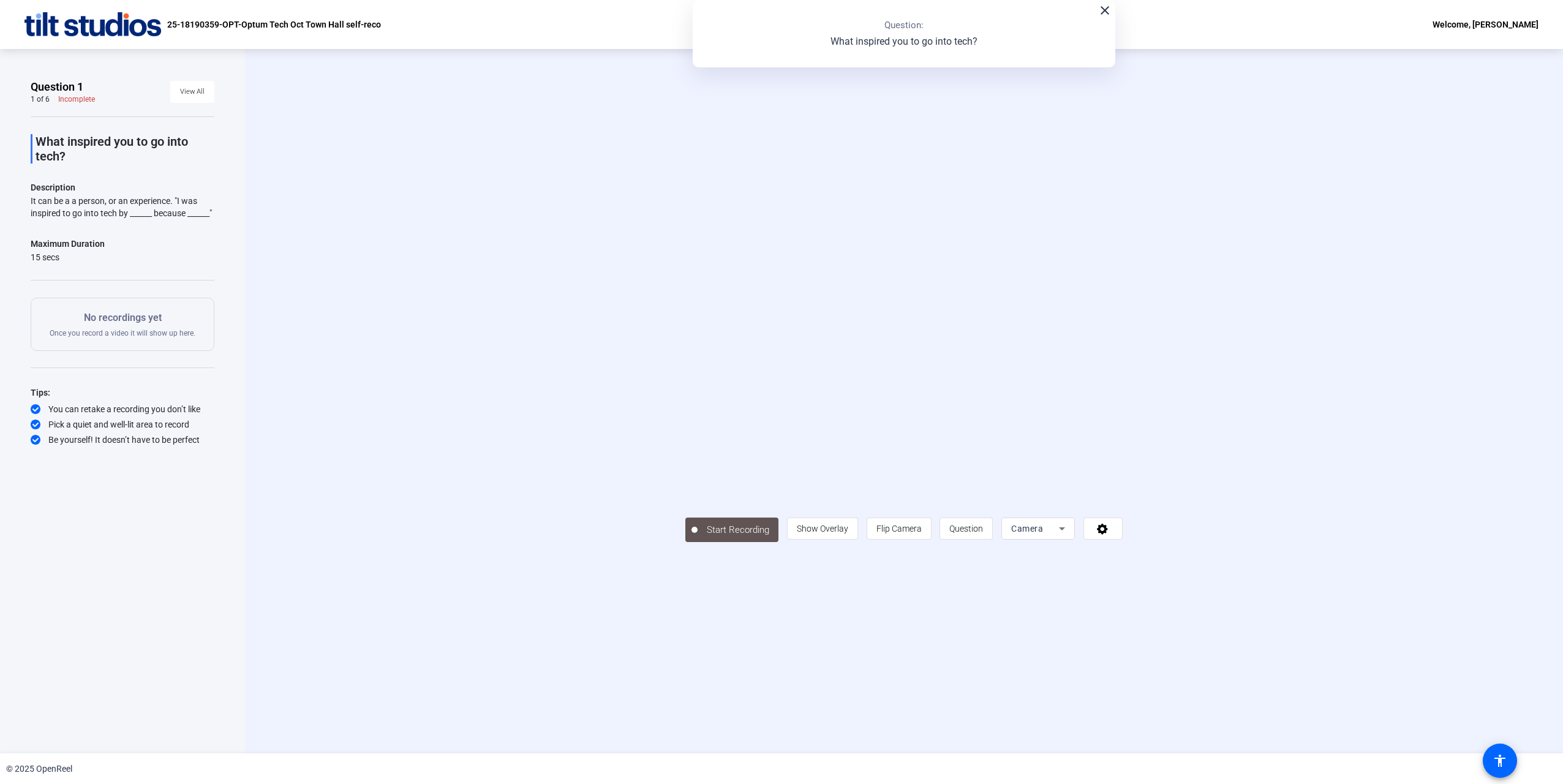
click at [1048, 469] on video at bounding box center [904, 383] width 437 height 246
click at [204, 97] on button "View All" at bounding box center [192, 91] width 44 height 22
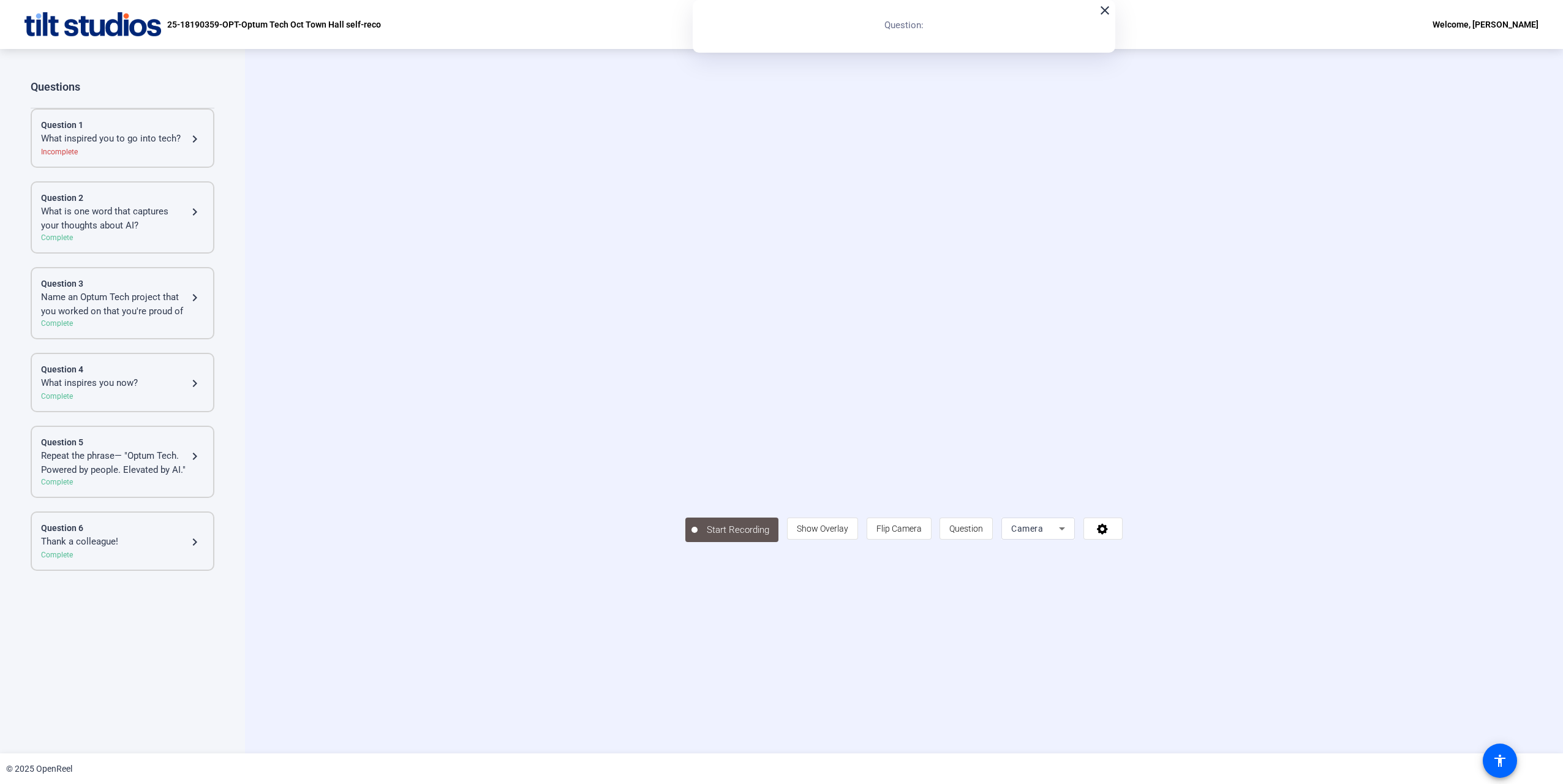
click at [193, 164] on div "Question 1 What inspired you to go into tech? navigate_next Incomplete" at bounding box center [122, 138] width 184 height 59
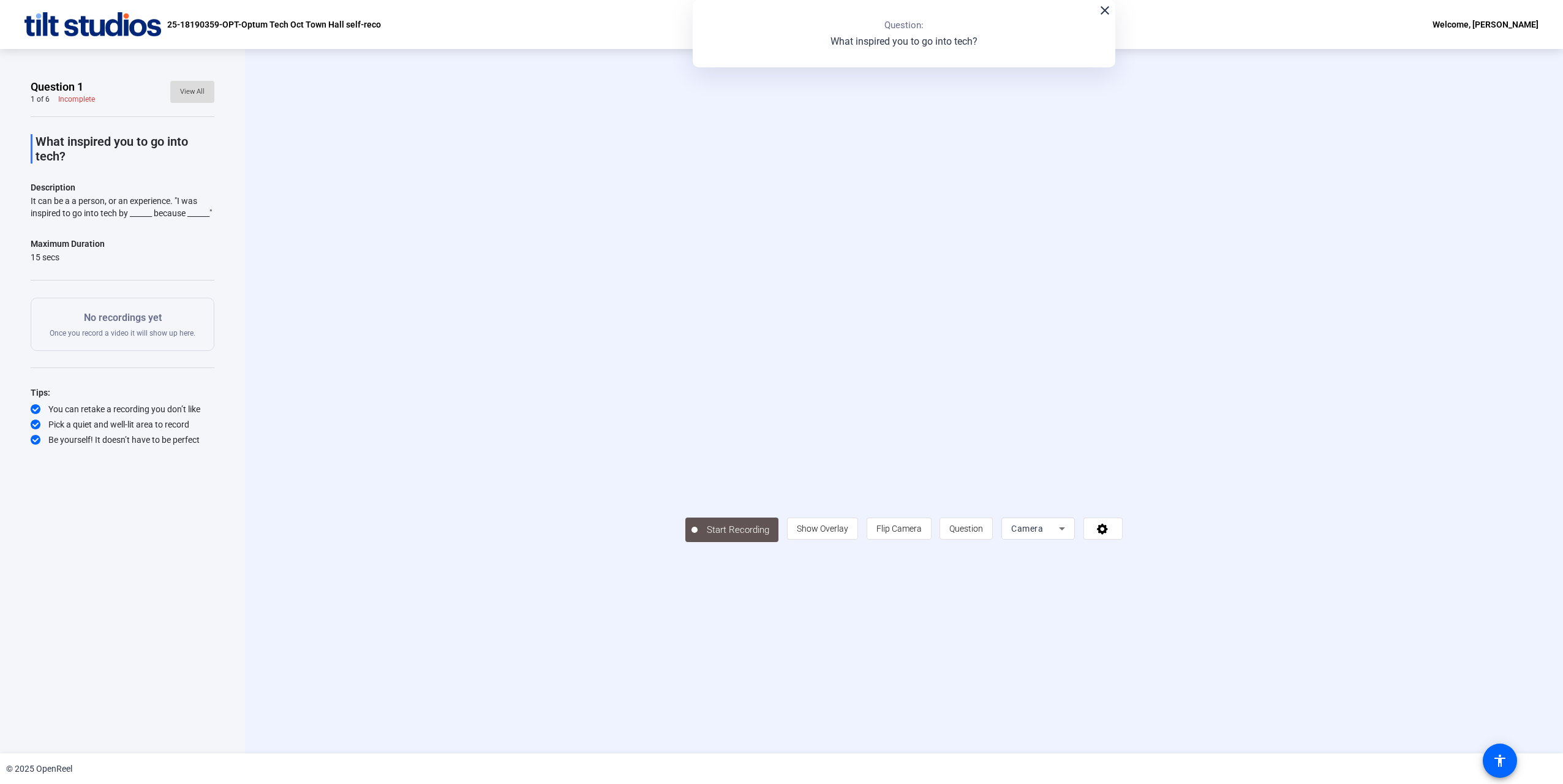
click at [188, 85] on span "View All" at bounding box center [192, 92] width 24 height 19
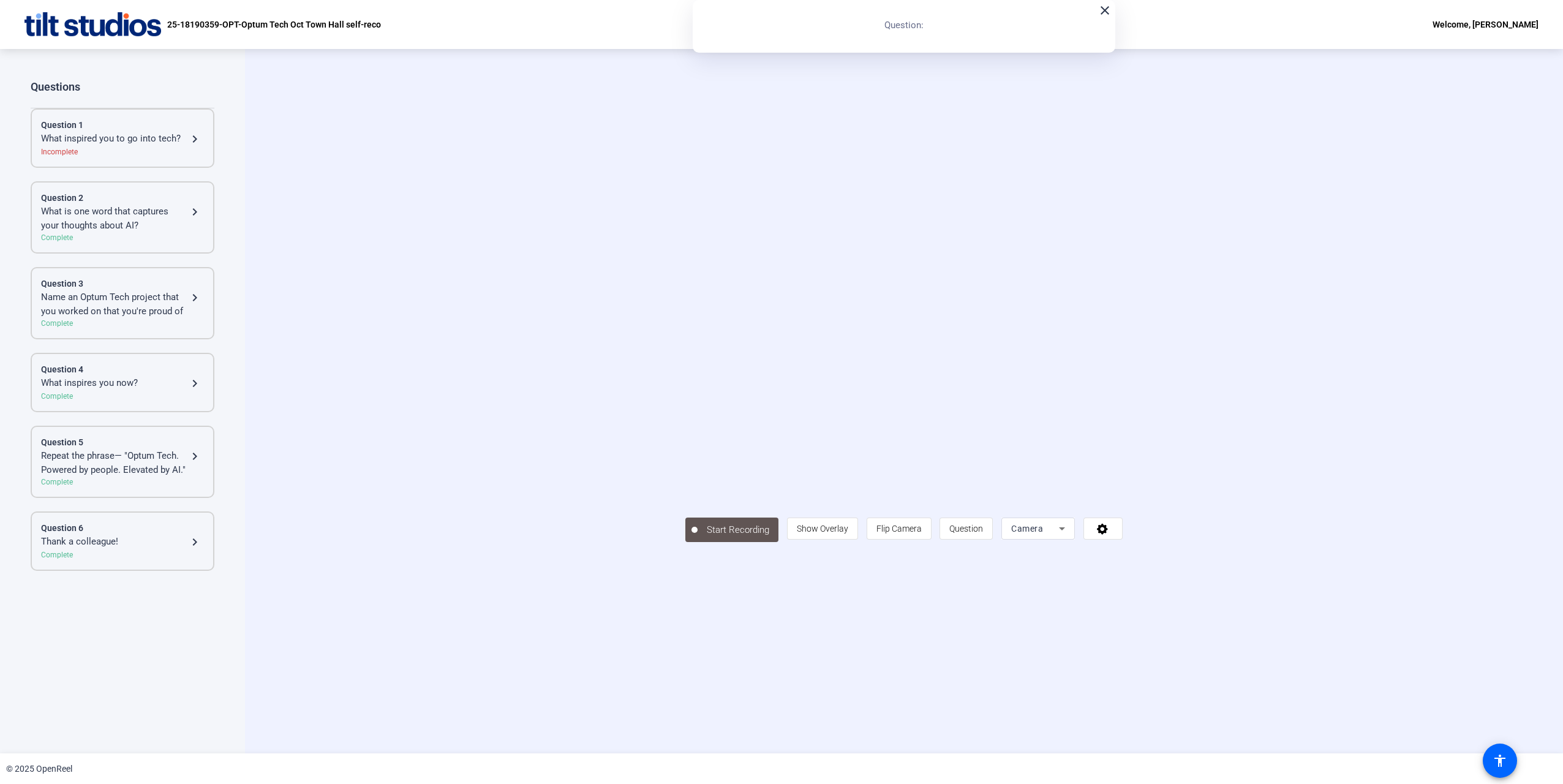
click at [186, 134] on div "What inspired you to go into tech?" at bounding box center [114, 139] width 147 height 15
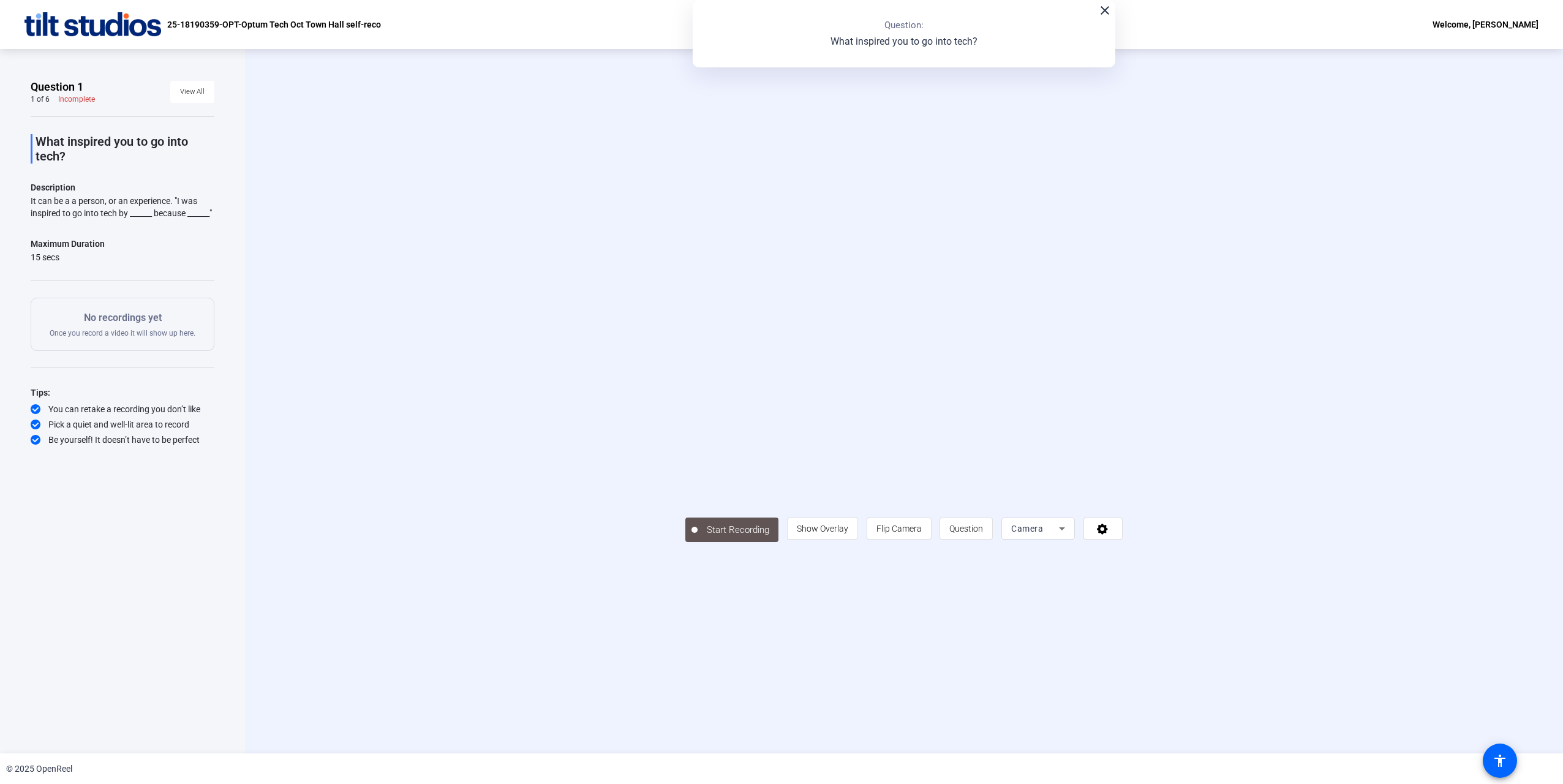
click at [934, 459] on video at bounding box center [904, 383] width 437 height 246
click at [933, 384] on video at bounding box center [904, 383] width 437 height 246
click at [201, 98] on span "View All" at bounding box center [192, 92] width 24 height 19
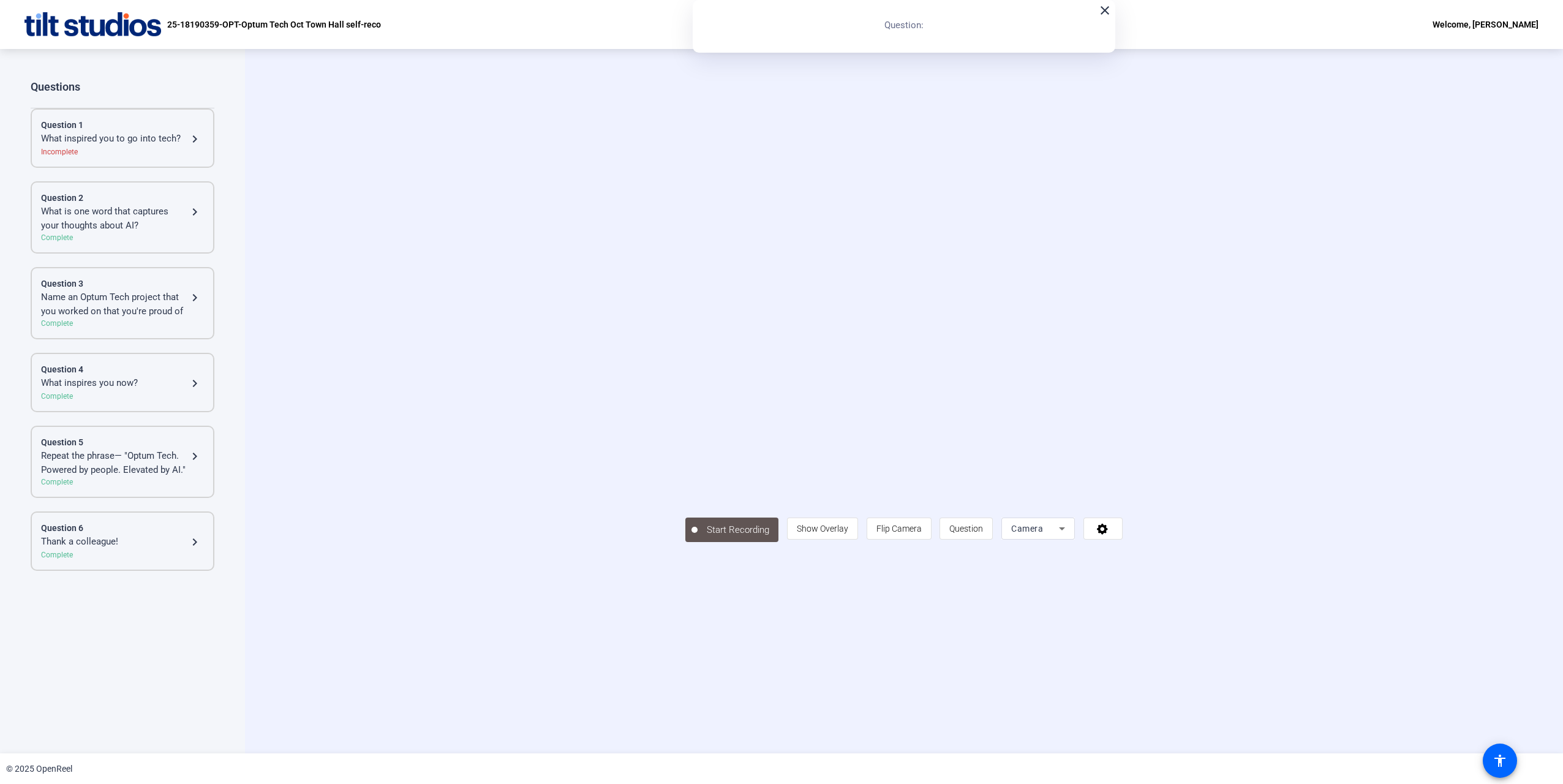
click at [116, 131] on div "Question 1" at bounding box center [122, 125] width 163 height 13
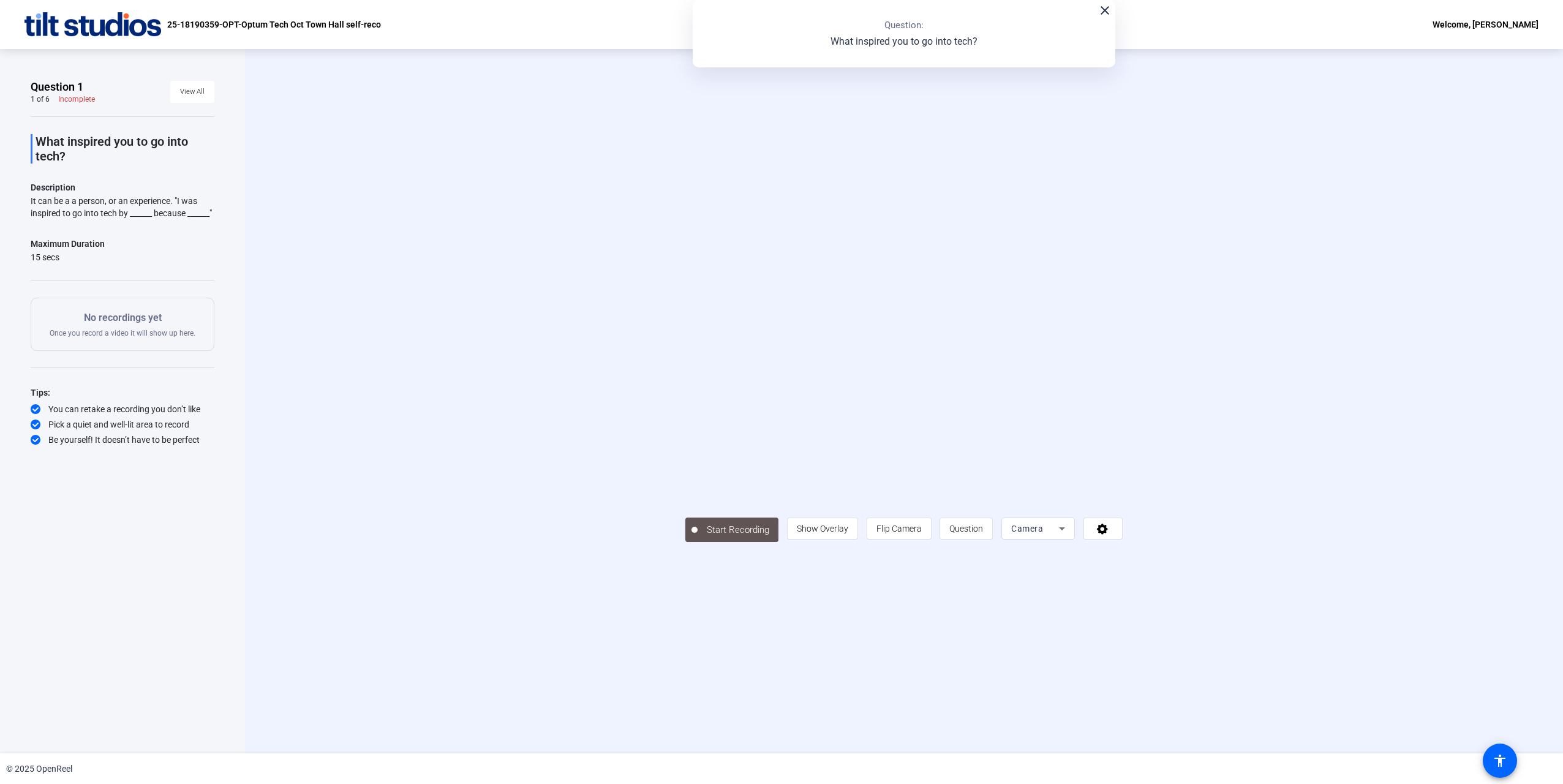
click at [122, 338] on div "No recordings yet Once you record a video it will show up here." at bounding box center [122, 324] width 146 height 28
click at [934, 35] on p "What inspired you to go into tech?" at bounding box center [904, 41] width 147 height 15
click at [1038, 65] on div "close Question: What inspired you to go into tech?" at bounding box center [903, 34] width 422 height 67
drag, startPoint x: 1174, startPoint y: 541, endPoint x: 1112, endPoint y: 535, distance: 62.3
click at [1123, 506] on video at bounding box center [904, 383] width 437 height 246
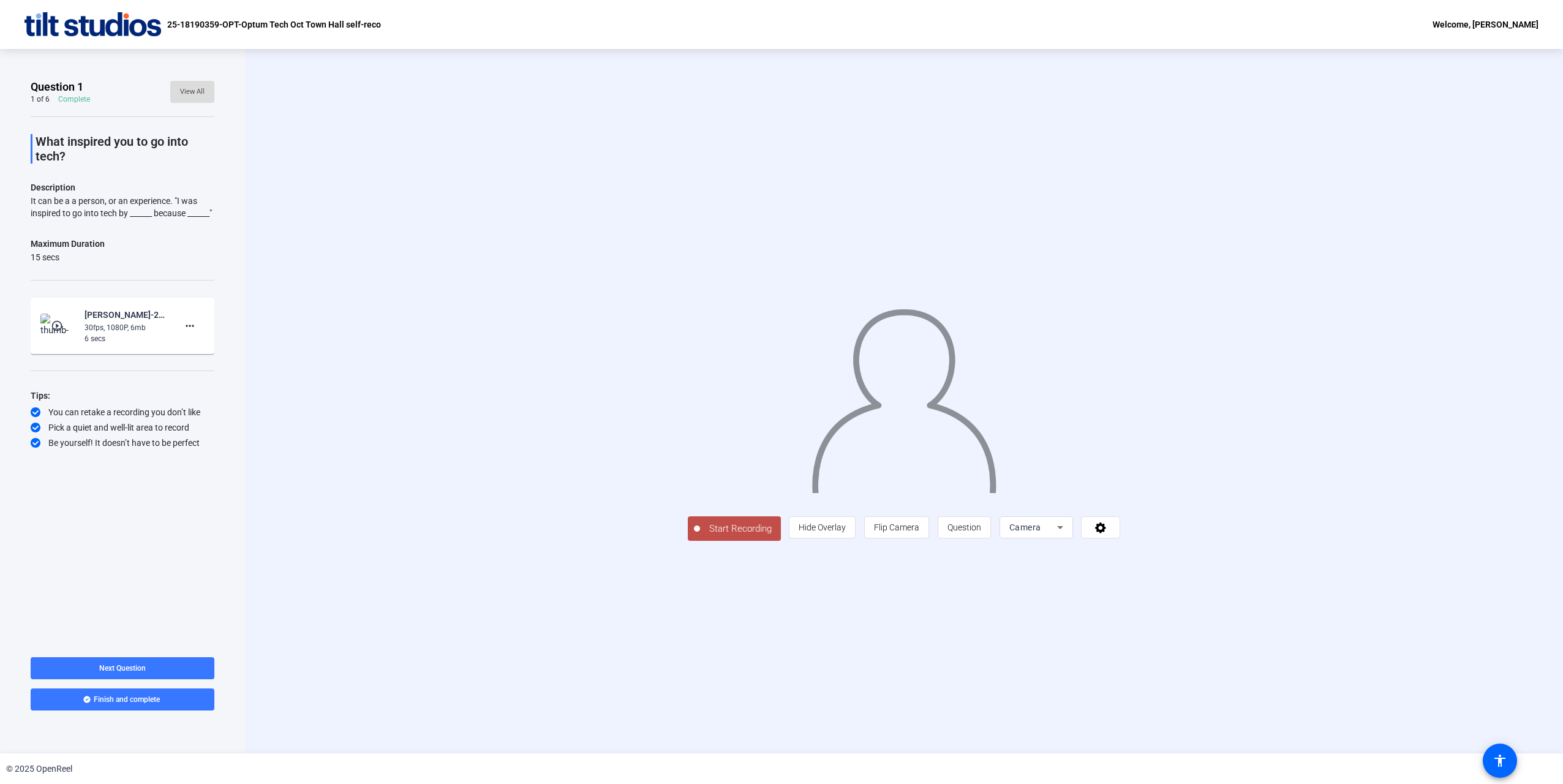
click at [200, 88] on span "View All" at bounding box center [192, 92] width 24 height 19
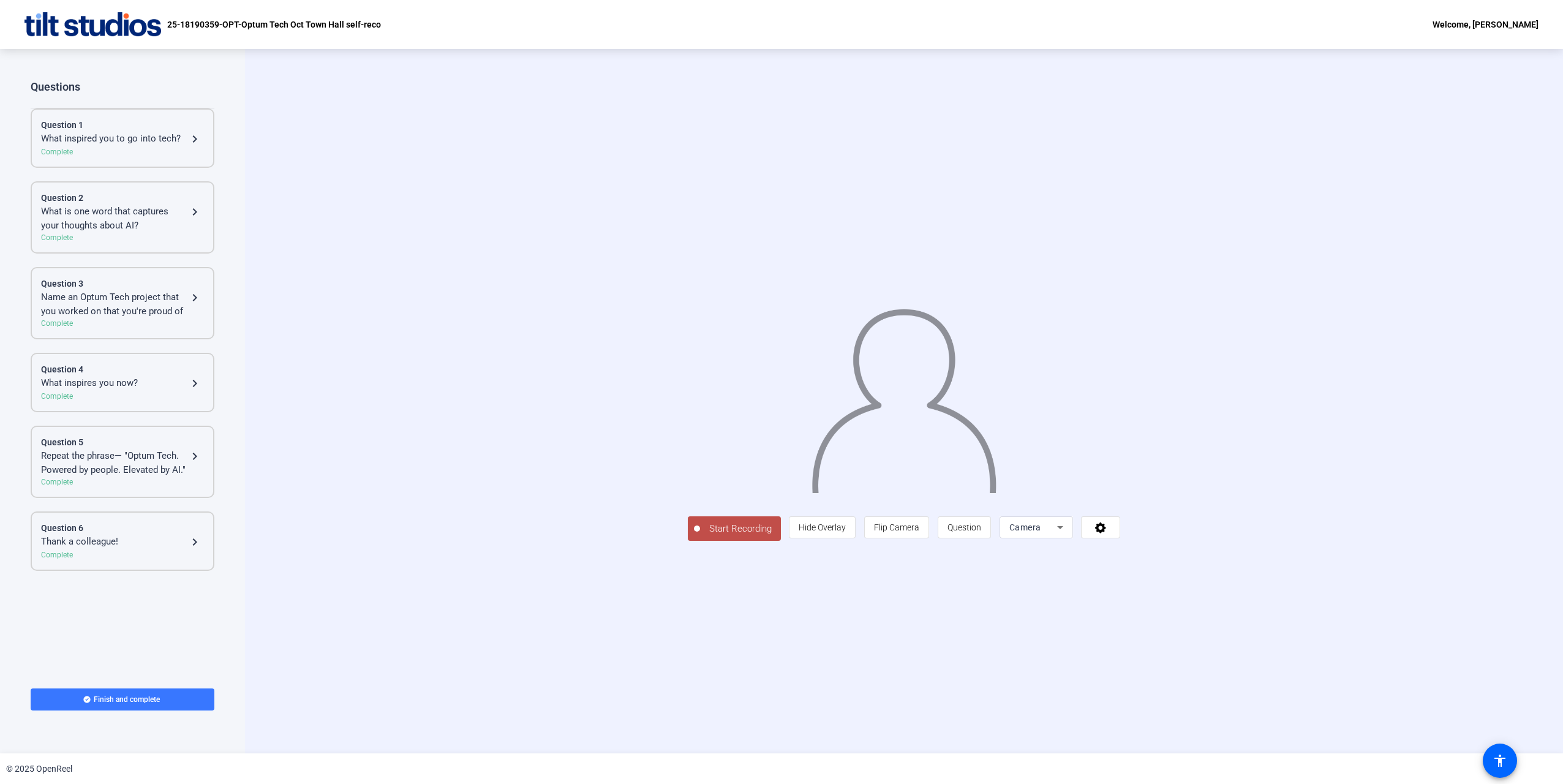
click at [168, 135] on div "What inspired you to go into tech?" at bounding box center [114, 139] width 147 height 15
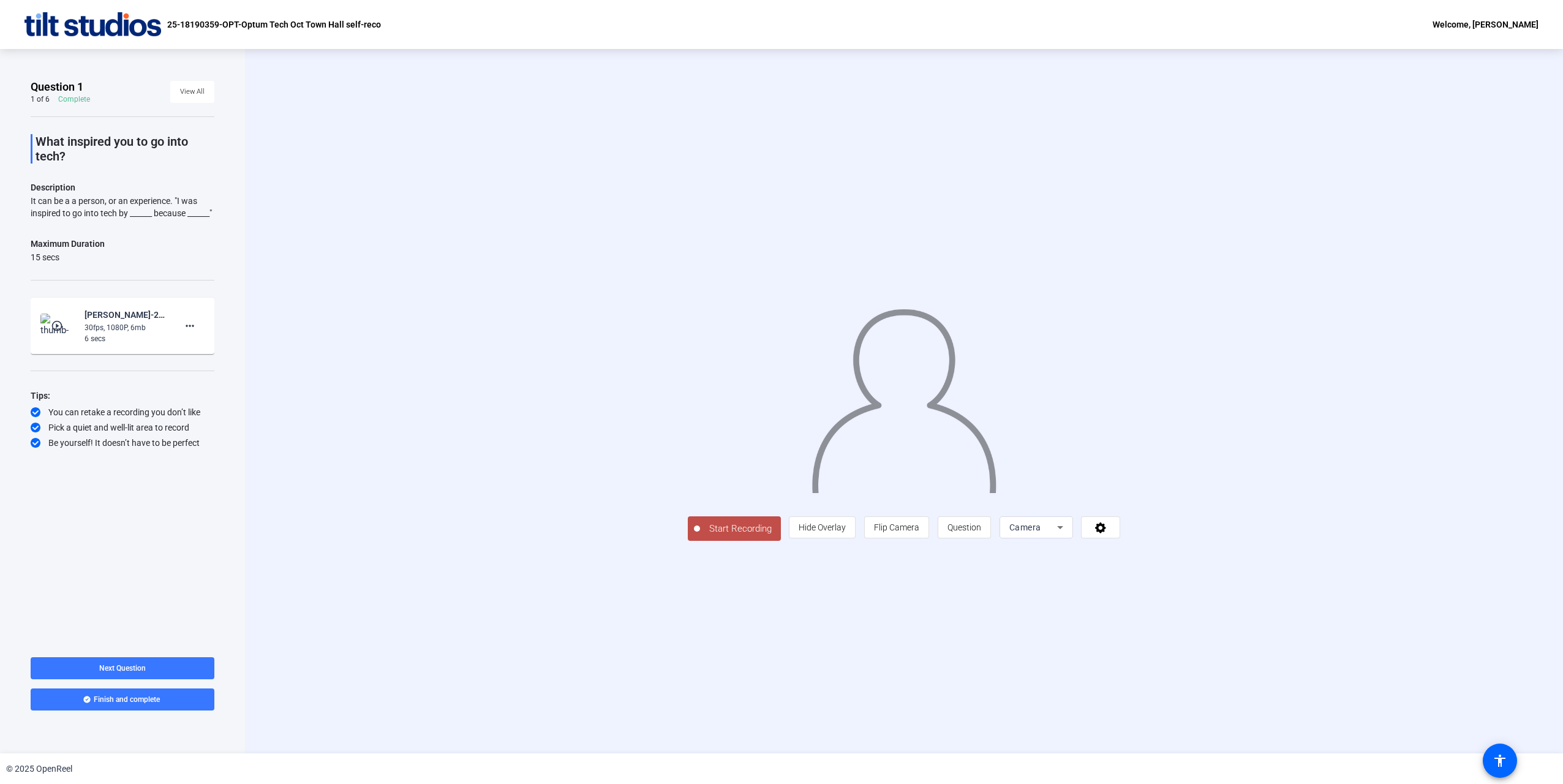
click at [700, 536] on span "Start Recording" at bounding box center [740, 529] width 81 height 14
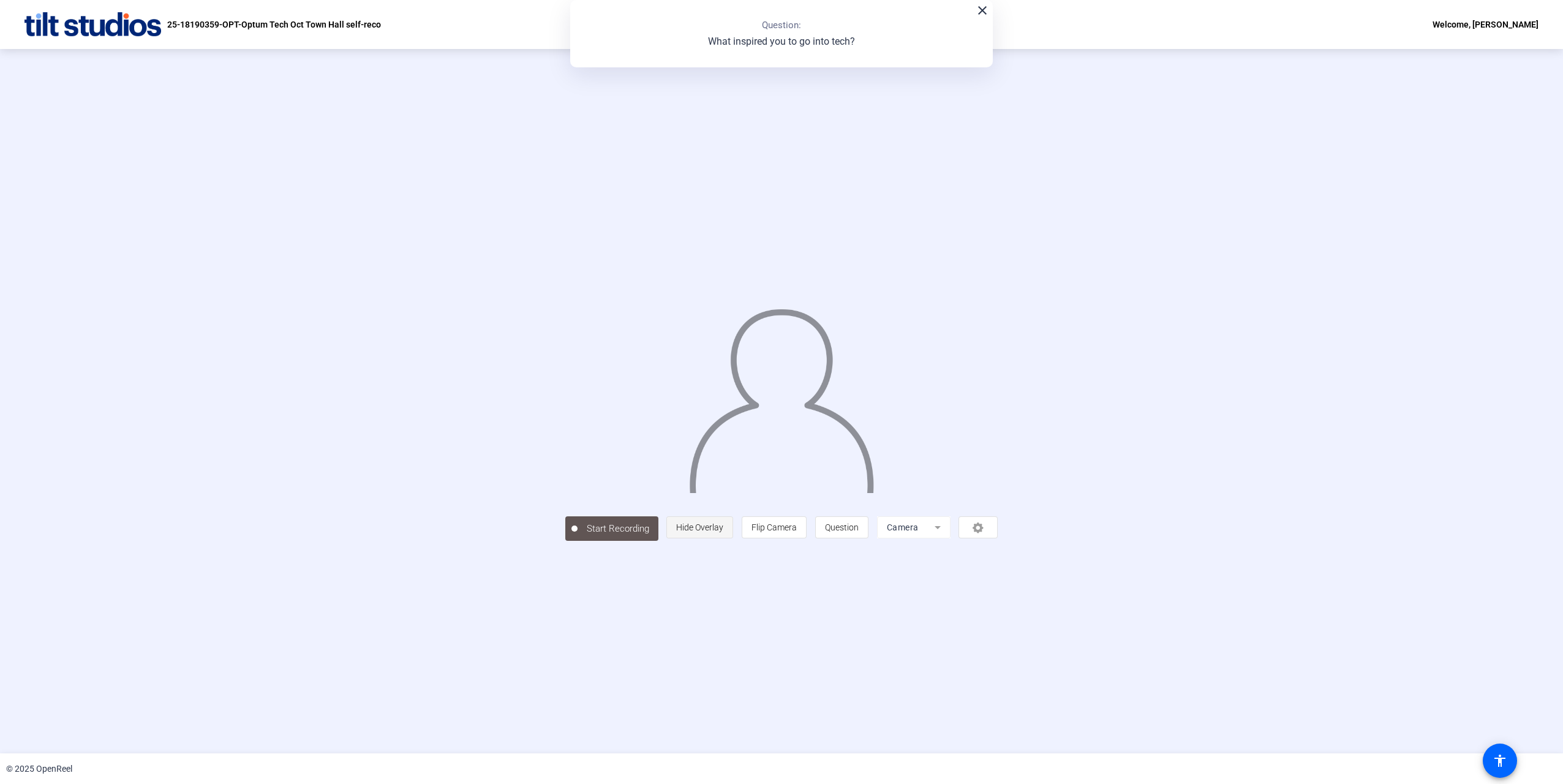
click at [723, 532] on span "Hide Overlay" at bounding box center [700, 527] width 47 height 10
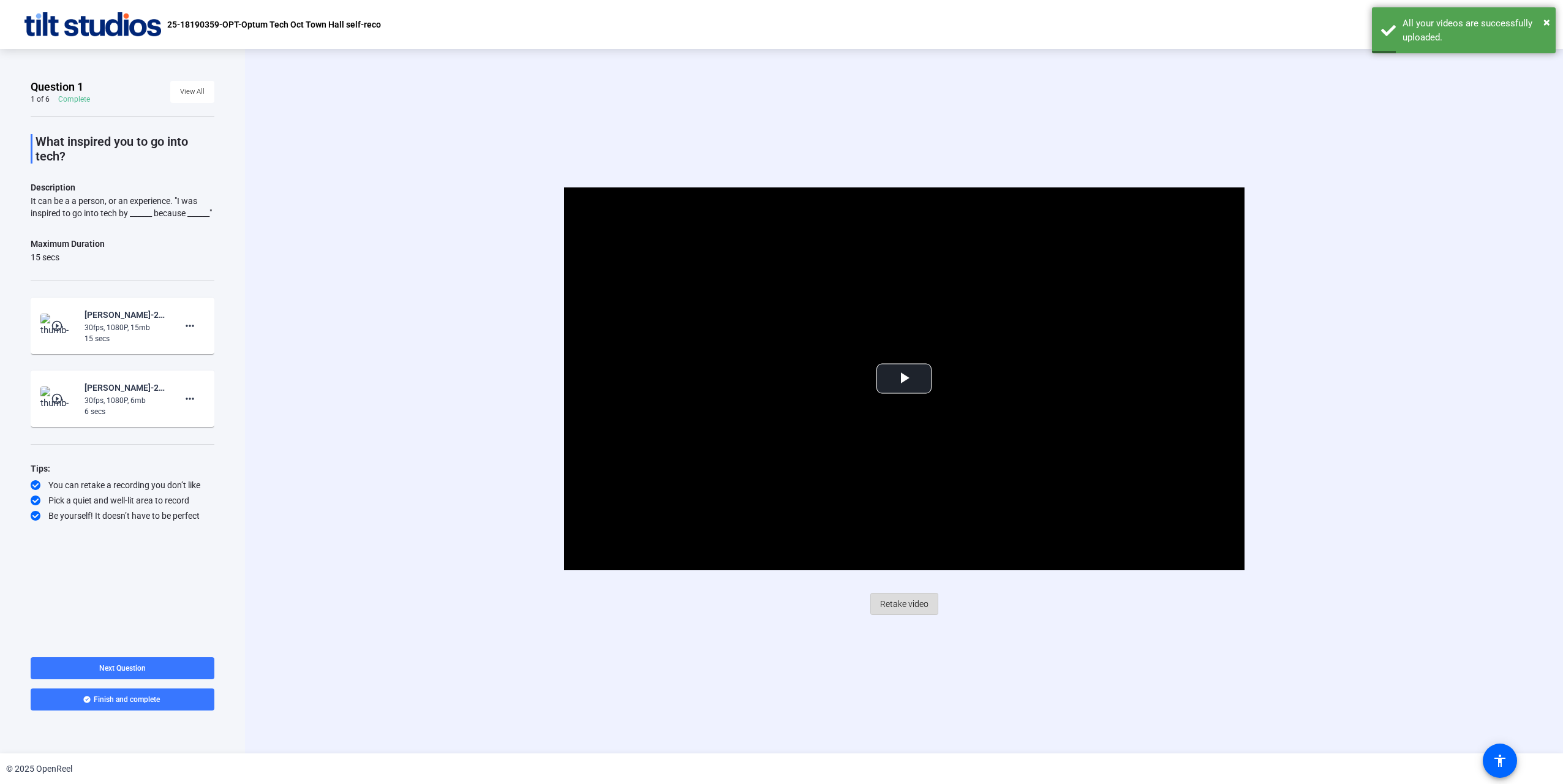
click at [913, 606] on span "Retake video" at bounding box center [904, 604] width 49 height 24
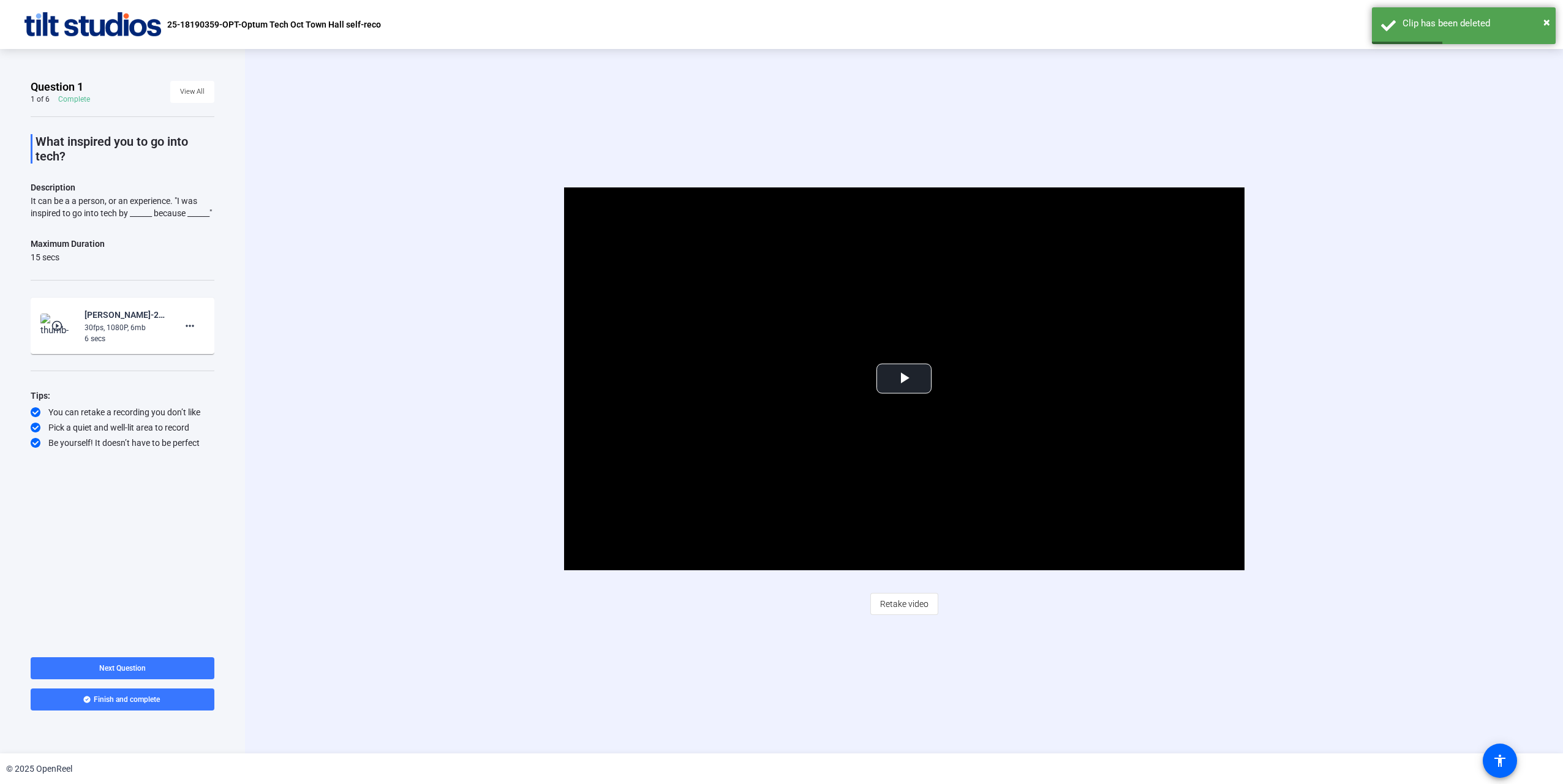
click at [941, 606] on div "Video Player is loading. Play Video Play Mute Current Time 0:00 / Duration 0:06…" at bounding box center [903, 401] width 1120 height 427
click at [917, 605] on span "Retake video" at bounding box center [904, 604] width 49 height 24
click at [914, 613] on span "Retake video" at bounding box center [904, 604] width 49 height 24
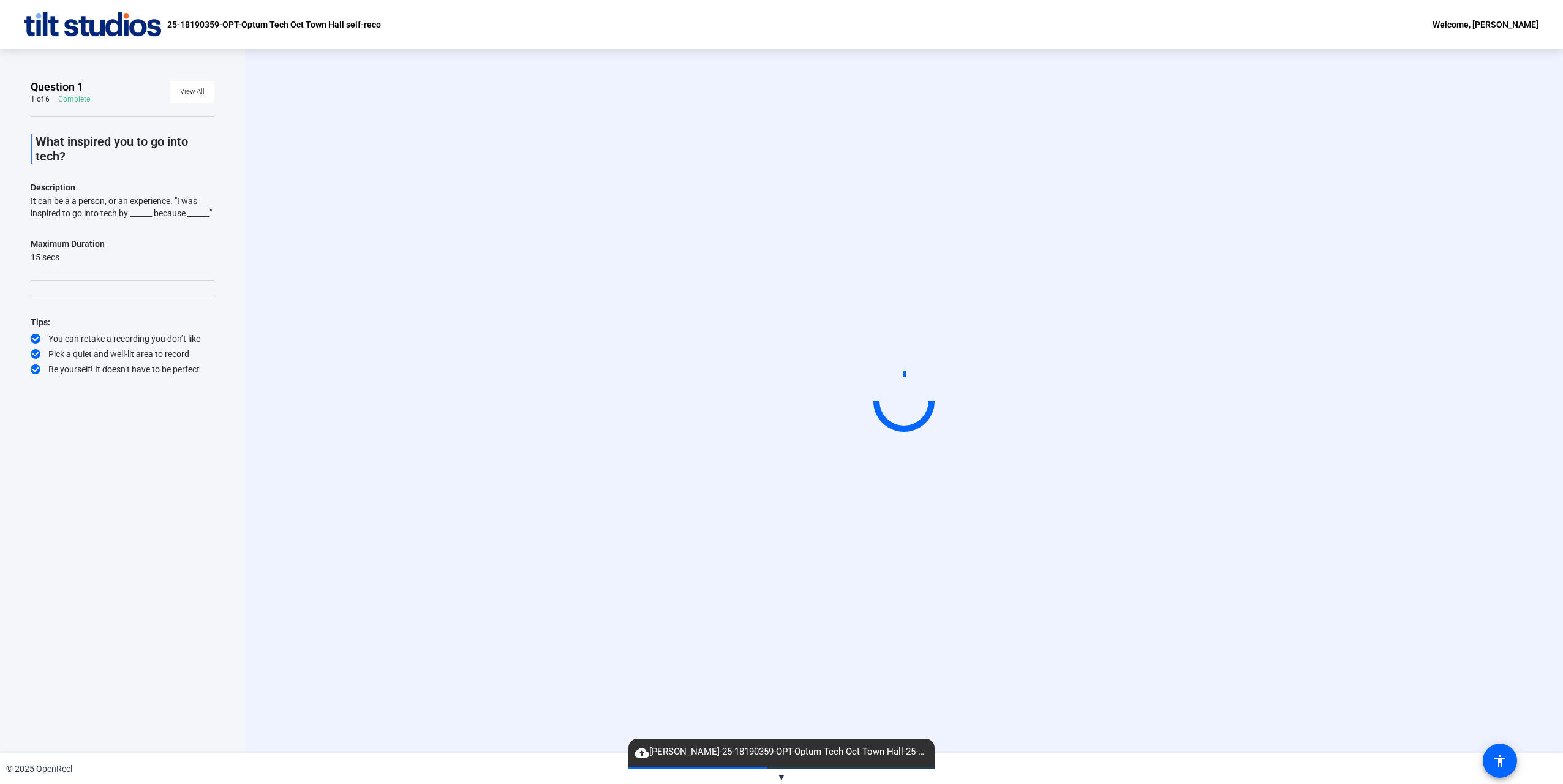
click at [420, 349] on div "Start Recording" at bounding box center [903, 401] width 1120 height 104
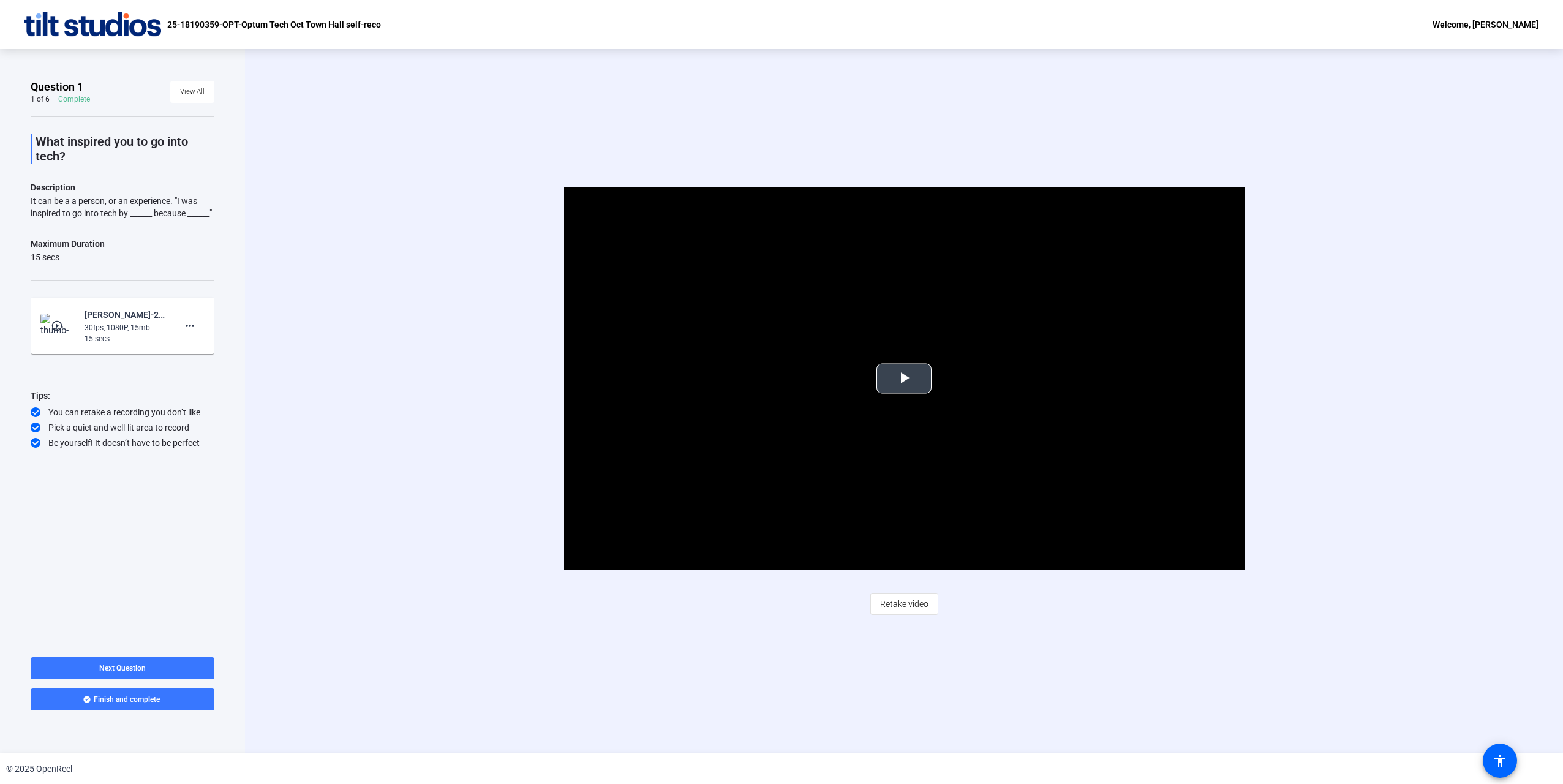
click at [904, 379] on span "Video Player" at bounding box center [904, 379] width 0 height 0
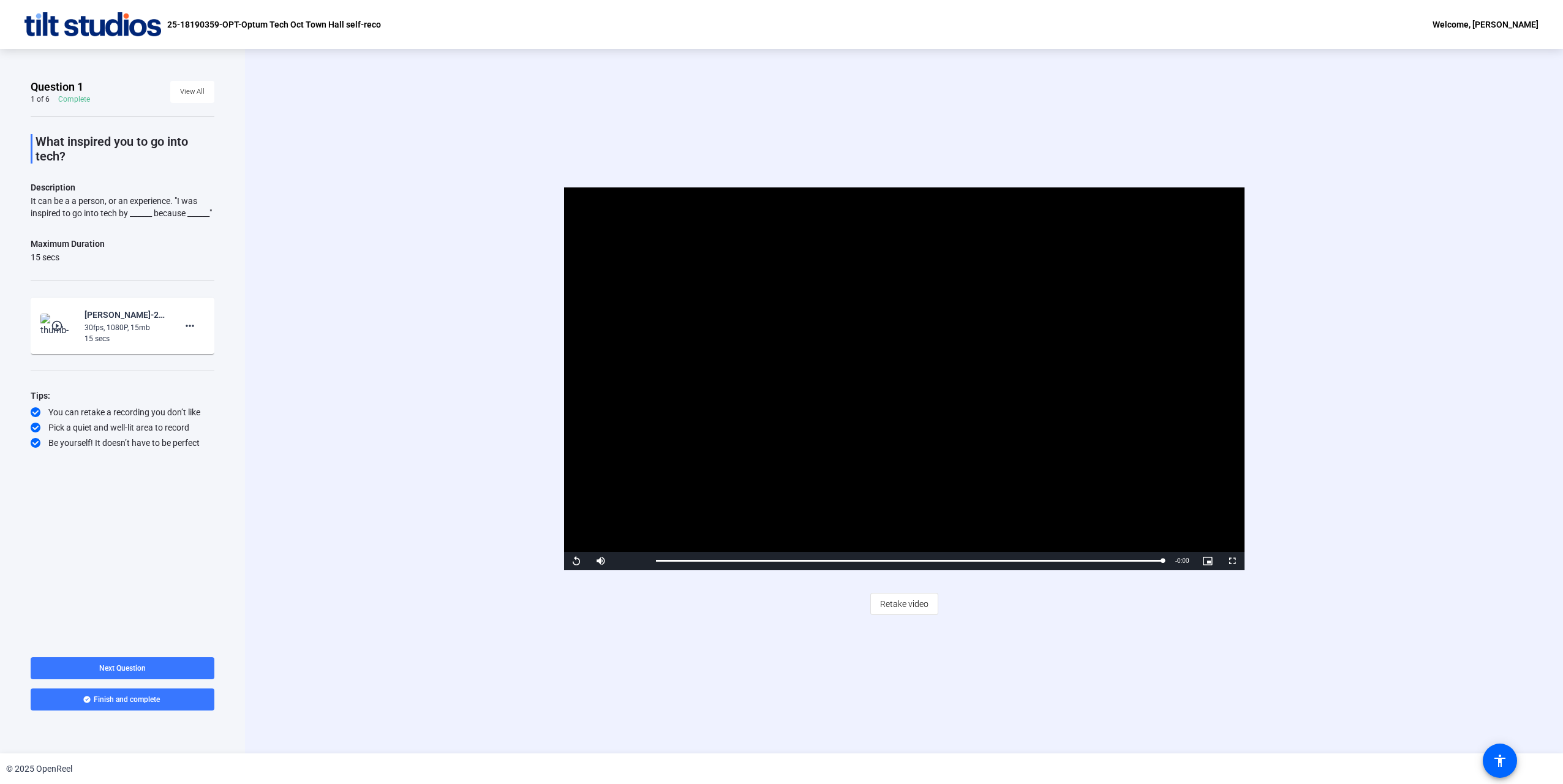
click at [426, 255] on div "Video Player is loading. Play Video Replay Mute Current Time 0:15 / Duration 0:…" at bounding box center [903, 379] width 1120 height 383
click at [391, 144] on div "Video Player is loading. Play Video Replay Mute Current Time 0:15 / Duration 0:…" at bounding box center [904, 401] width 1318 height 704
click at [855, 79] on div "Video Player is loading. Play Video Replay Mute Current Time 0:15 / Duration 0:…" at bounding box center [904, 401] width 1318 height 704
click at [289, 332] on div "Video Player is loading. Play Video Replay Mute Current Time 0:15 / Duration 0:…" at bounding box center [904, 401] width 1318 height 704
click at [272, 158] on div "Video Player is loading. Play Video Replay Mute Current Time 0:15 / Duration 0:…" at bounding box center [904, 401] width 1318 height 704
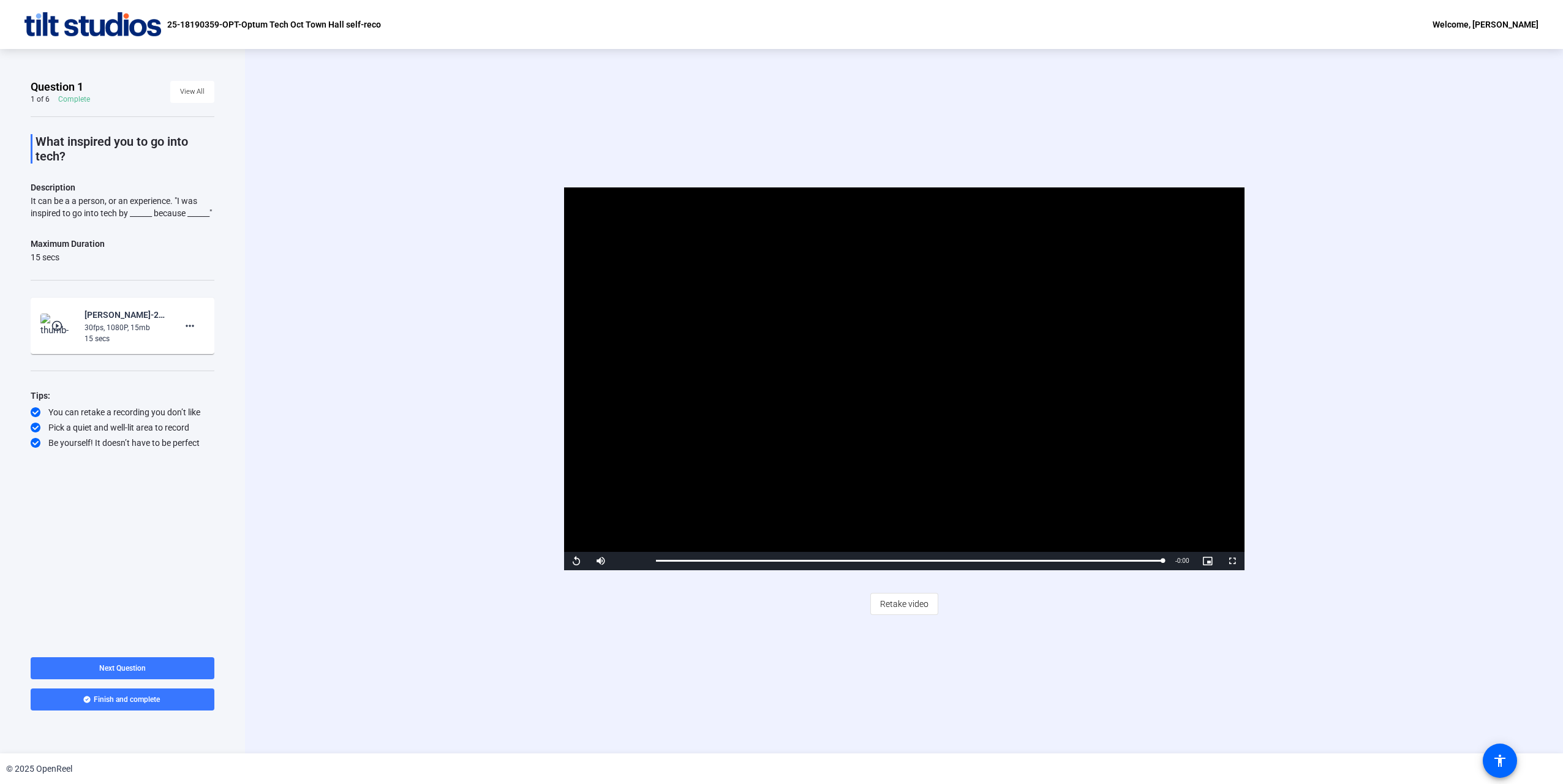
click at [347, 227] on div "Video Player is loading. Play Video Replay Mute Current Time 0:15 / Duration 0:…" at bounding box center [903, 379] width 1120 height 383
click at [185, 100] on span "View All" at bounding box center [192, 92] width 24 height 19
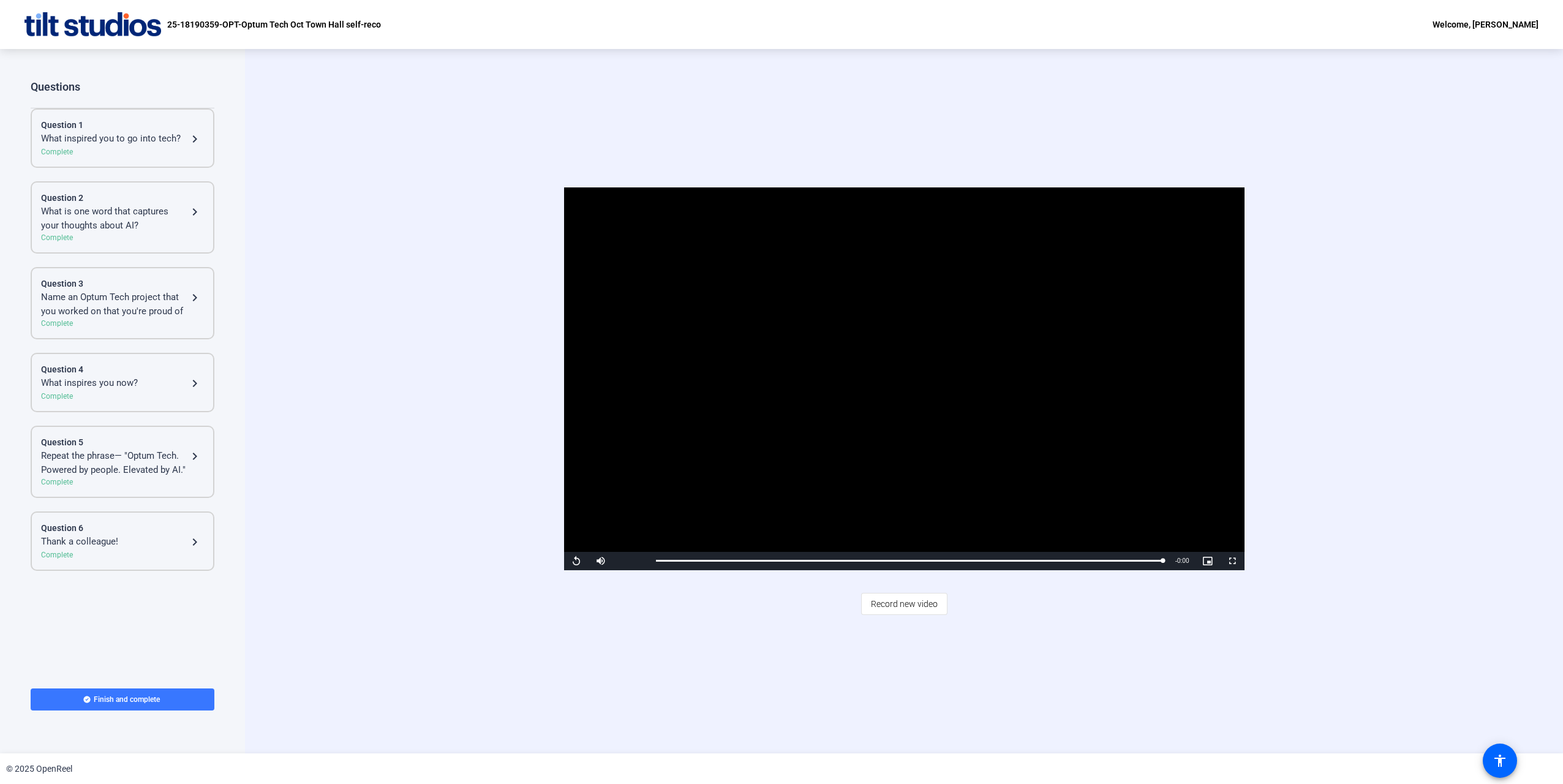
click at [168, 207] on div "What is one word that captures your thoughts about AI?" at bounding box center [114, 218] width 147 height 28
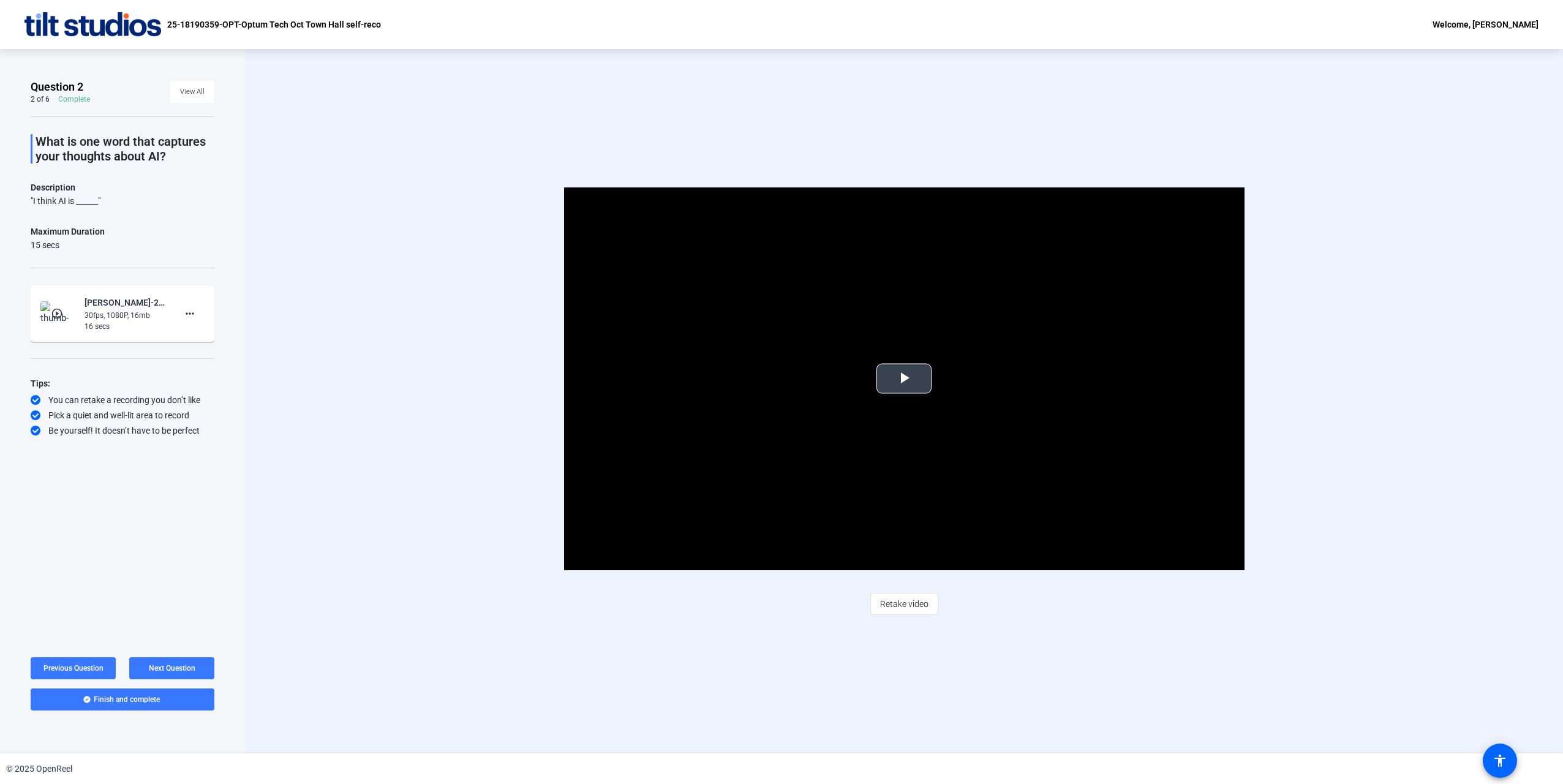
click at [904, 379] on span "Video Player" at bounding box center [904, 379] width 0 height 0
click at [898, 606] on span "Retake video" at bounding box center [904, 604] width 49 height 24
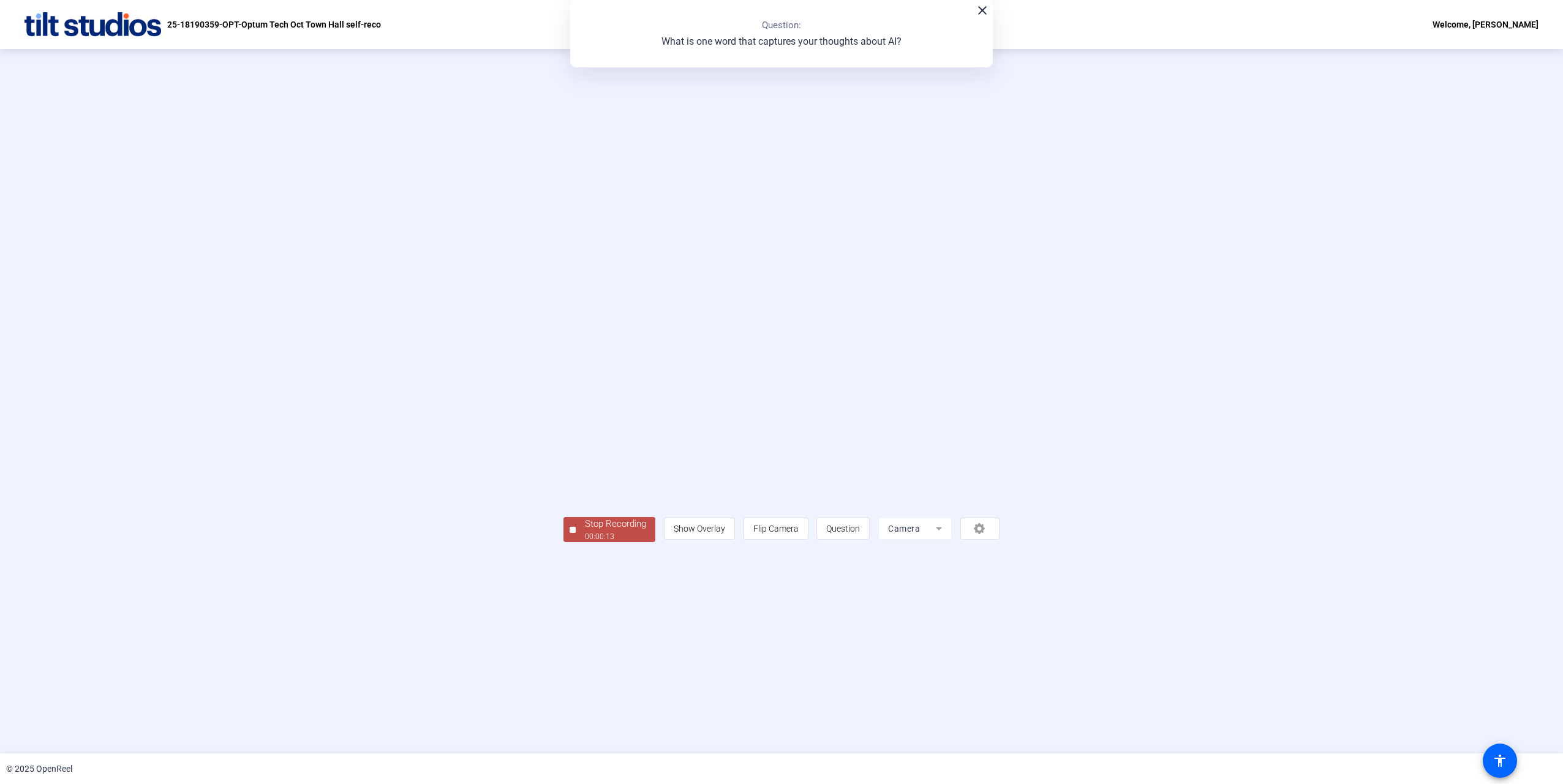
click at [585, 542] on div "00:00:13" at bounding box center [615, 536] width 61 height 11
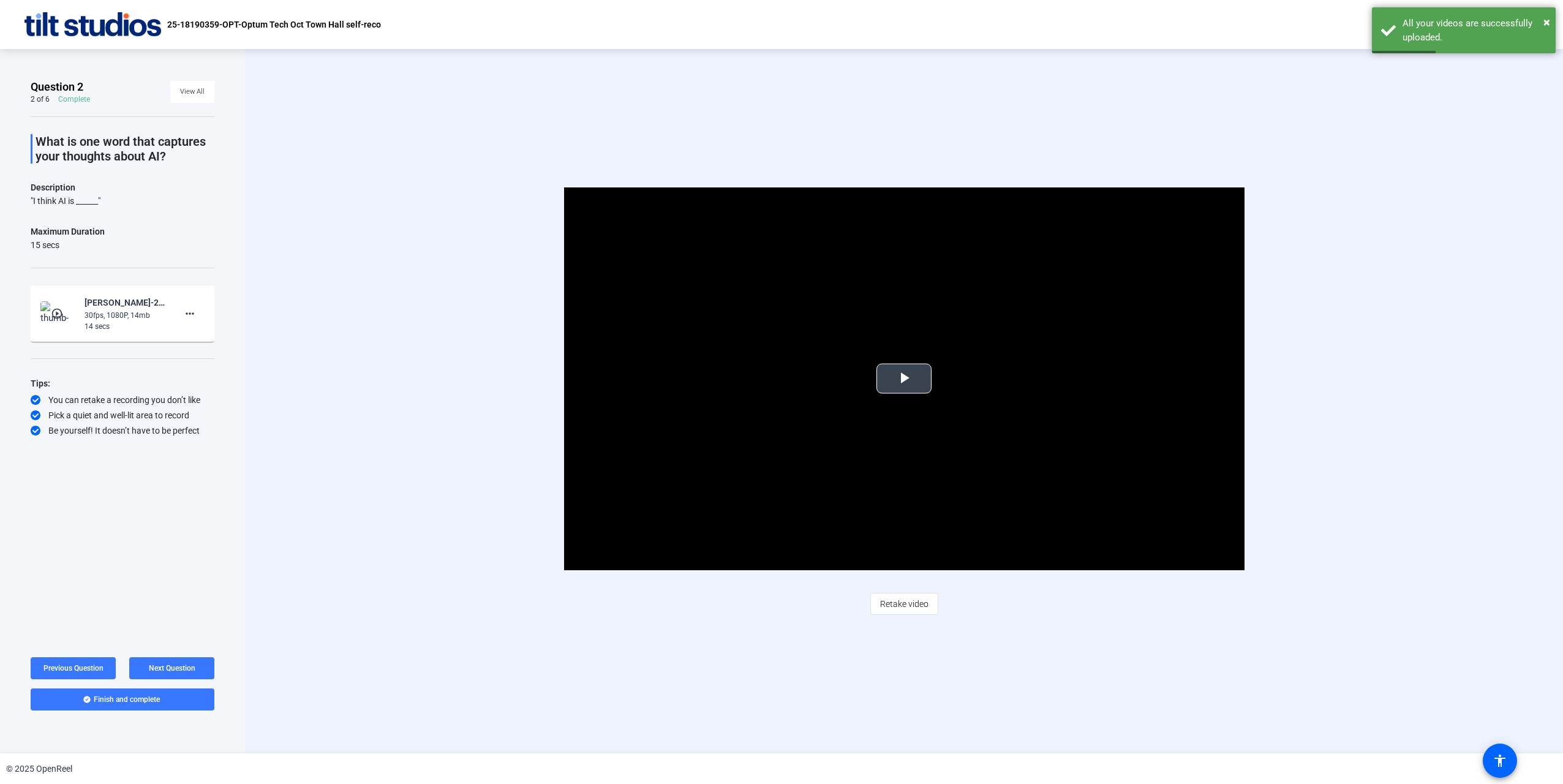
click at [904, 379] on span "Video Player" at bounding box center [904, 379] width 0 height 0
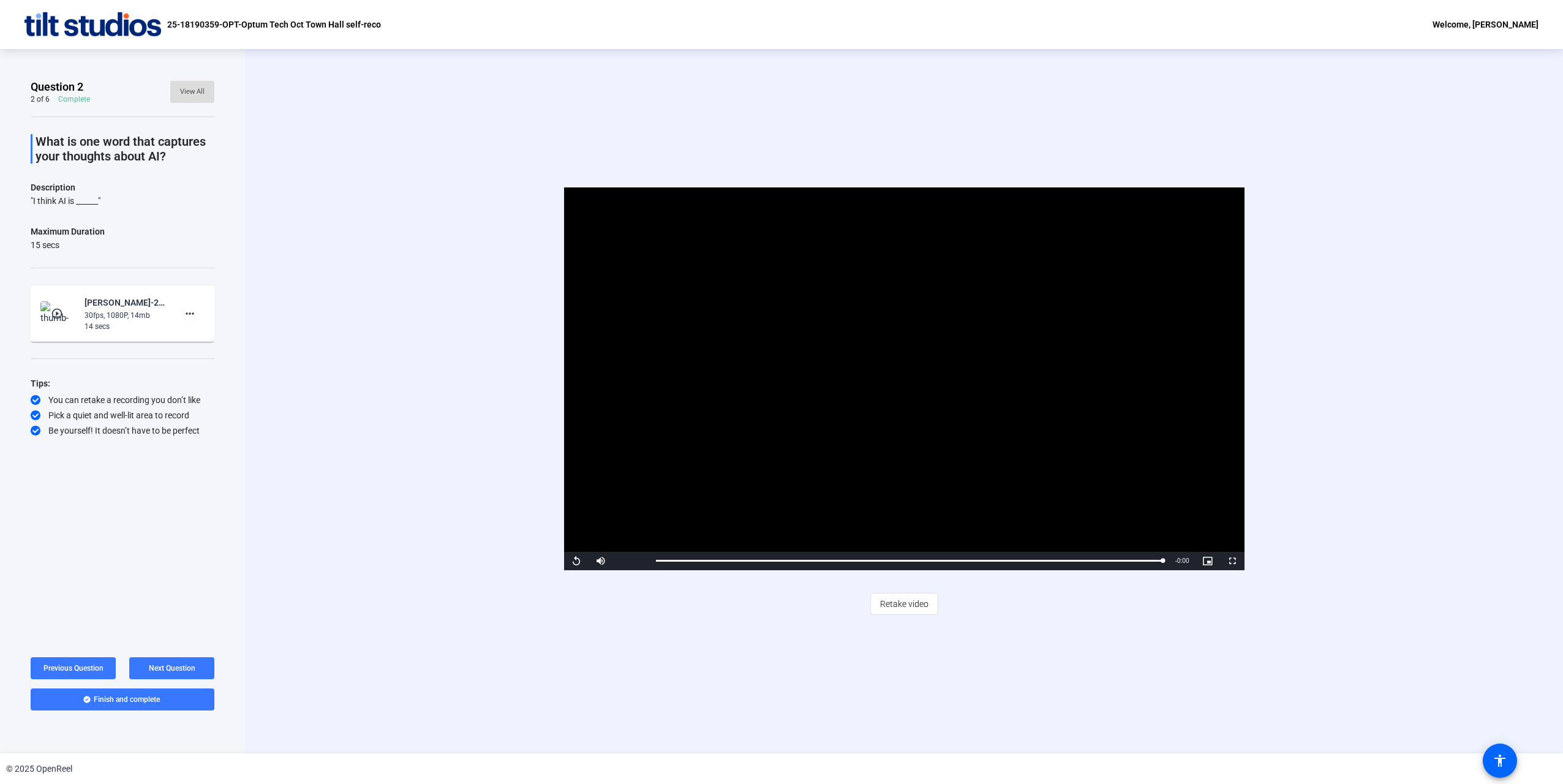
click at [188, 79] on span at bounding box center [192, 91] width 44 height 29
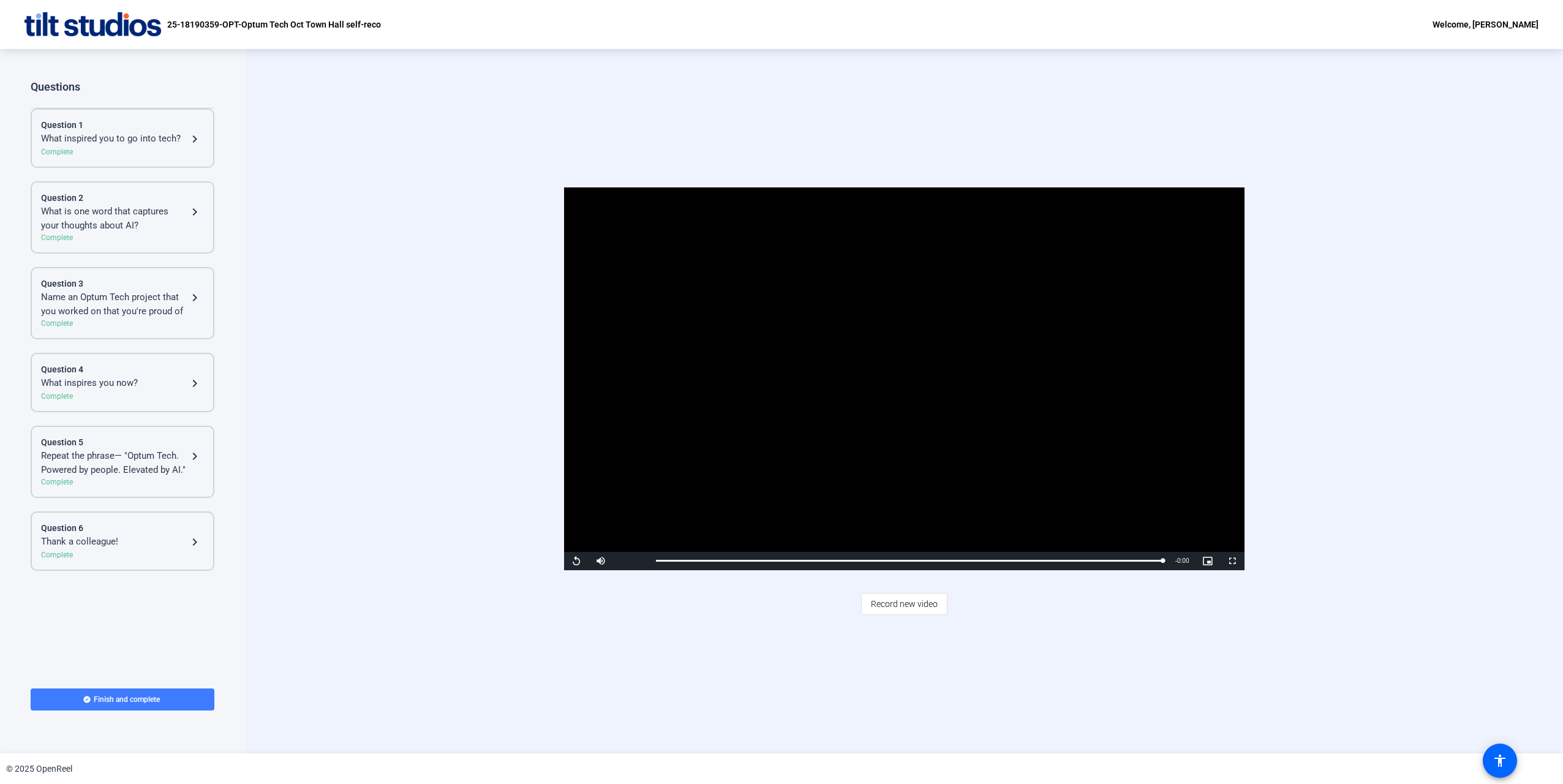
click at [118, 695] on span "Finish and complete" at bounding box center [126, 700] width 66 height 10
